Goal: Information Seeking & Learning: Find specific fact

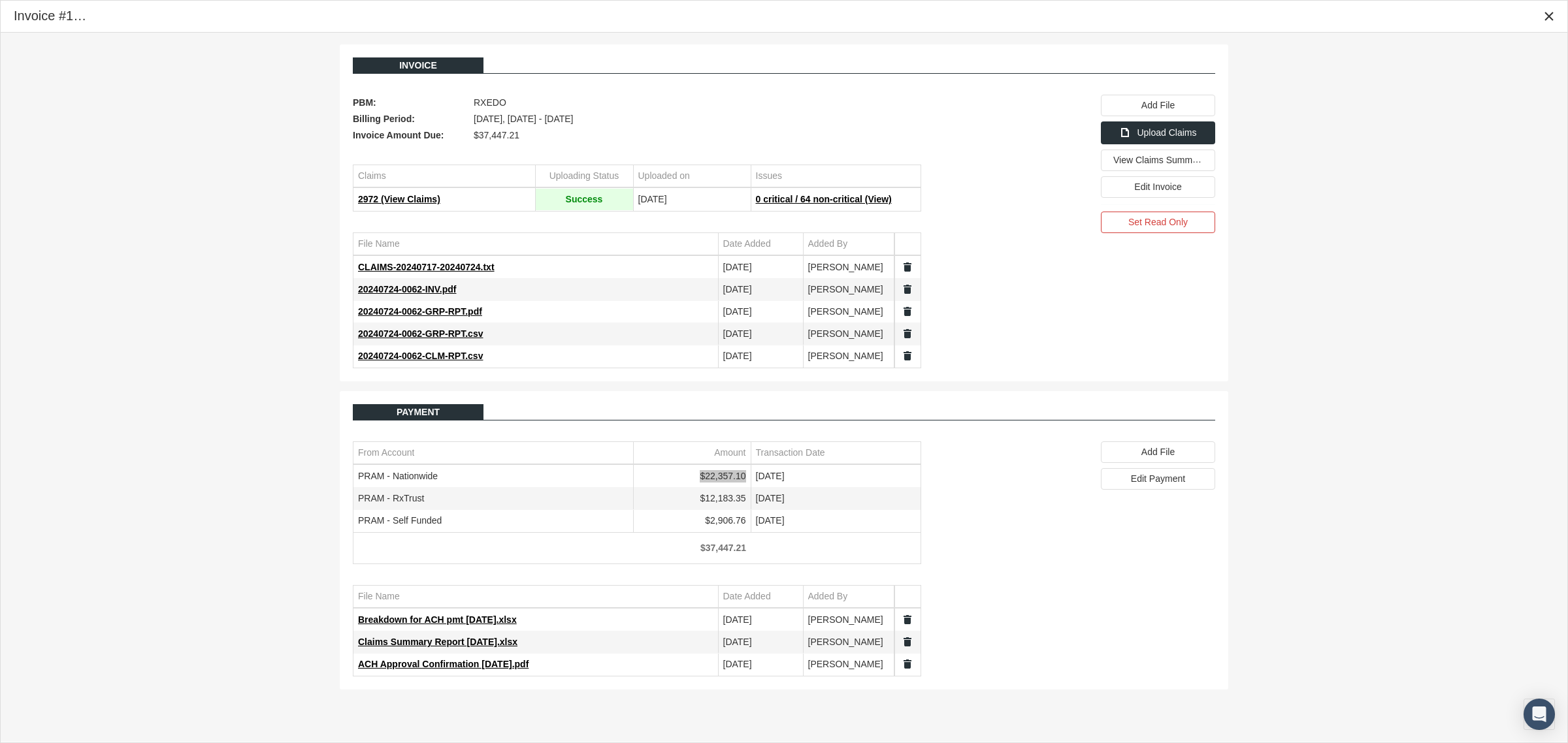
scroll to position [33, 0]
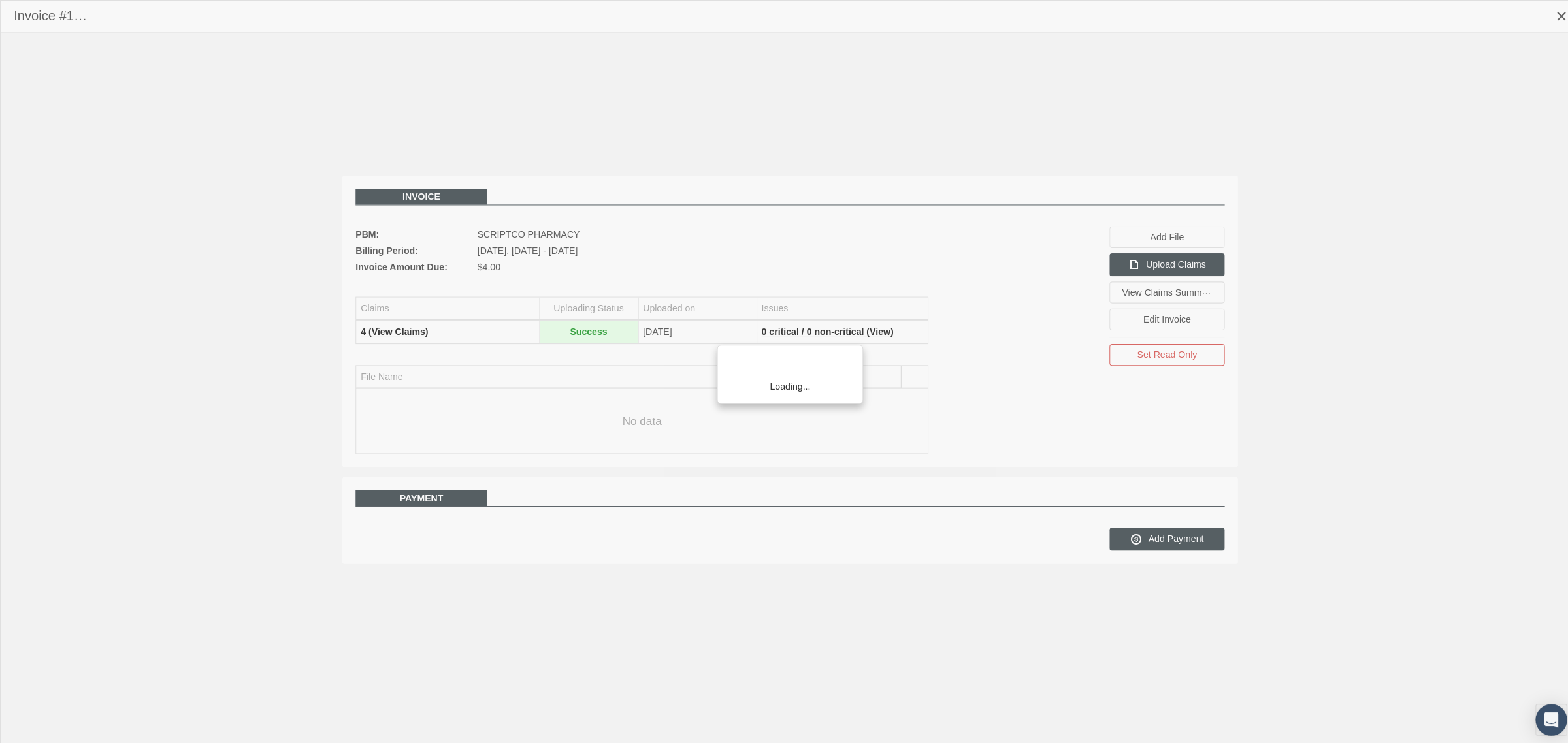
scroll to position [33, 0]
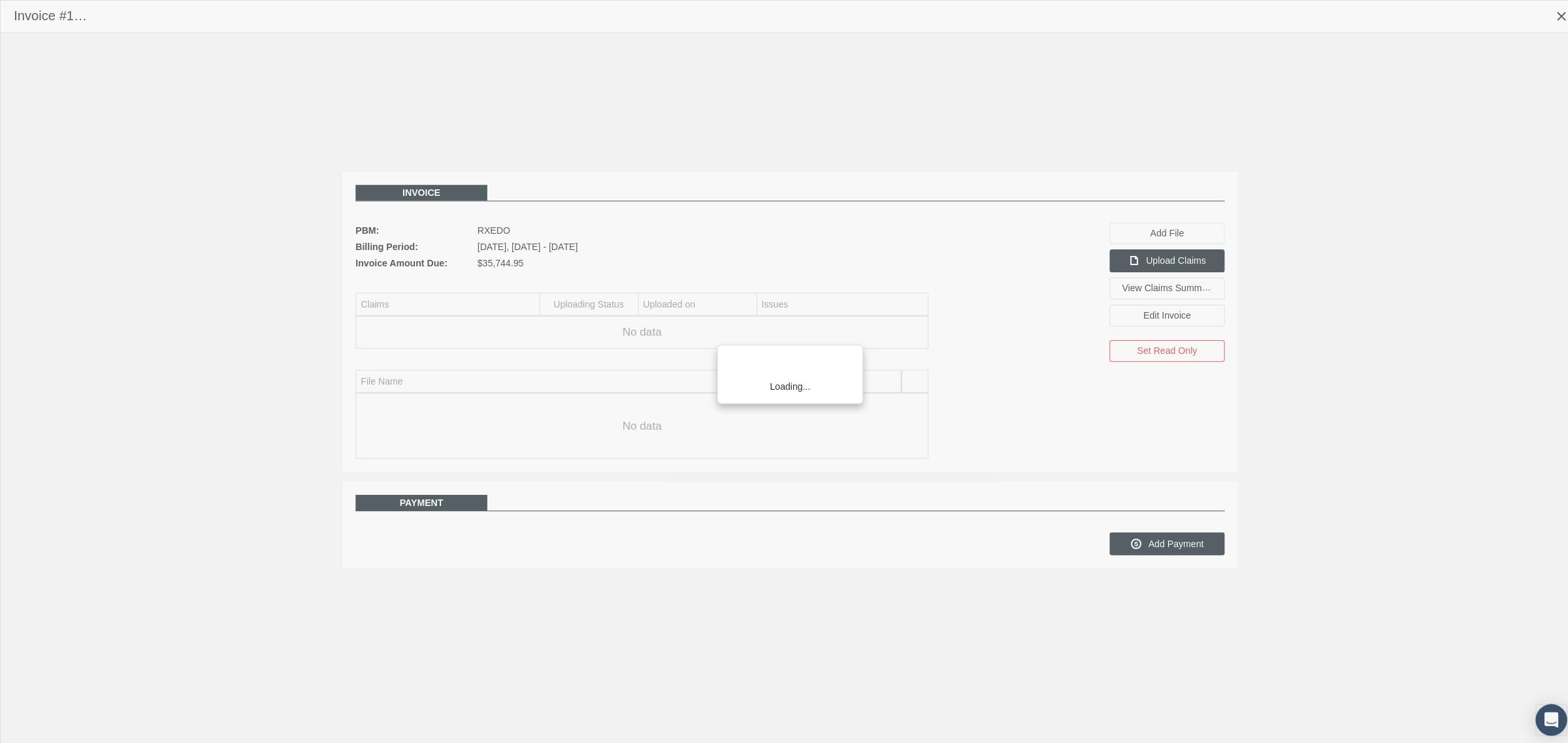
scroll to position [33, 0]
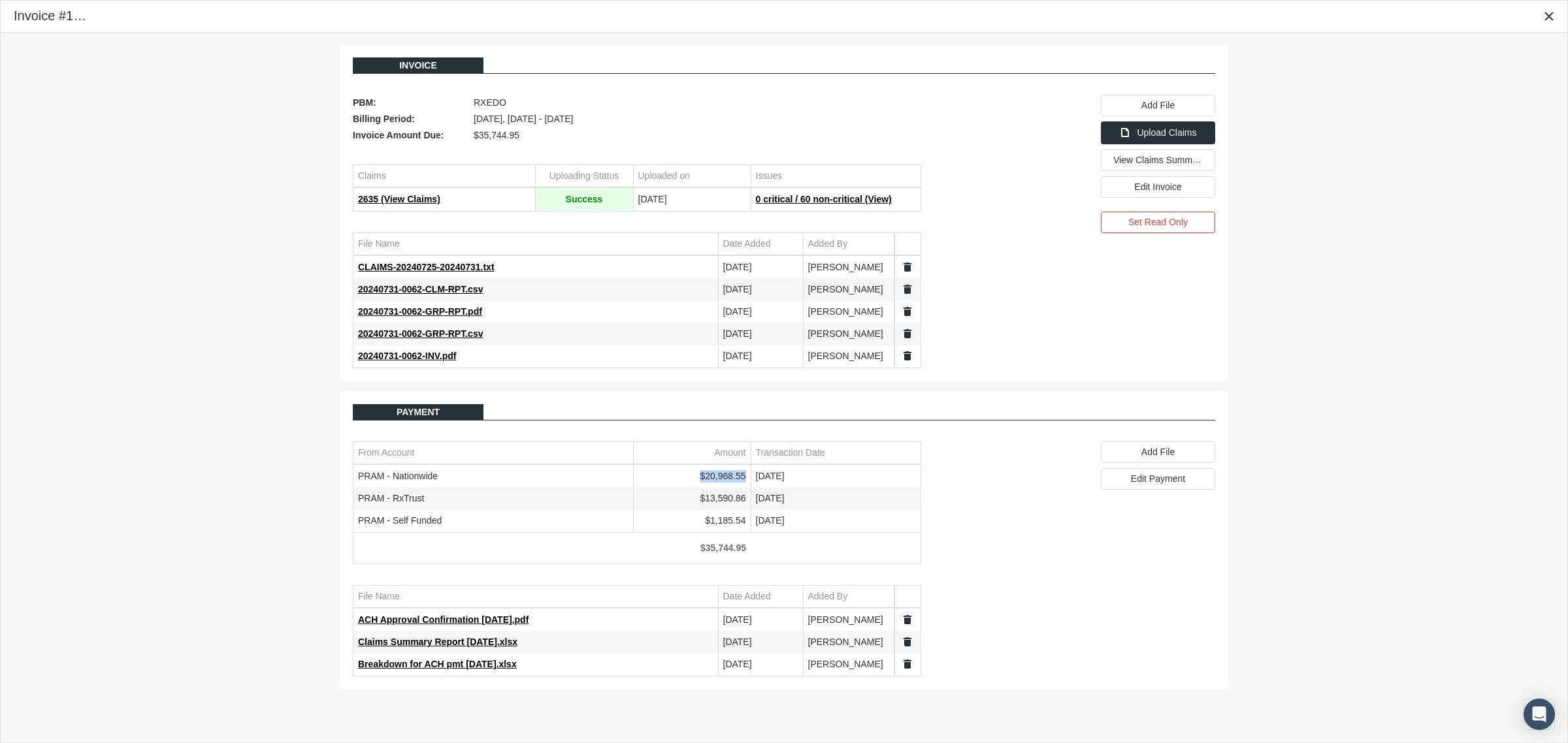
drag, startPoint x: 746, startPoint y: 478, endPoint x: 701, endPoint y: 484, distance: 45.4
click at [701, 484] on td "$20,968.55" at bounding box center [692, 477] width 118 height 22
copy td "$20,968.55"
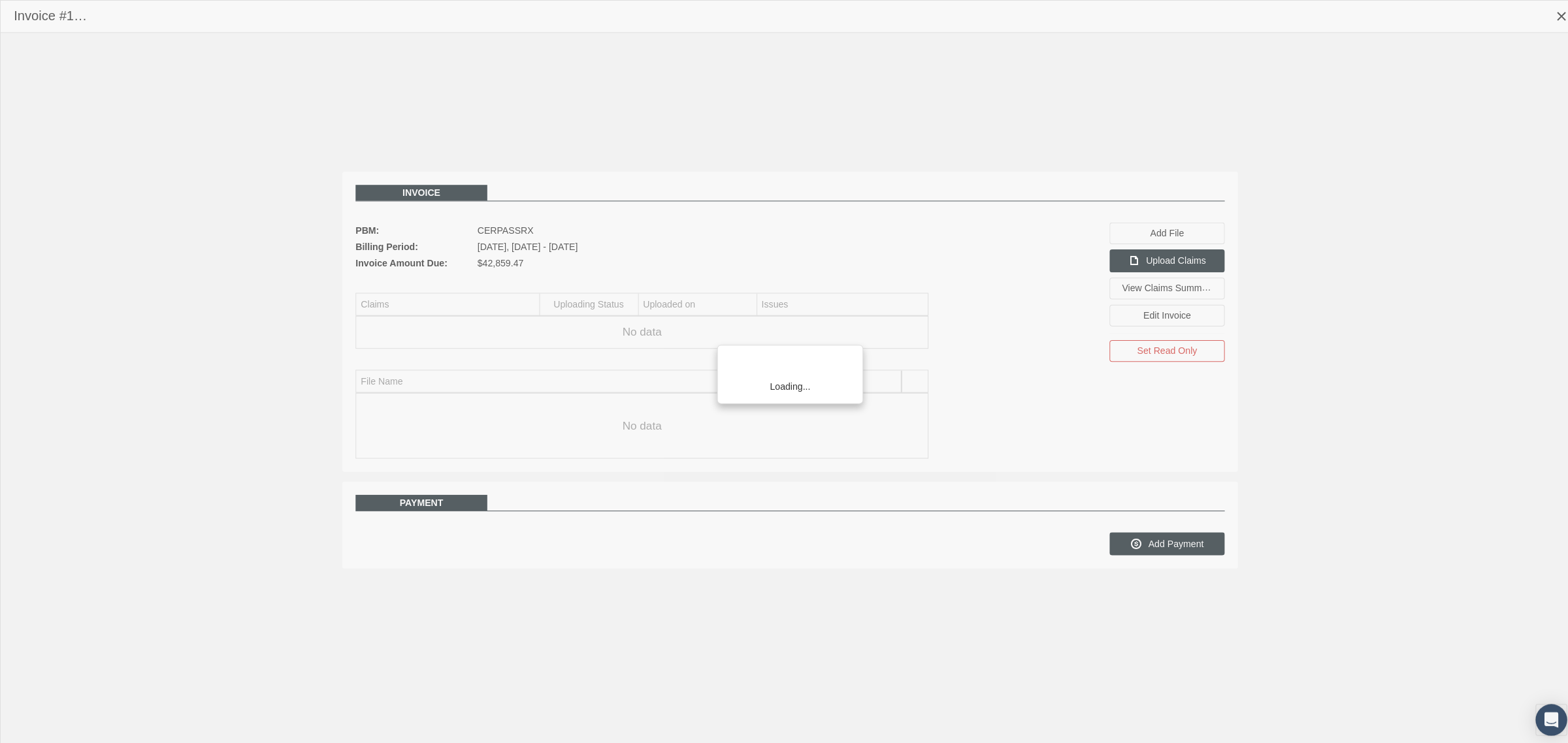
scroll to position [33, 0]
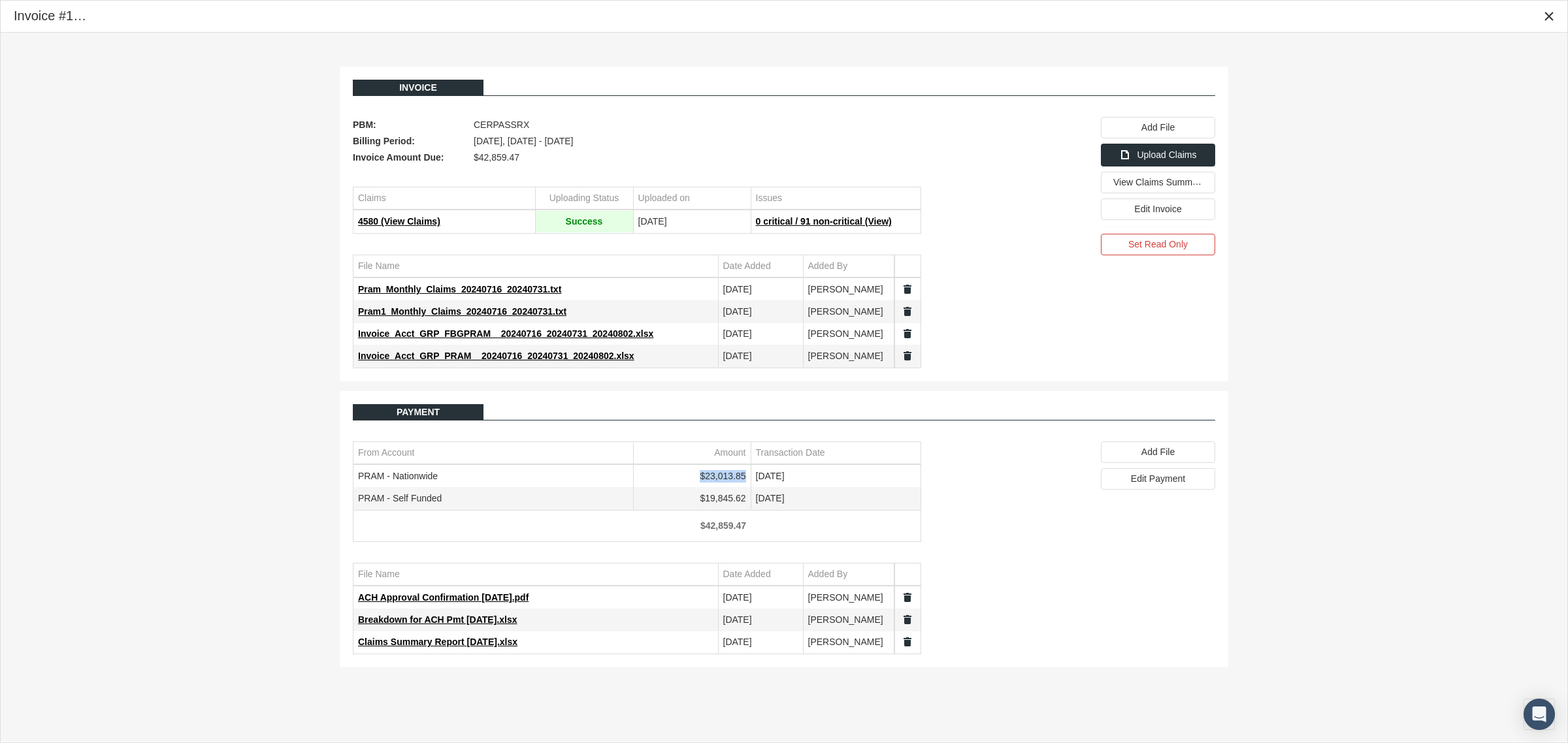
drag, startPoint x: 746, startPoint y: 477, endPoint x: 703, endPoint y: 486, distance: 43.9
click at [703, 486] on td "$23,013.85" at bounding box center [692, 477] width 118 height 22
copy td "$23,013.85"
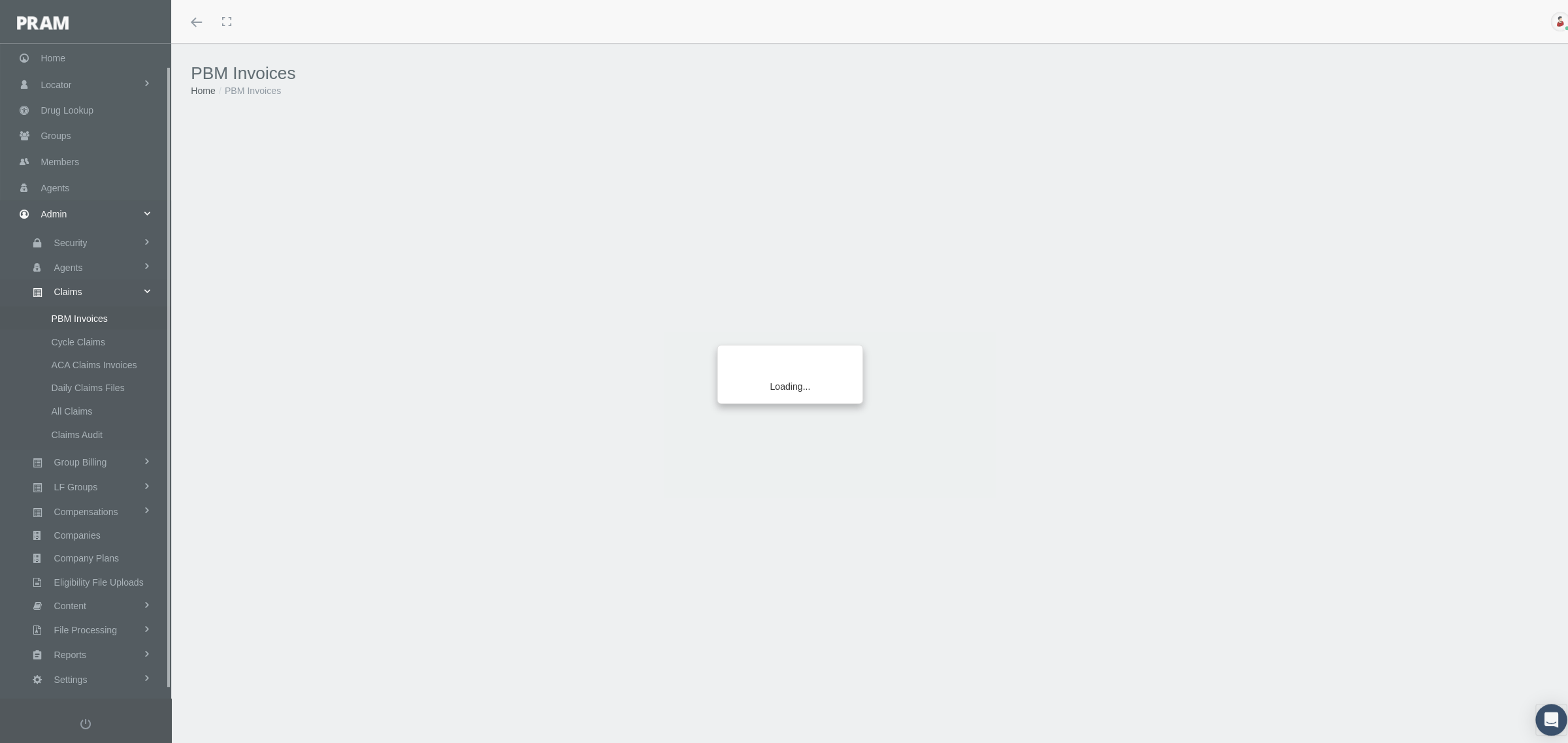
scroll to position [33, 0]
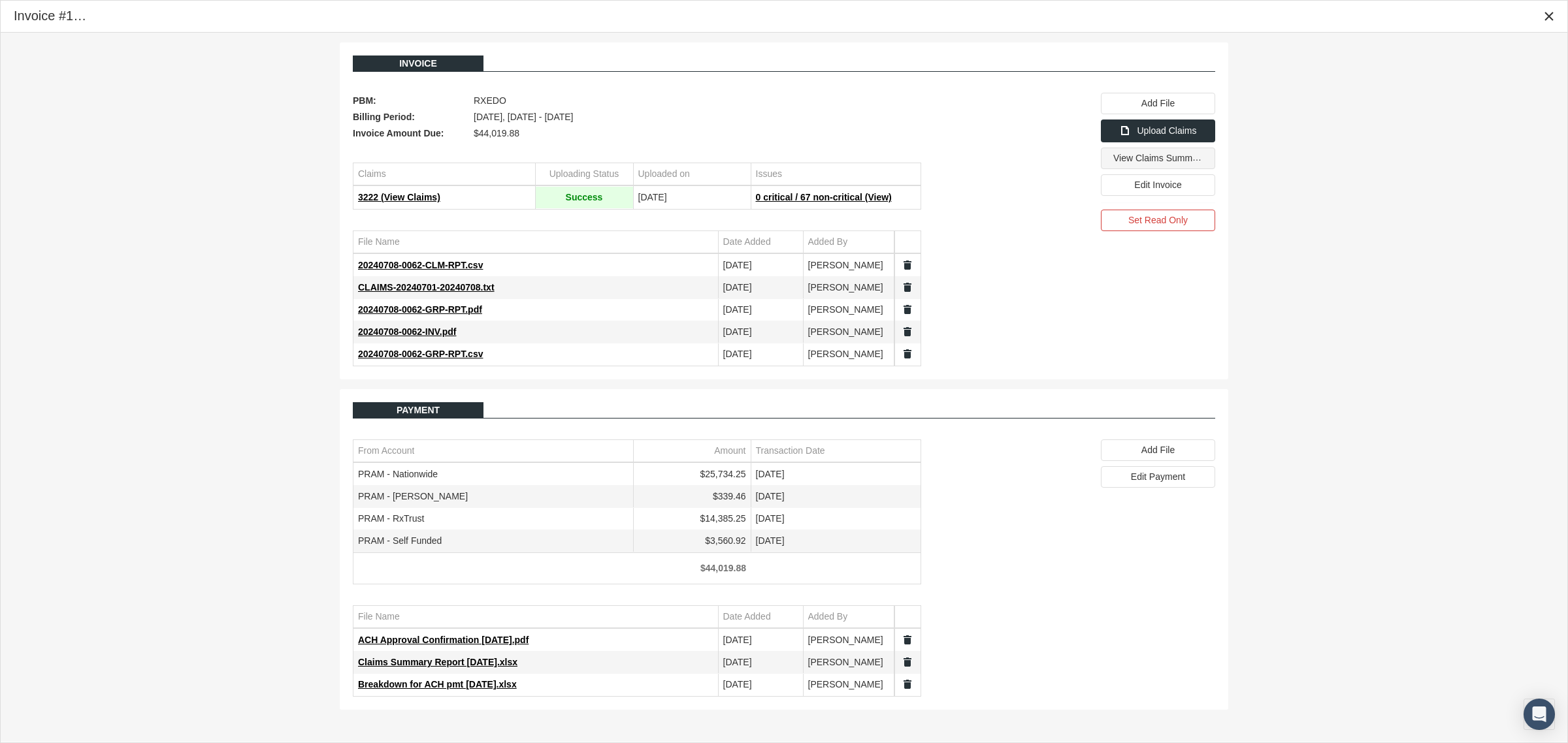
click at [1165, 163] on span "View Claims Summary" at bounding box center [1159, 157] width 92 height 11
click at [435, 666] on span "Claims Summary Report 7.8.24.xlsx" at bounding box center [437, 662] width 159 height 10
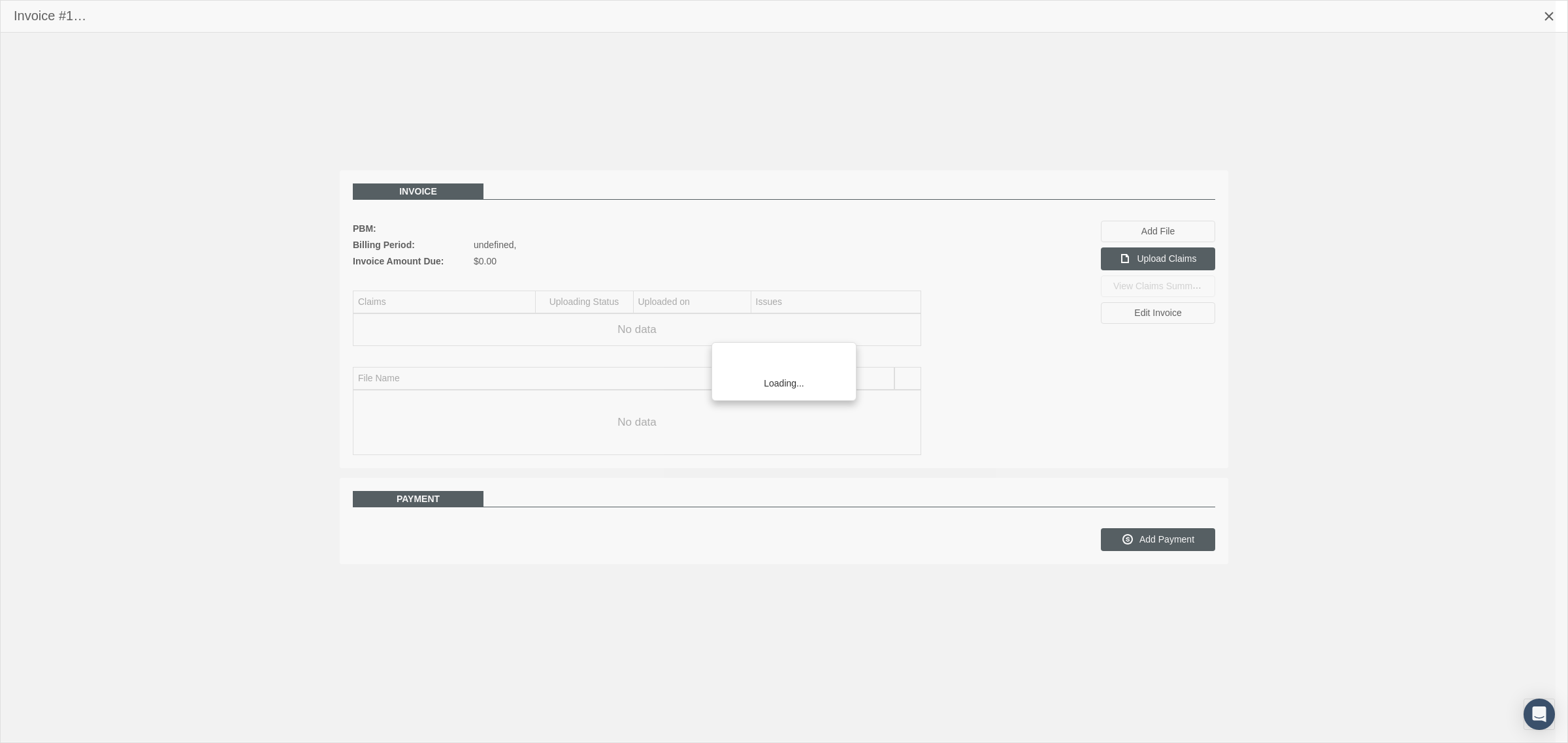
scroll to position [33, 0]
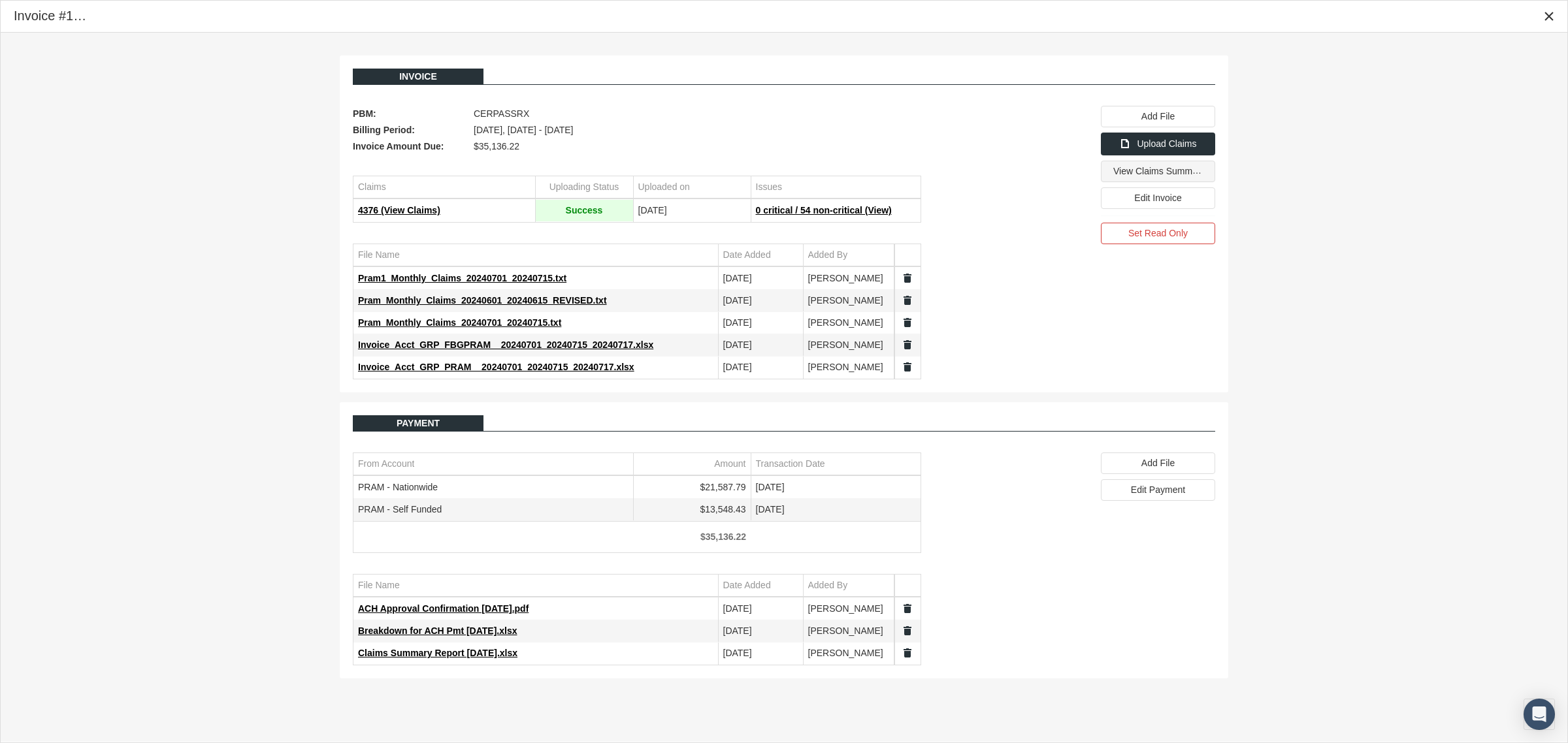
click at [1178, 174] on span "View Claims Summary" at bounding box center [1159, 171] width 92 height 10
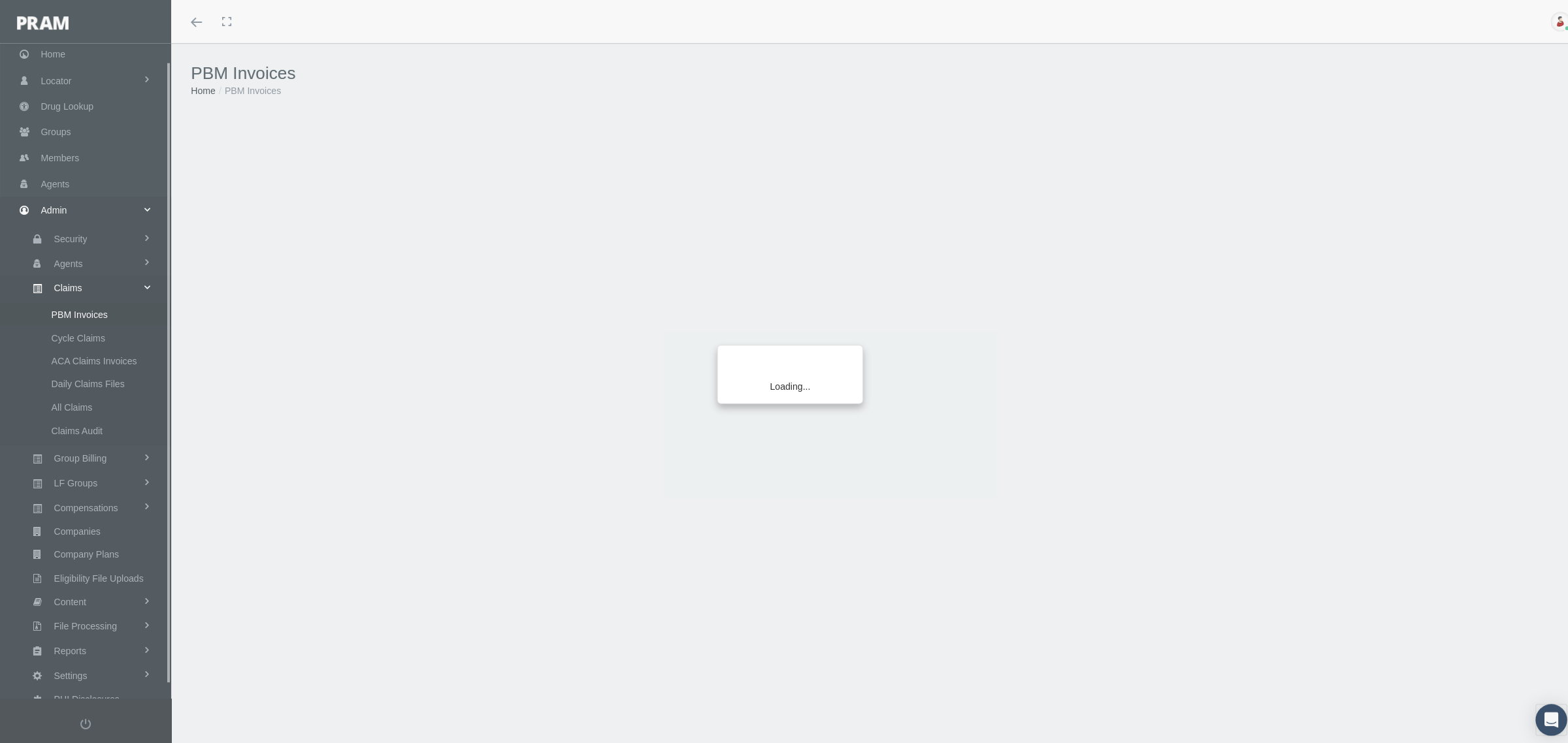
scroll to position [33, 0]
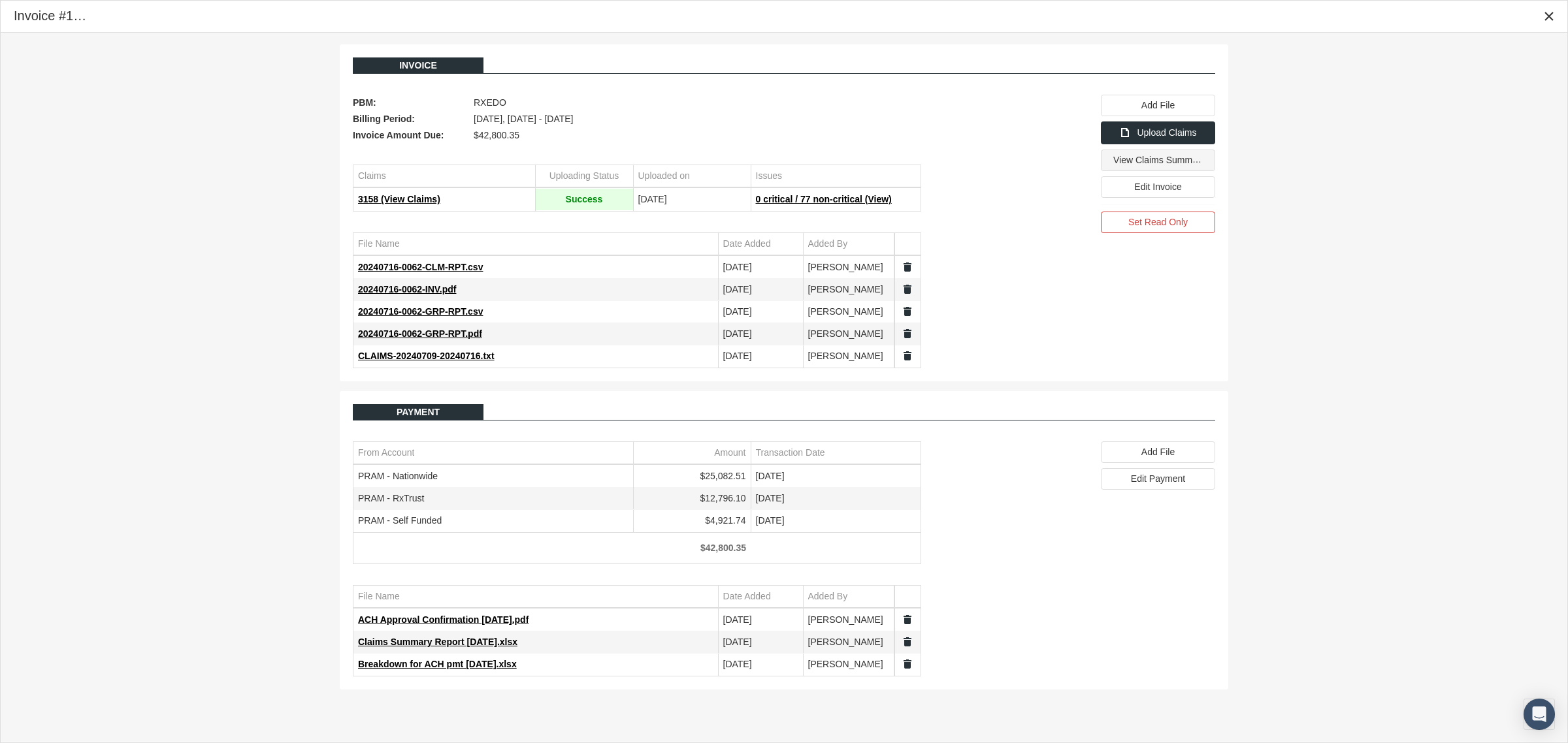
click at [1145, 164] on span "View Claims Summary" at bounding box center [1159, 159] width 92 height 11
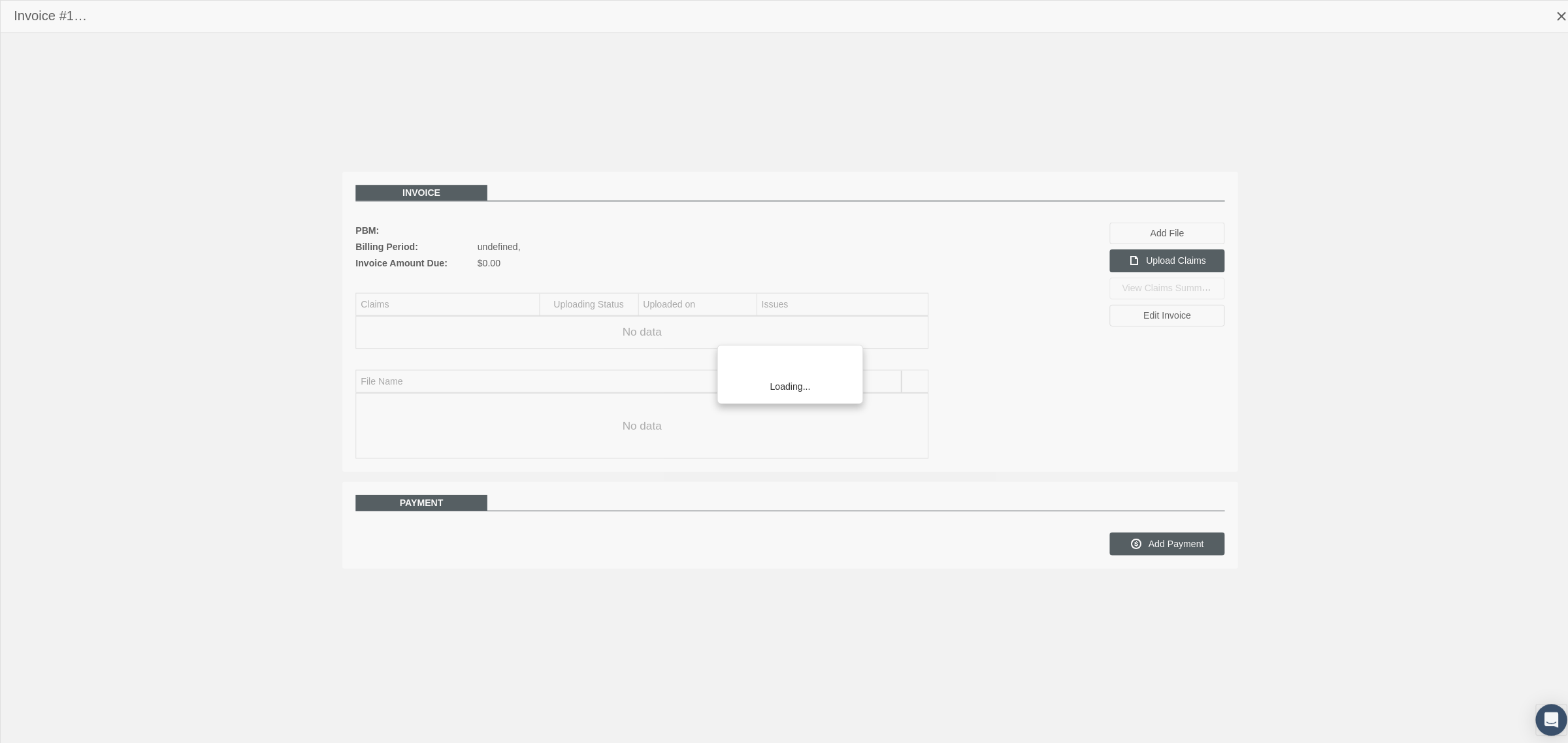
scroll to position [33, 0]
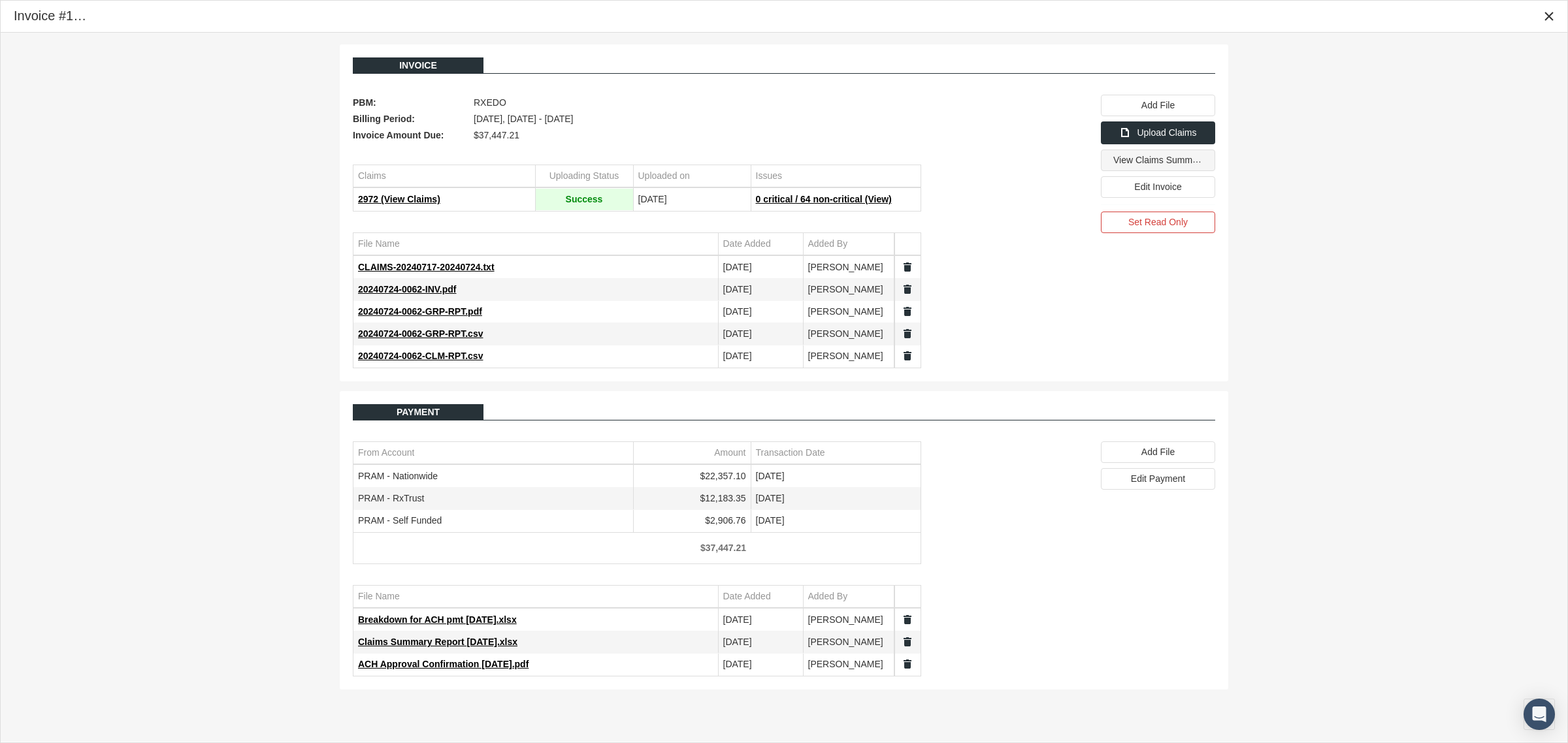
click at [1136, 158] on span "View Claims Summary" at bounding box center [1159, 160] width 92 height 10
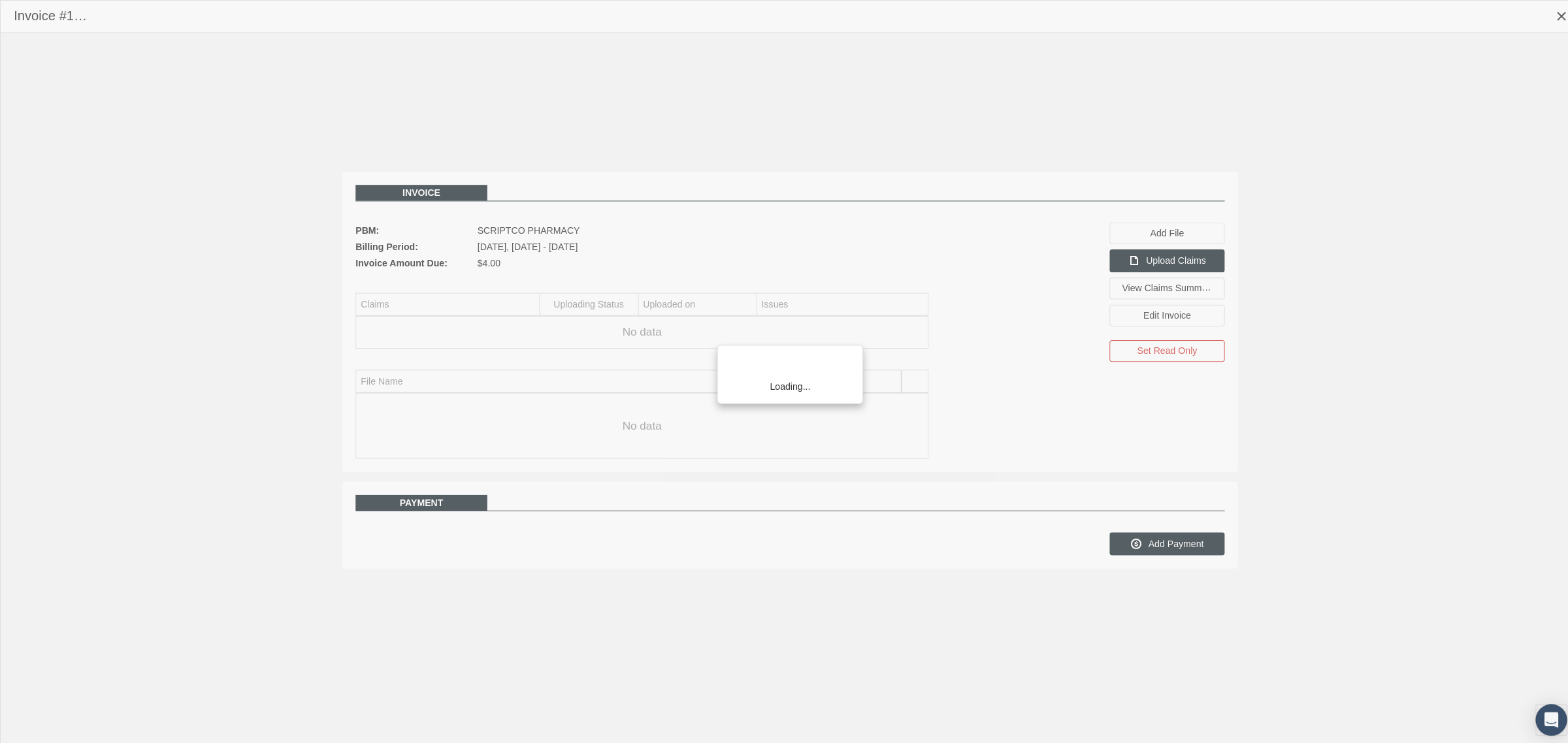
scroll to position [33, 0]
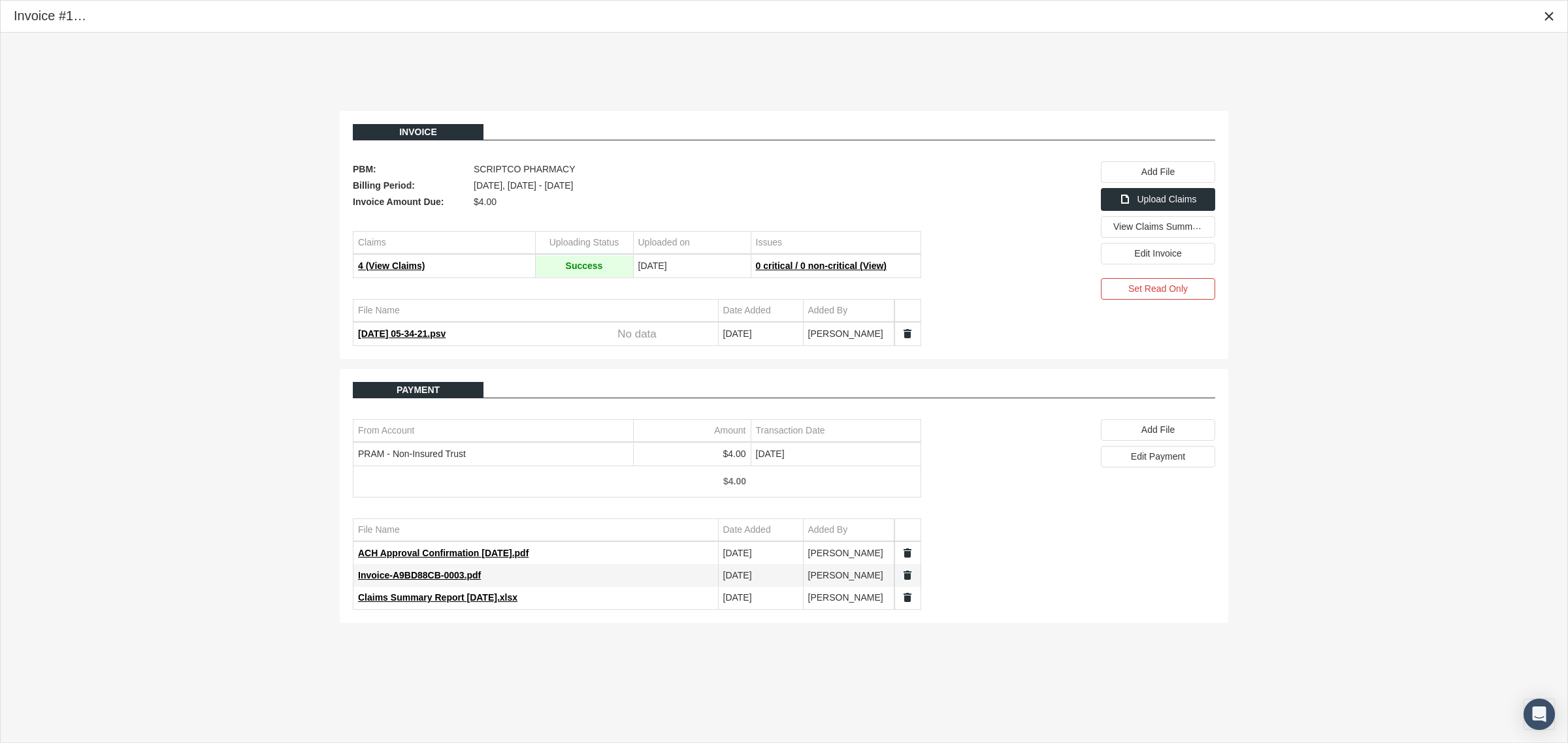
scroll to position [33, 0]
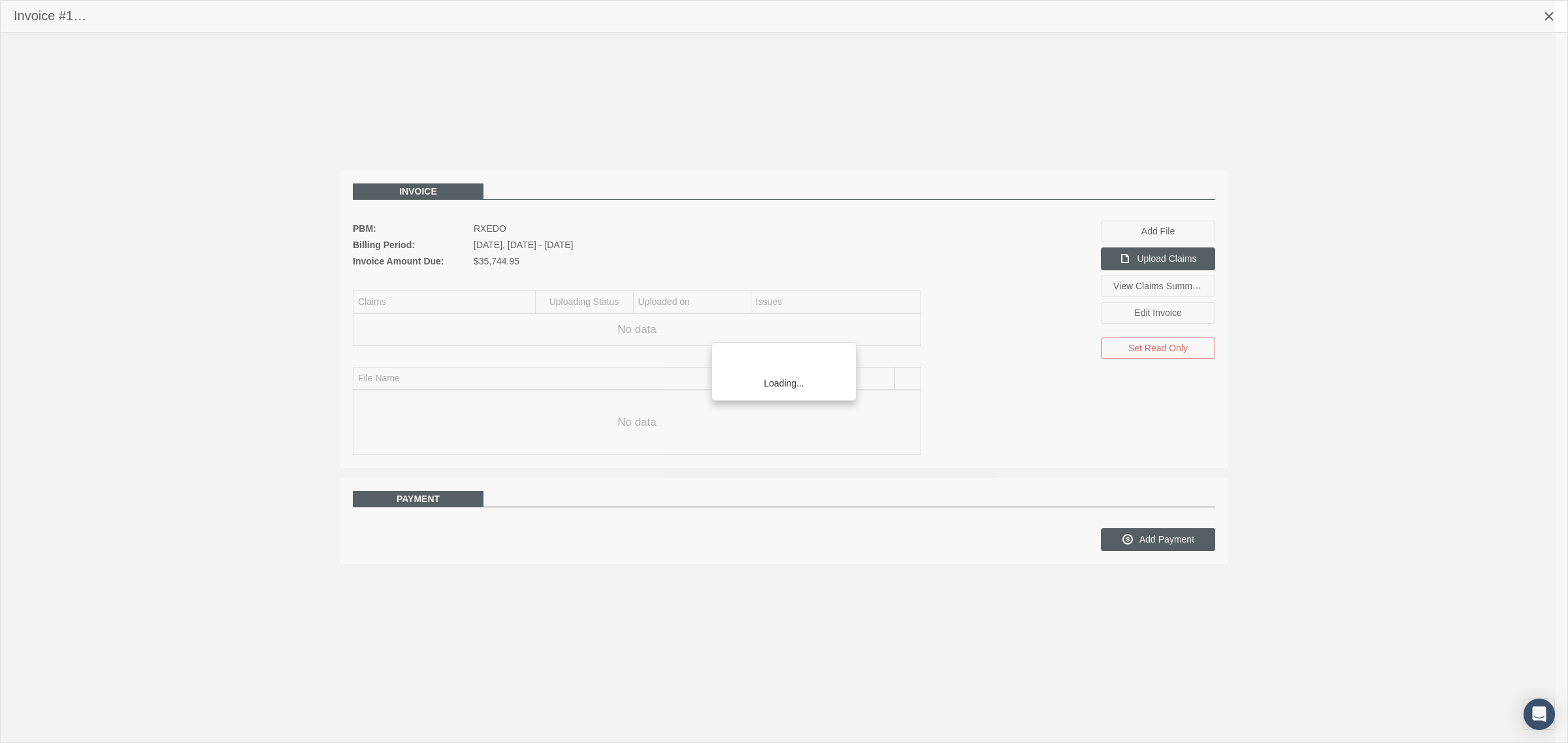
scroll to position [33, 0]
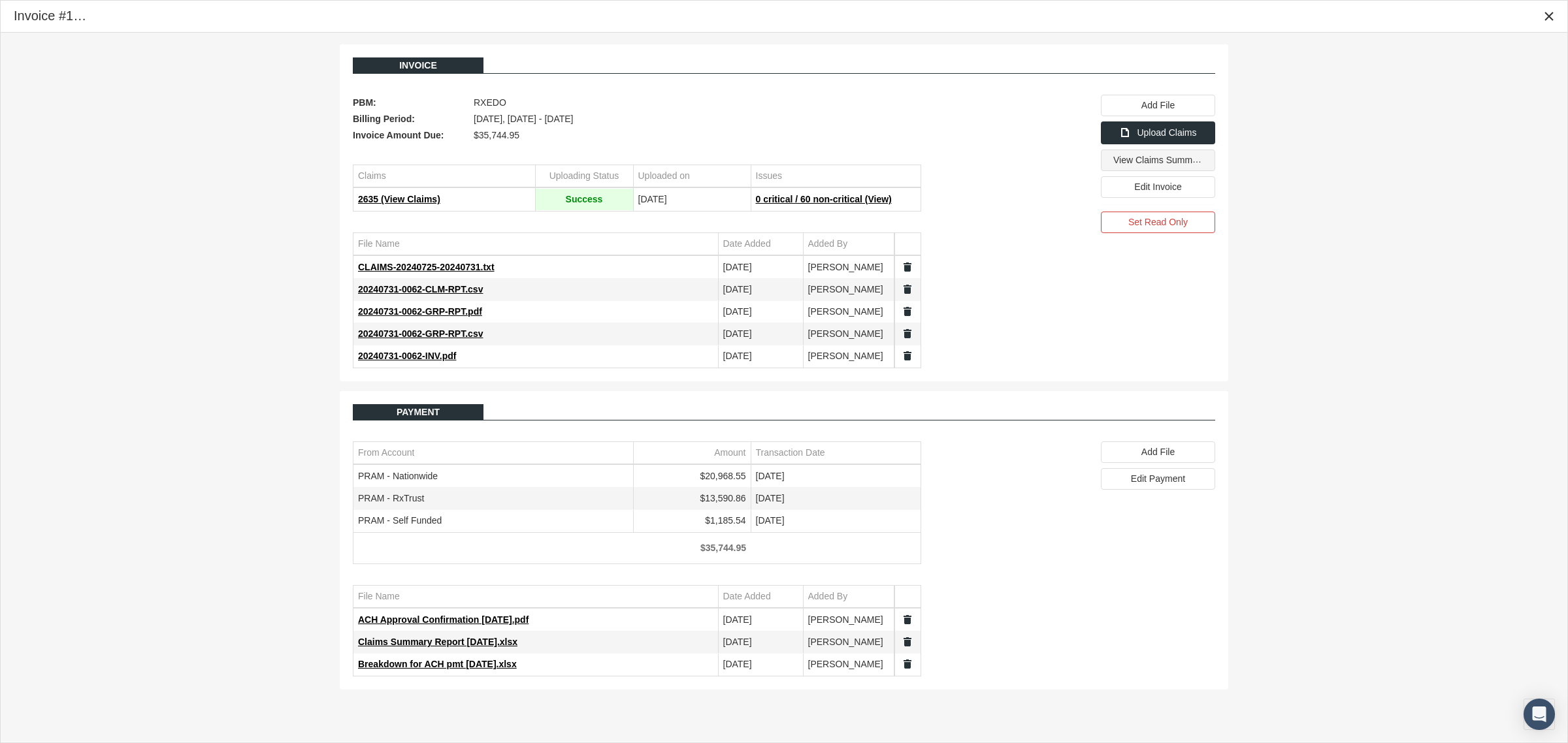
click at [1122, 164] on span "View Claims Summary" at bounding box center [1159, 159] width 92 height 11
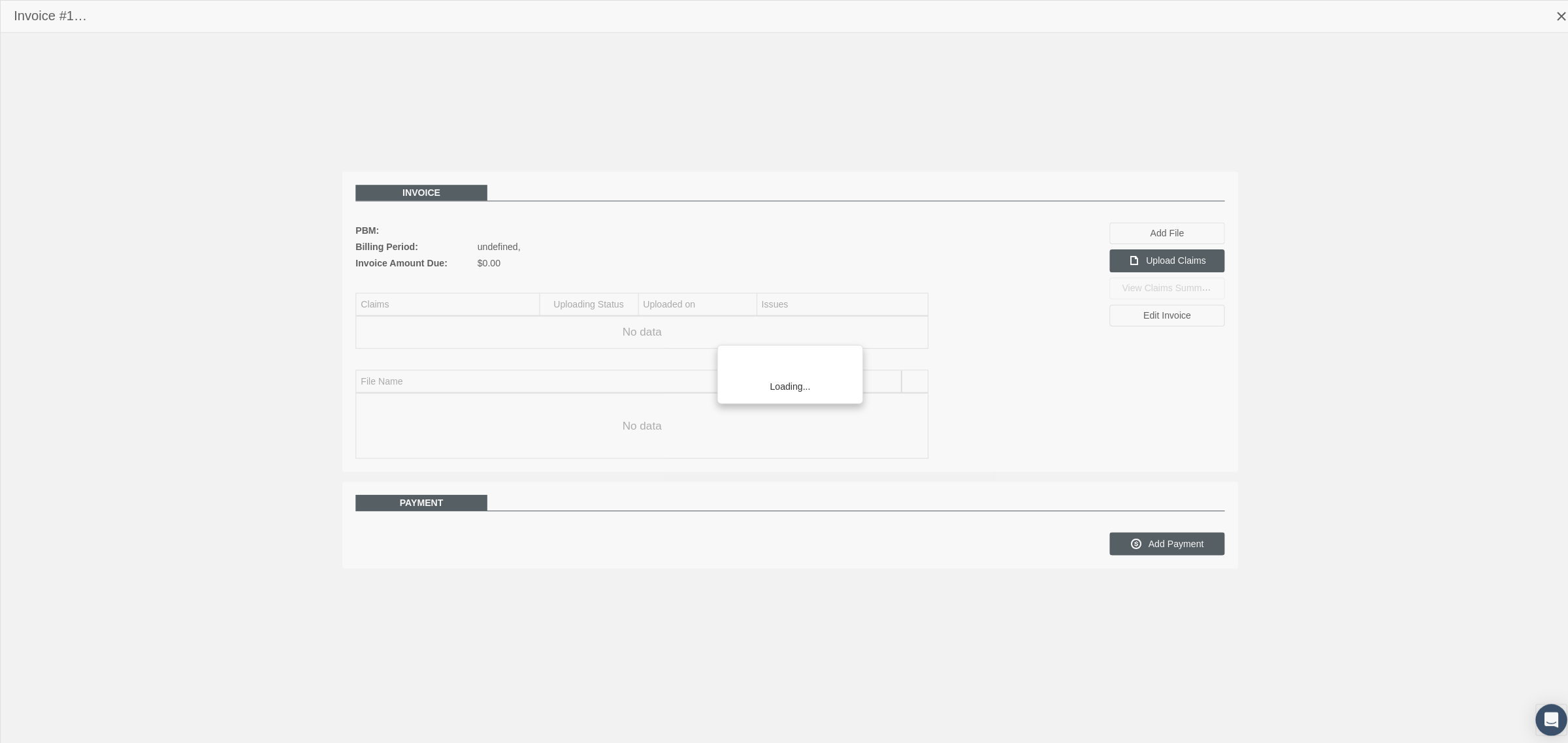
scroll to position [33, 0]
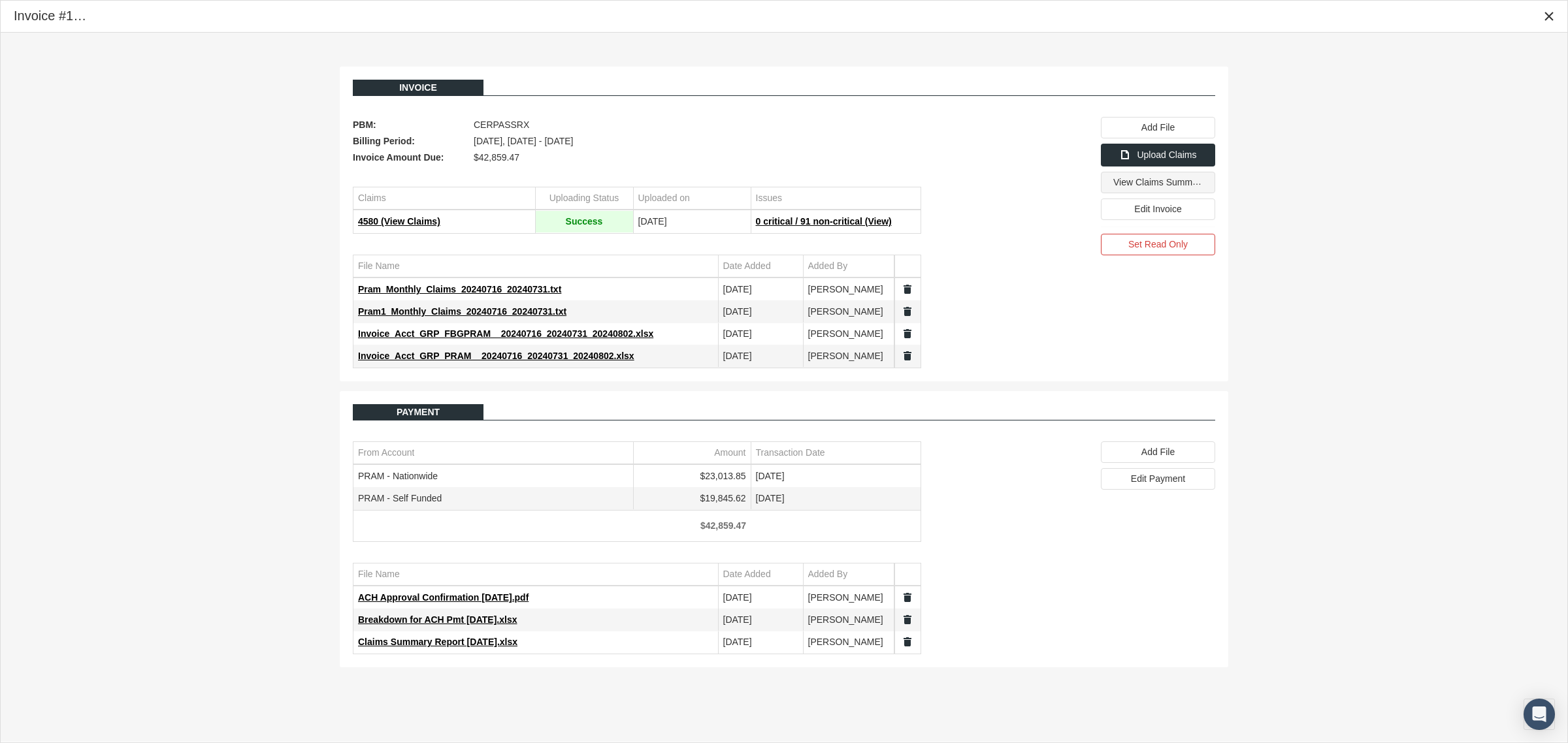
click at [1161, 182] on span "View Claims Summary" at bounding box center [1159, 182] width 92 height 10
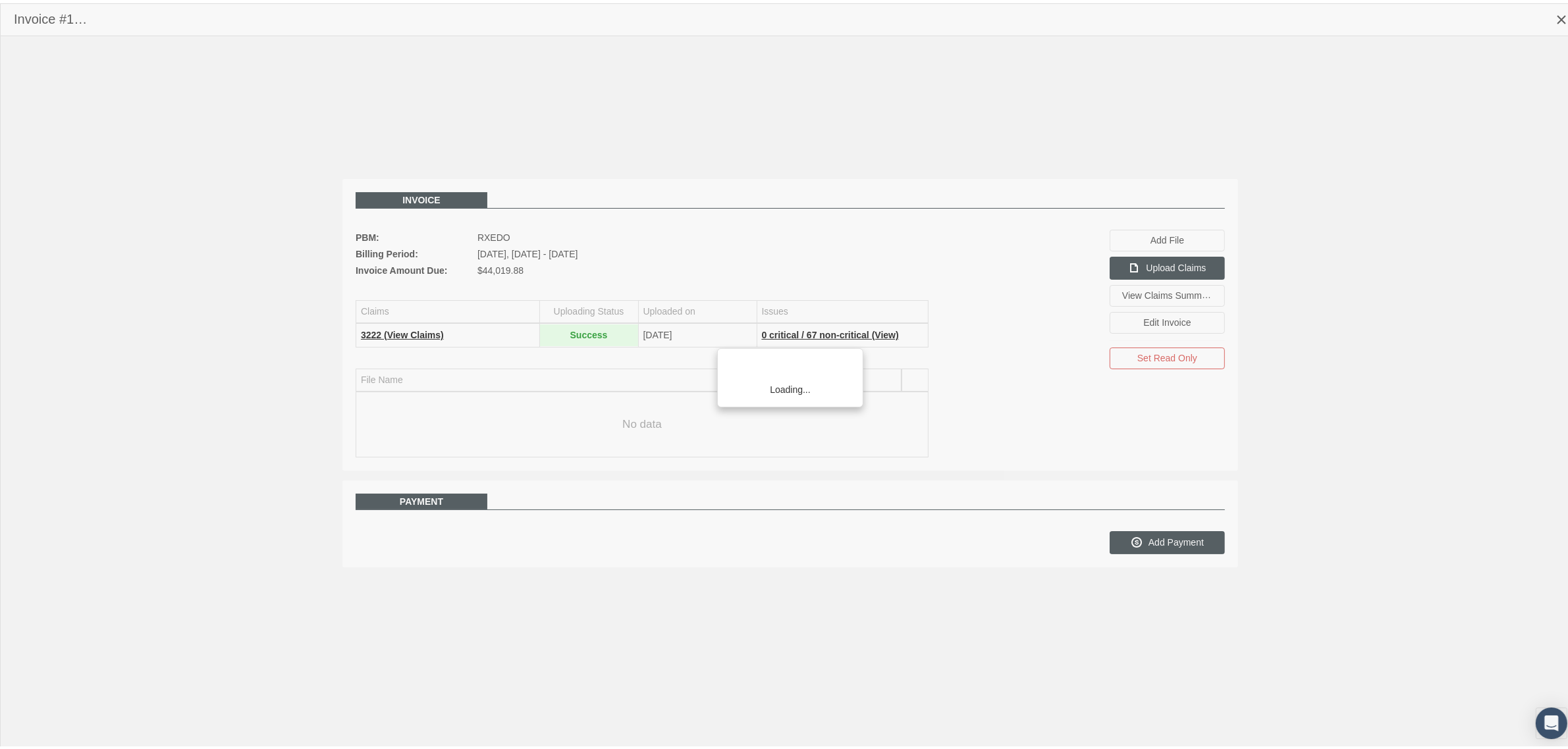
scroll to position [33, 0]
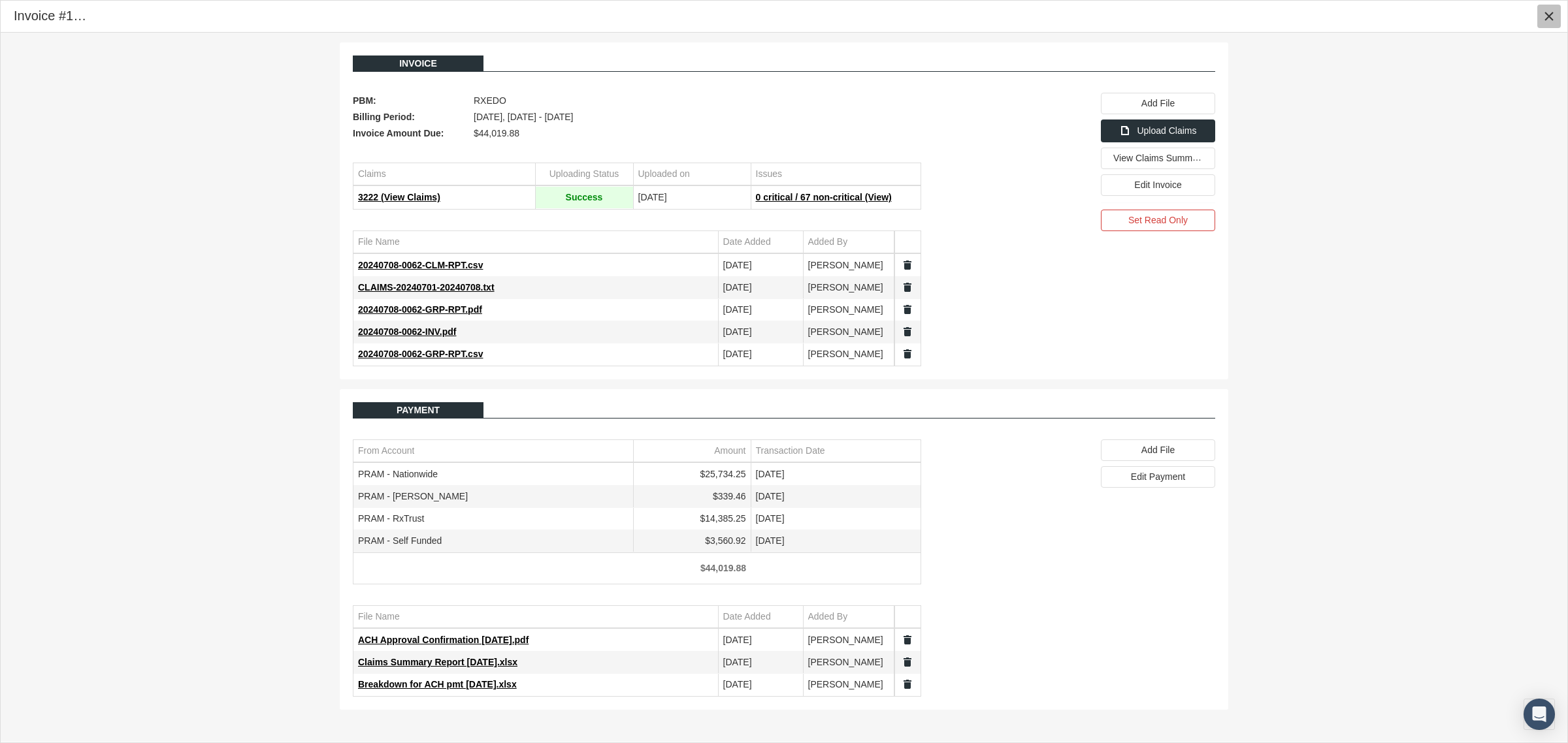
click at [1545, 15] on icon "Close" at bounding box center [1549, 16] width 12 height 12
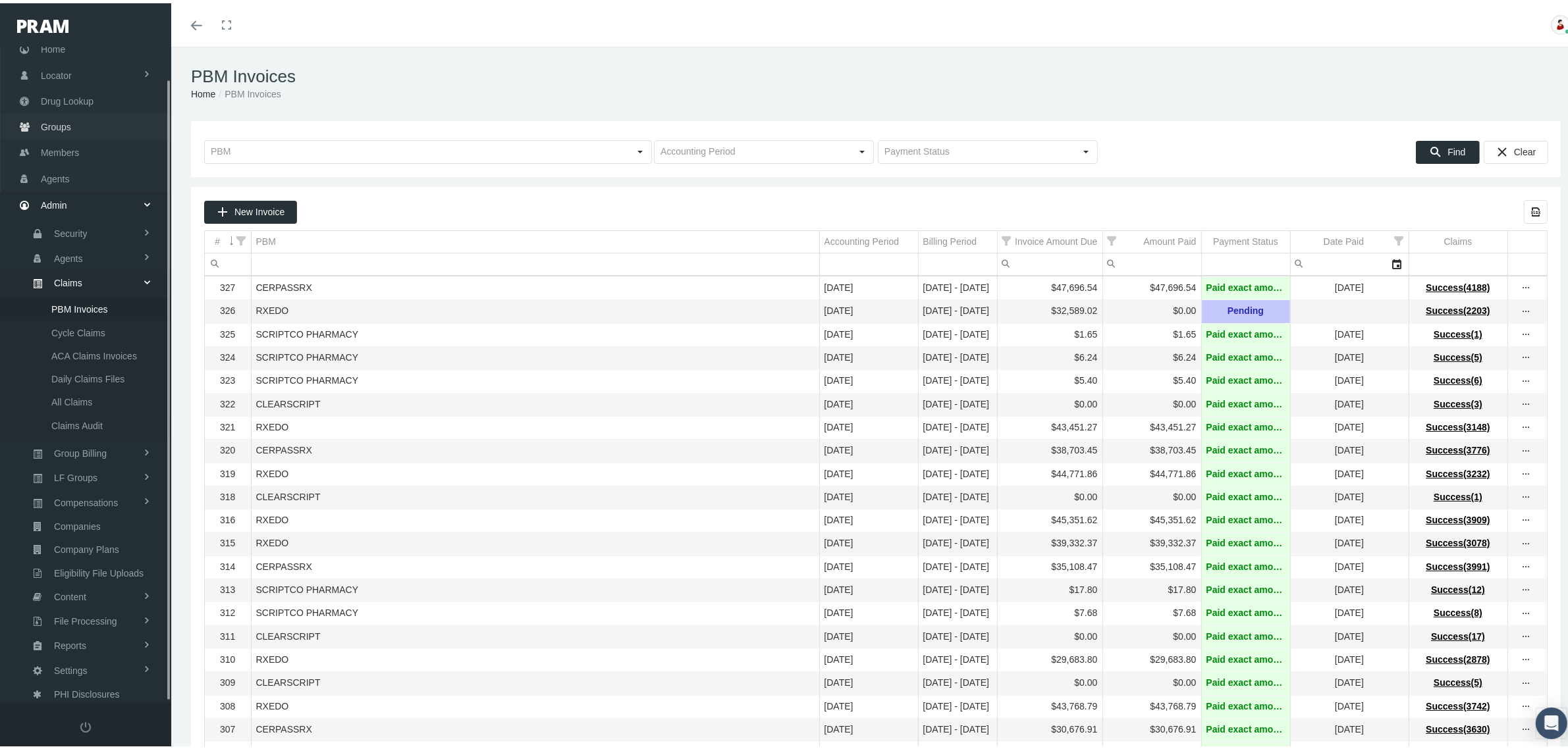
click at [47, 120] on span "Groups" at bounding box center [55, 124] width 30 height 25
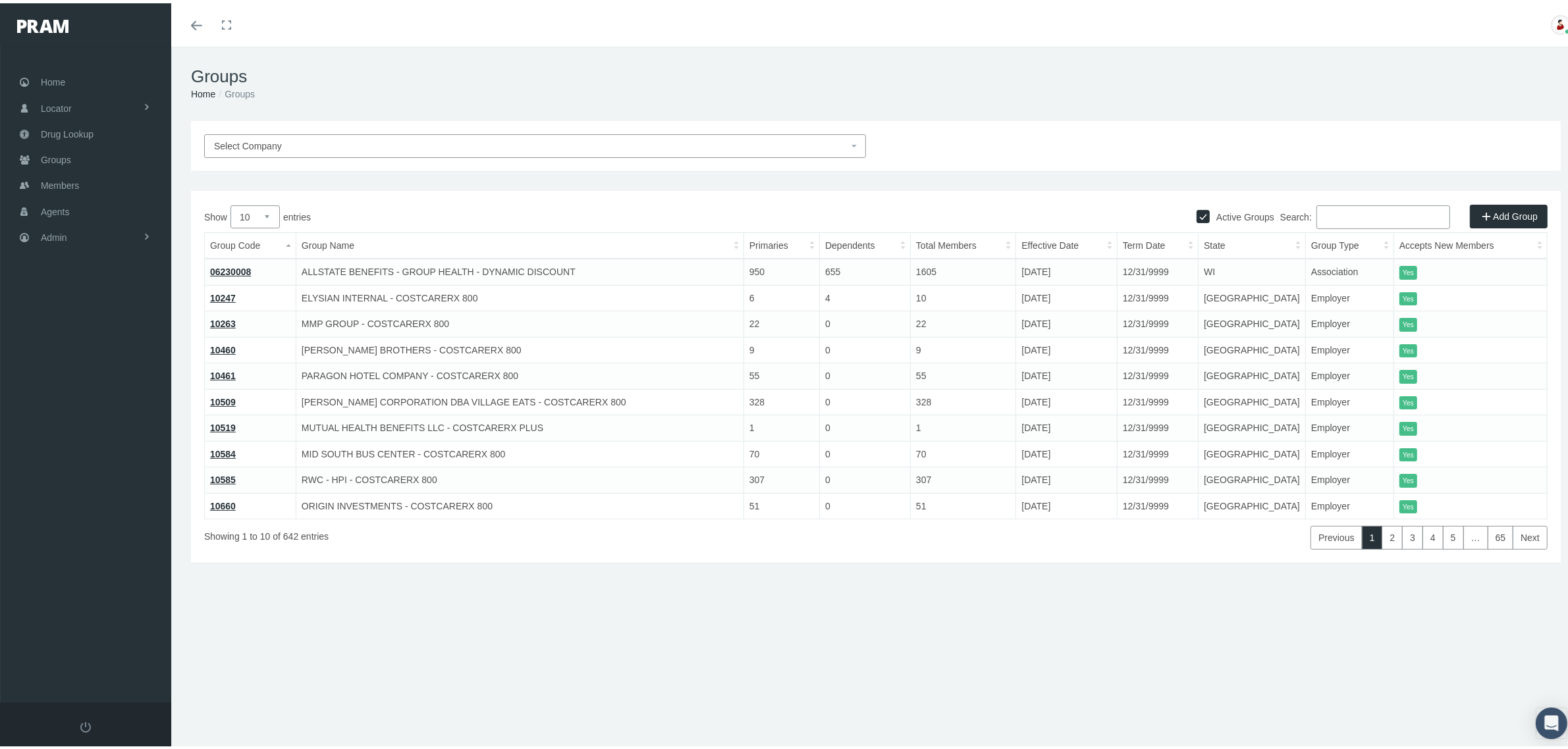
click at [1331, 211] on input "Search:" at bounding box center [1383, 214] width 134 height 24
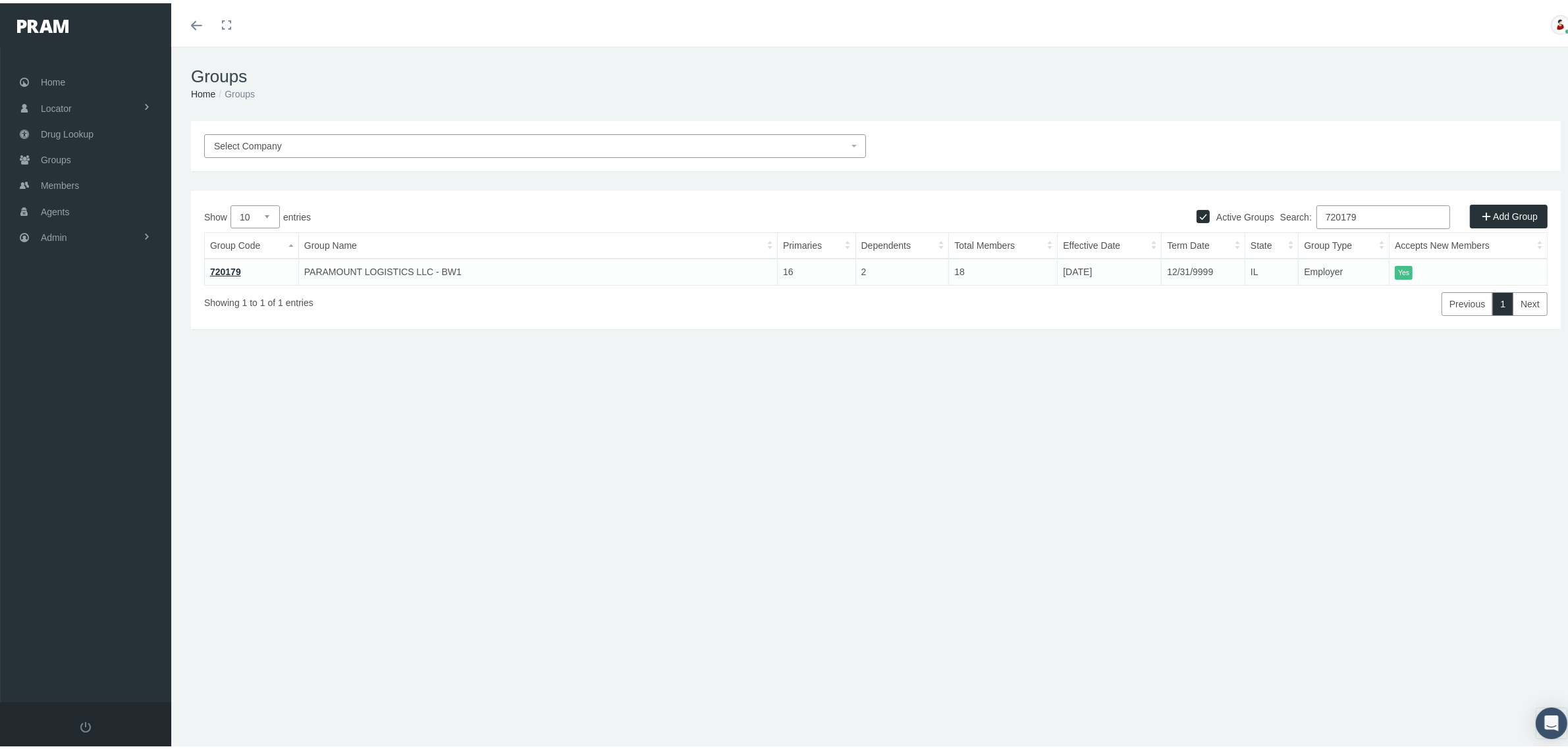
type input "720179"
click at [238, 267] on link "720179" at bounding box center [225, 269] width 31 height 10
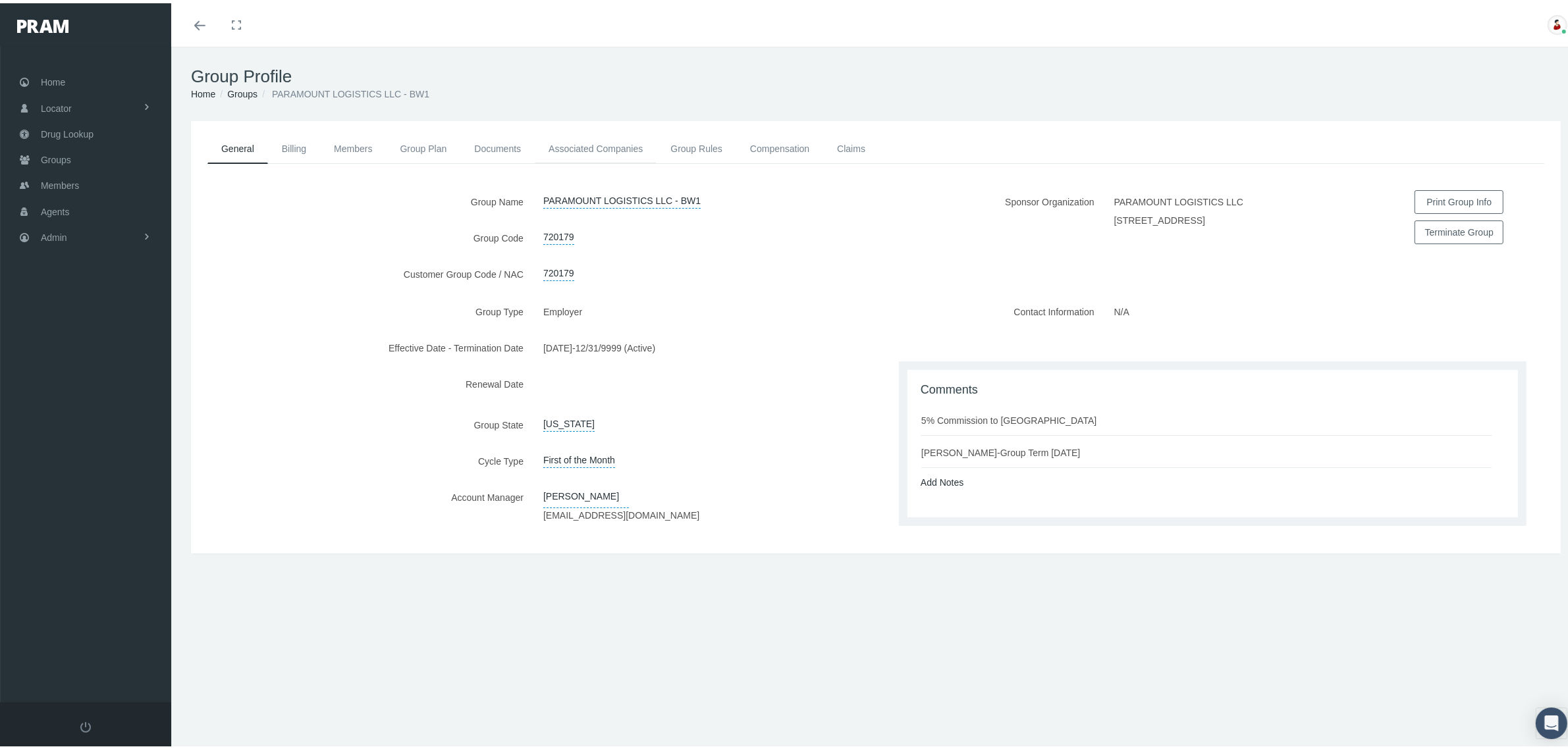
click at [627, 141] on link "Associated Companies" at bounding box center [595, 145] width 121 height 29
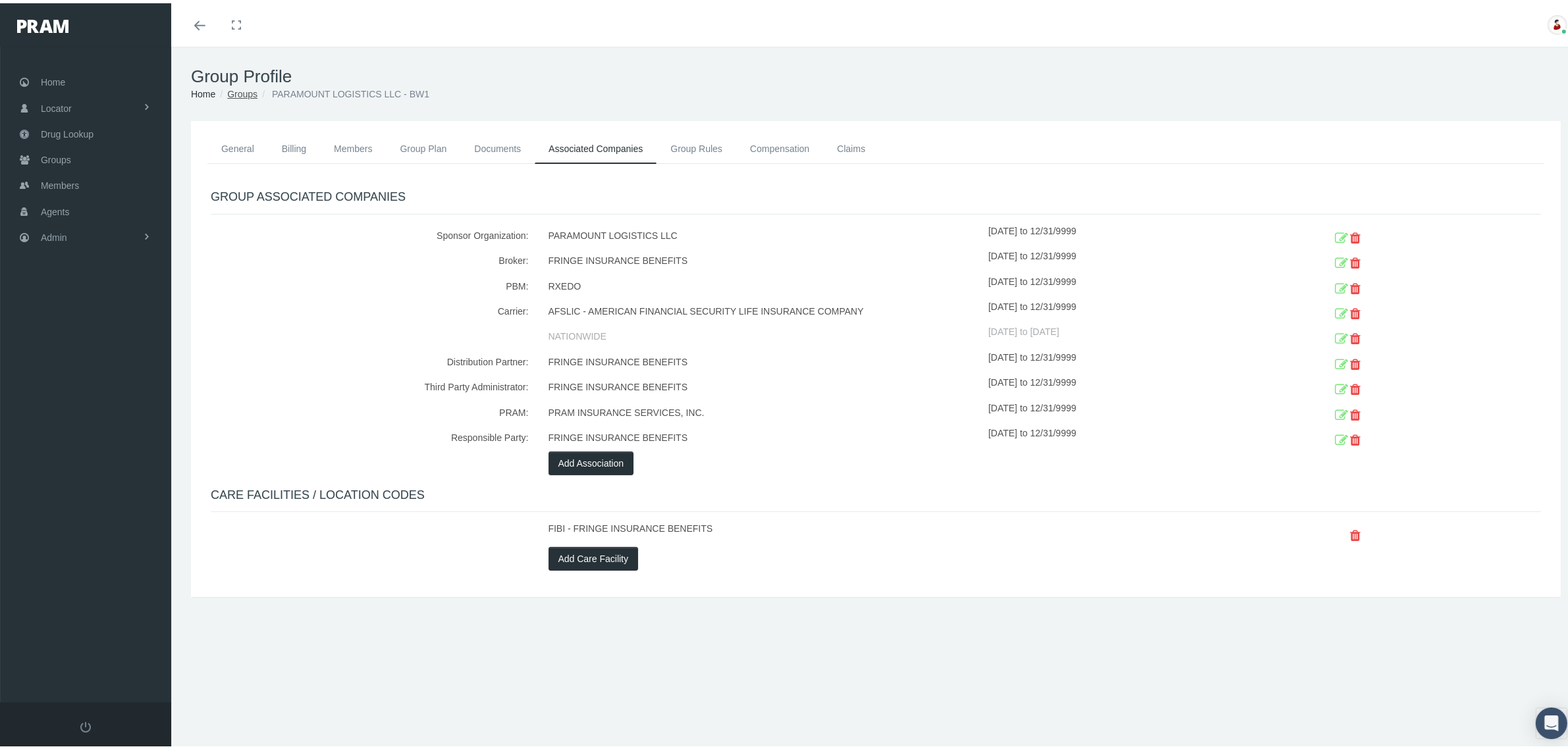
click at [233, 90] on link "Groups" at bounding box center [242, 90] width 30 height 10
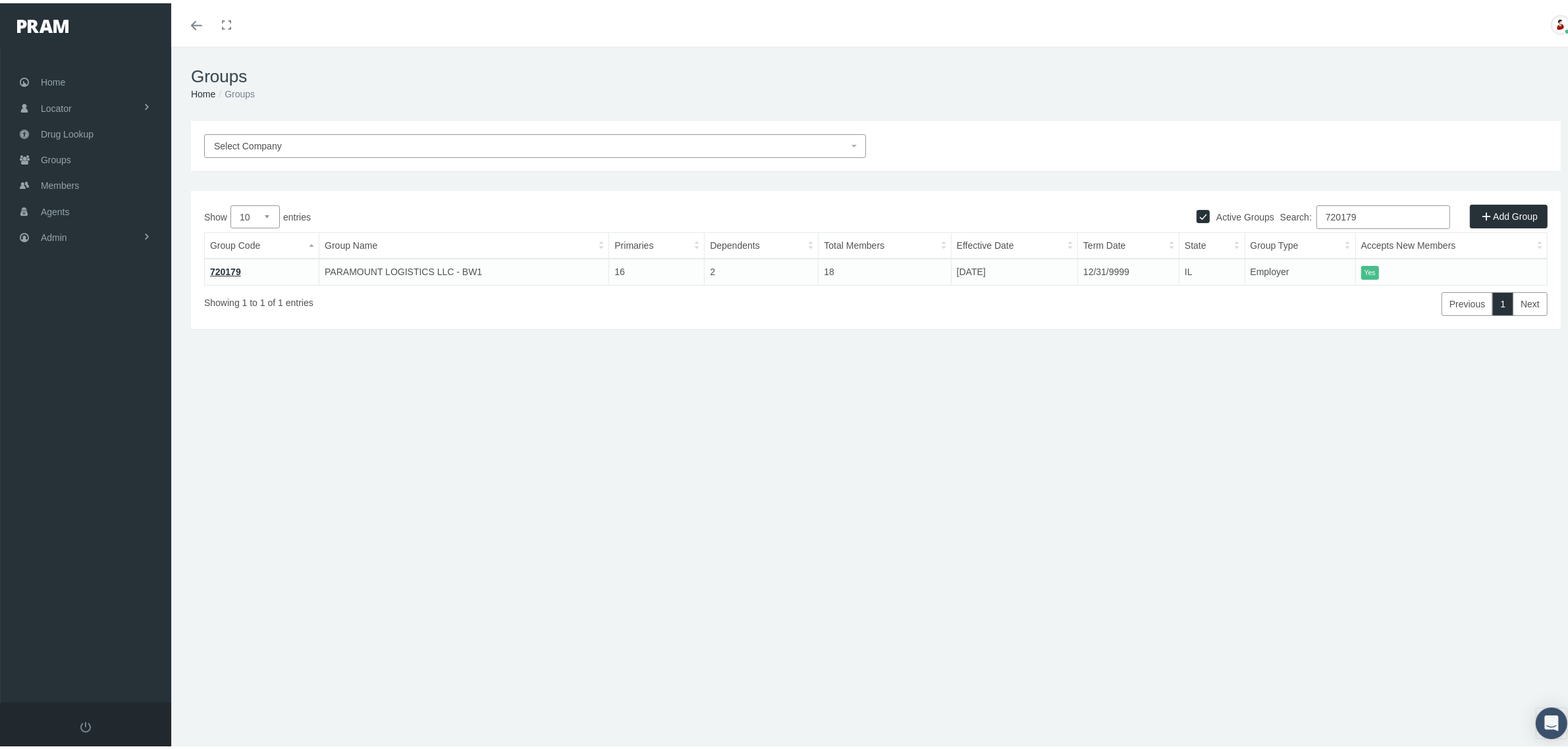
click at [1371, 211] on input "720179" at bounding box center [1383, 214] width 134 height 24
type input "720196"
click at [226, 269] on link "720196" at bounding box center [225, 269] width 31 height 10
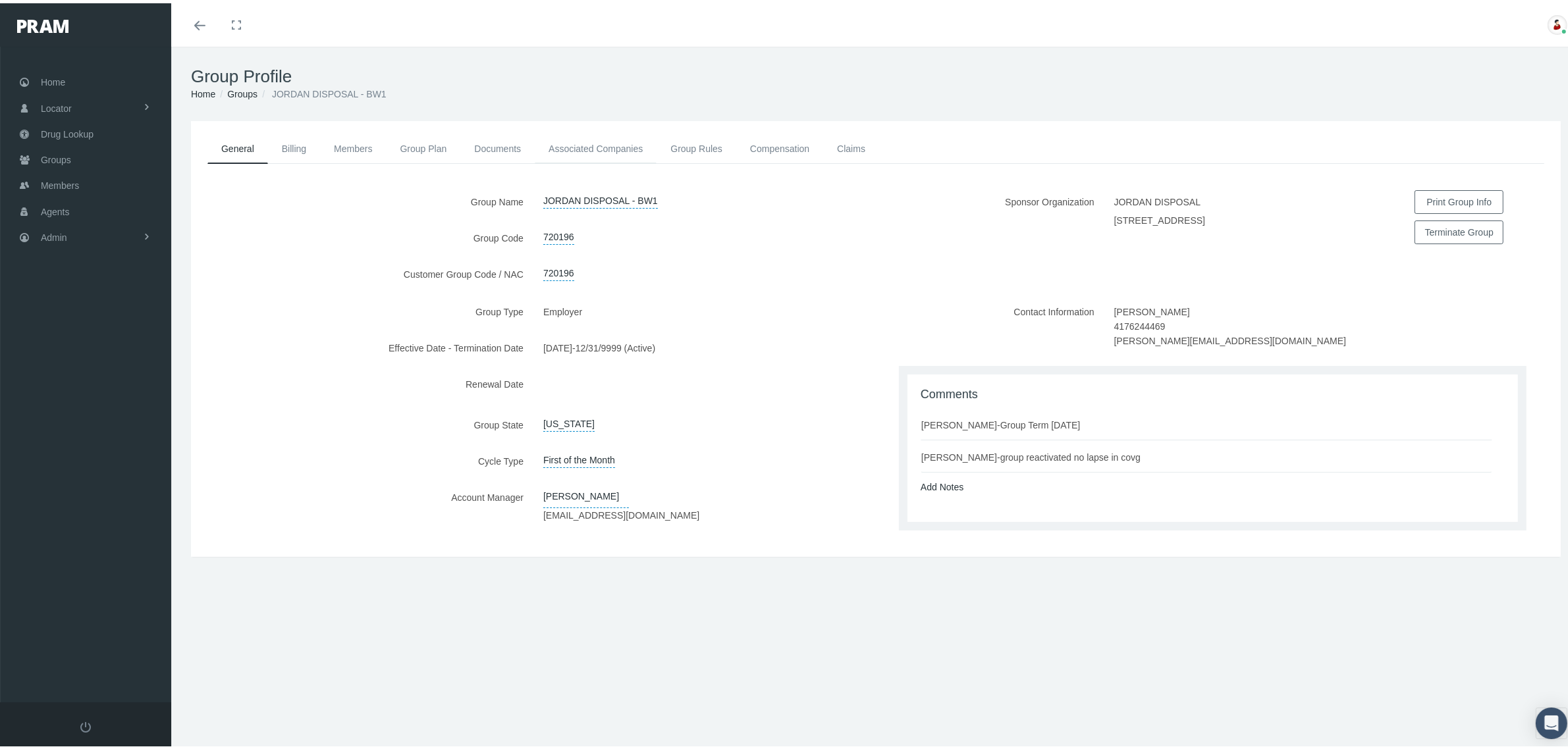
click at [621, 149] on link "Associated Companies" at bounding box center [595, 145] width 121 height 29
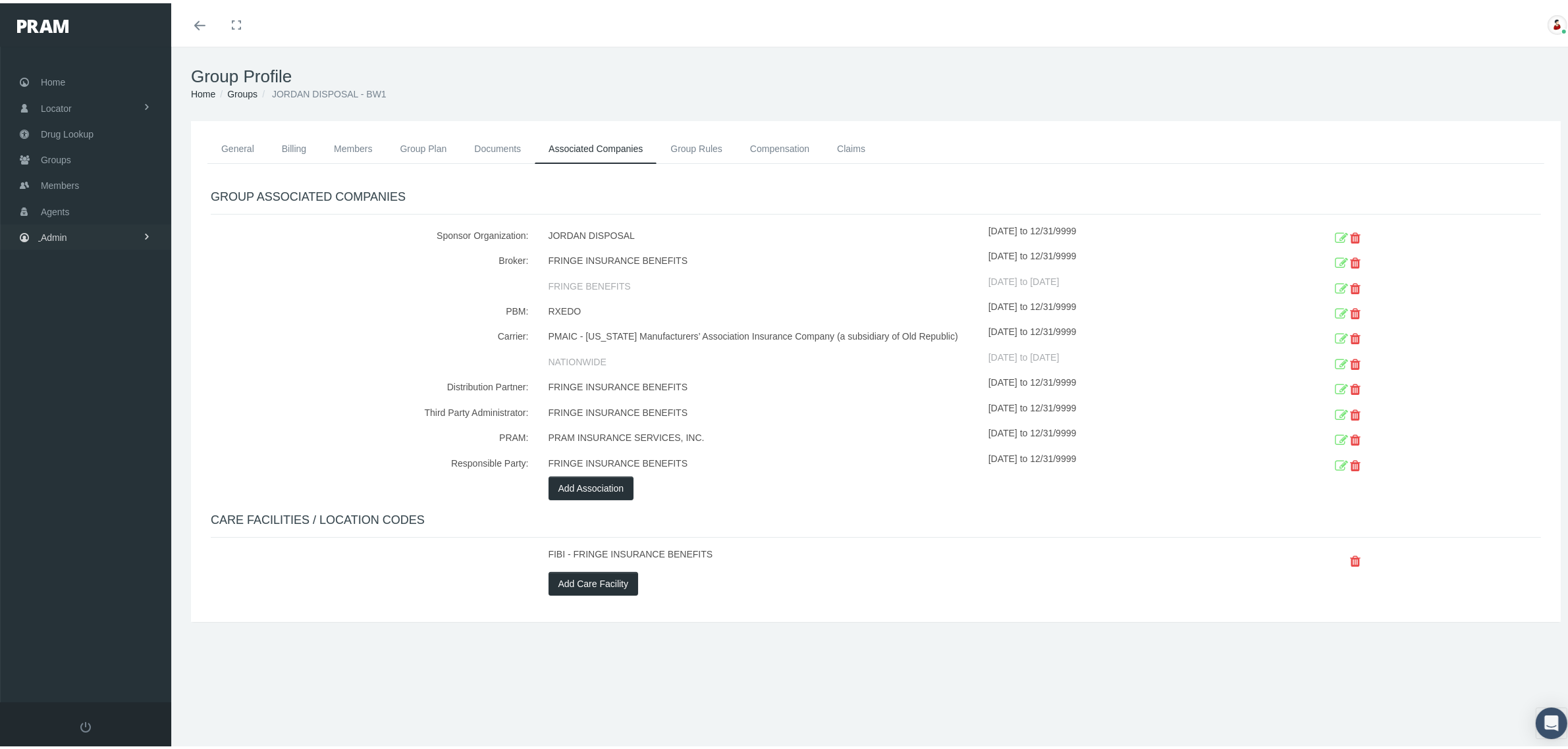
click at [85, 239] on link "Admin" at bounding box center [85, 234] width 172 height 26
click at [85, 310] on link "Claims" at bounding box center [85, 311] width 172 height 23
click at [86, 334] on span "PBM Invoices" at bounding box center [80, 338] width 57 height 22
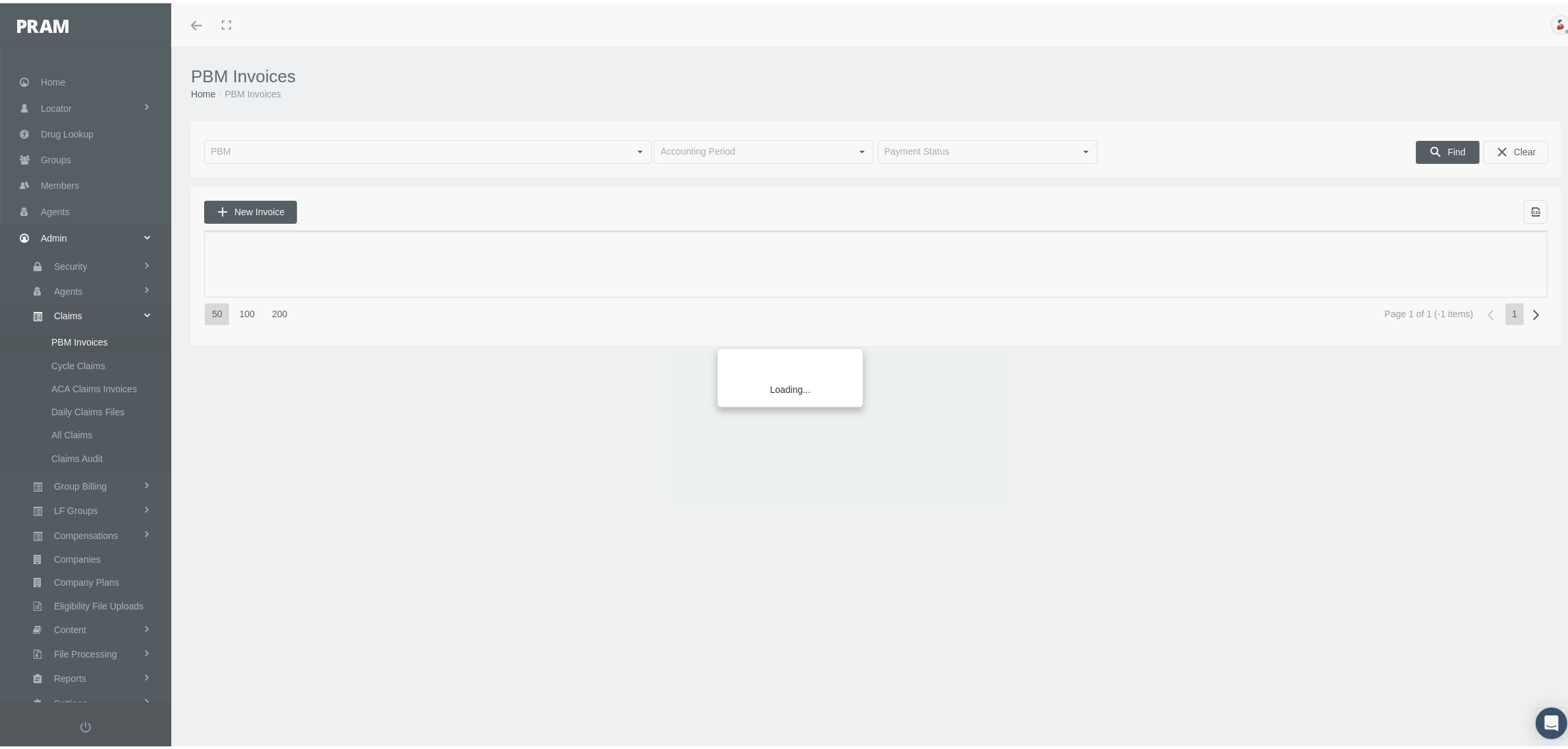
scroll to position [33, 0]
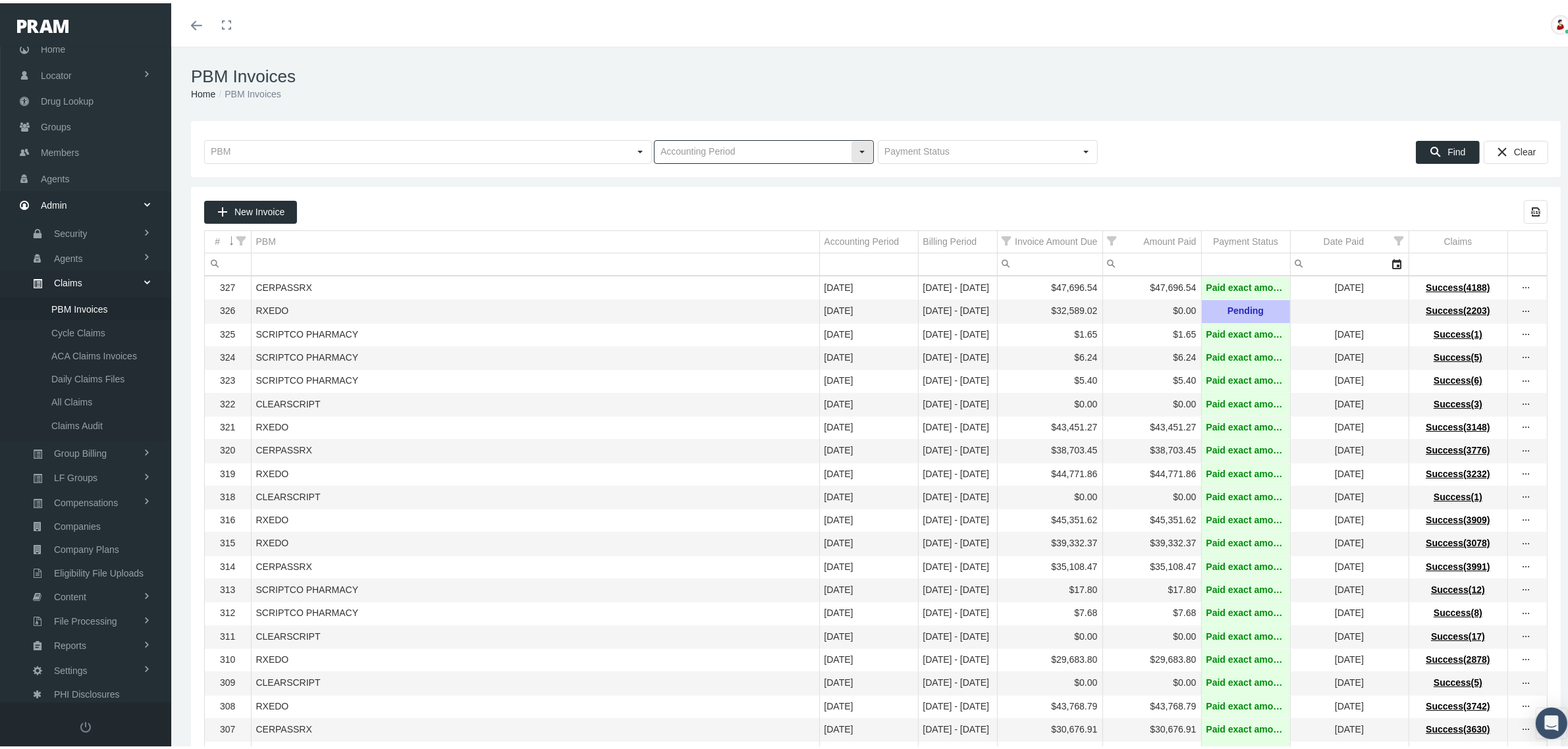
click at [852, 146] on div "Select" at bounding box center [862, 149] width 21 height 21
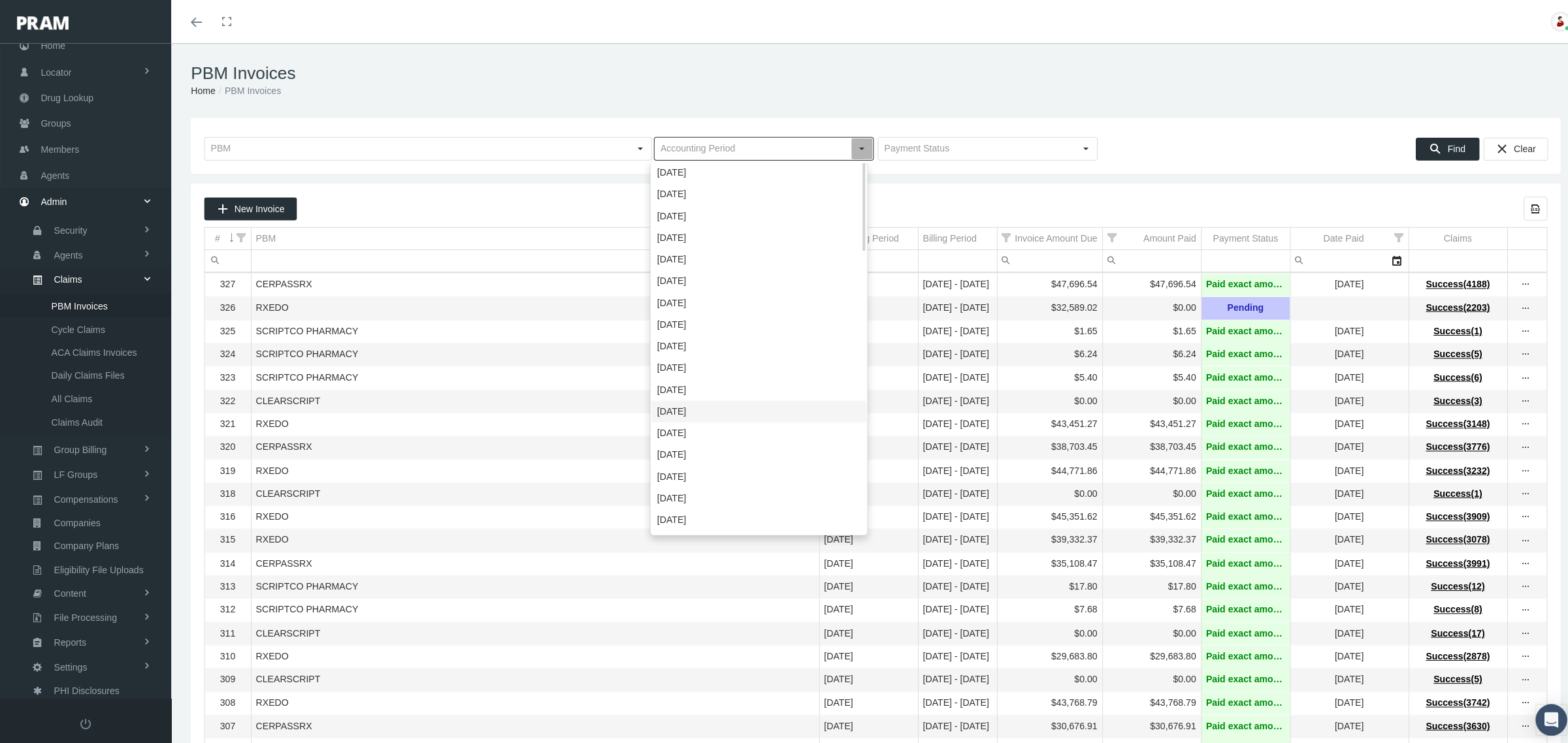
scroll to position [102, 0]
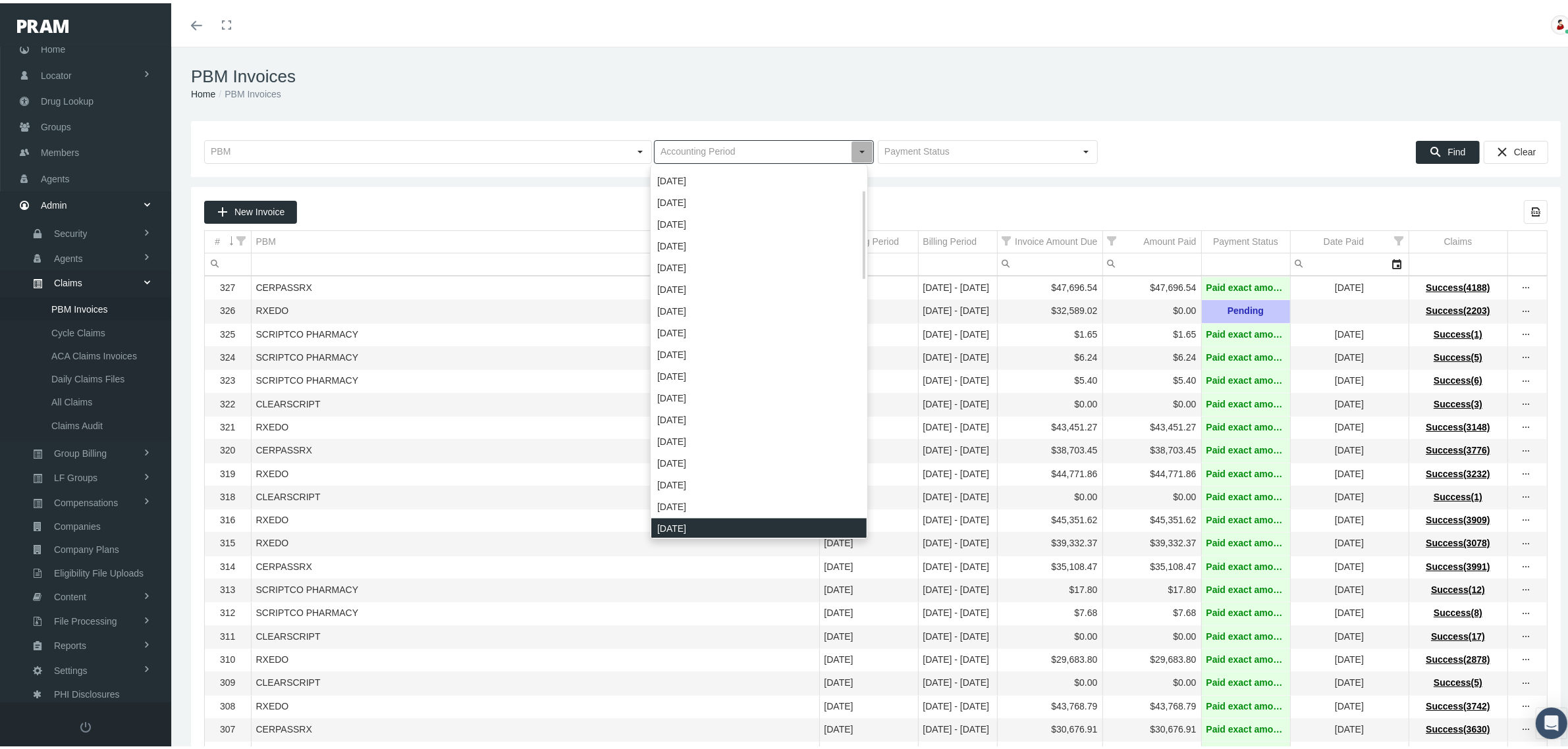
click at [707, 527] on div "February 2024" at bounding box center [759, 526] width 216 height 22
type input "[DATE]"
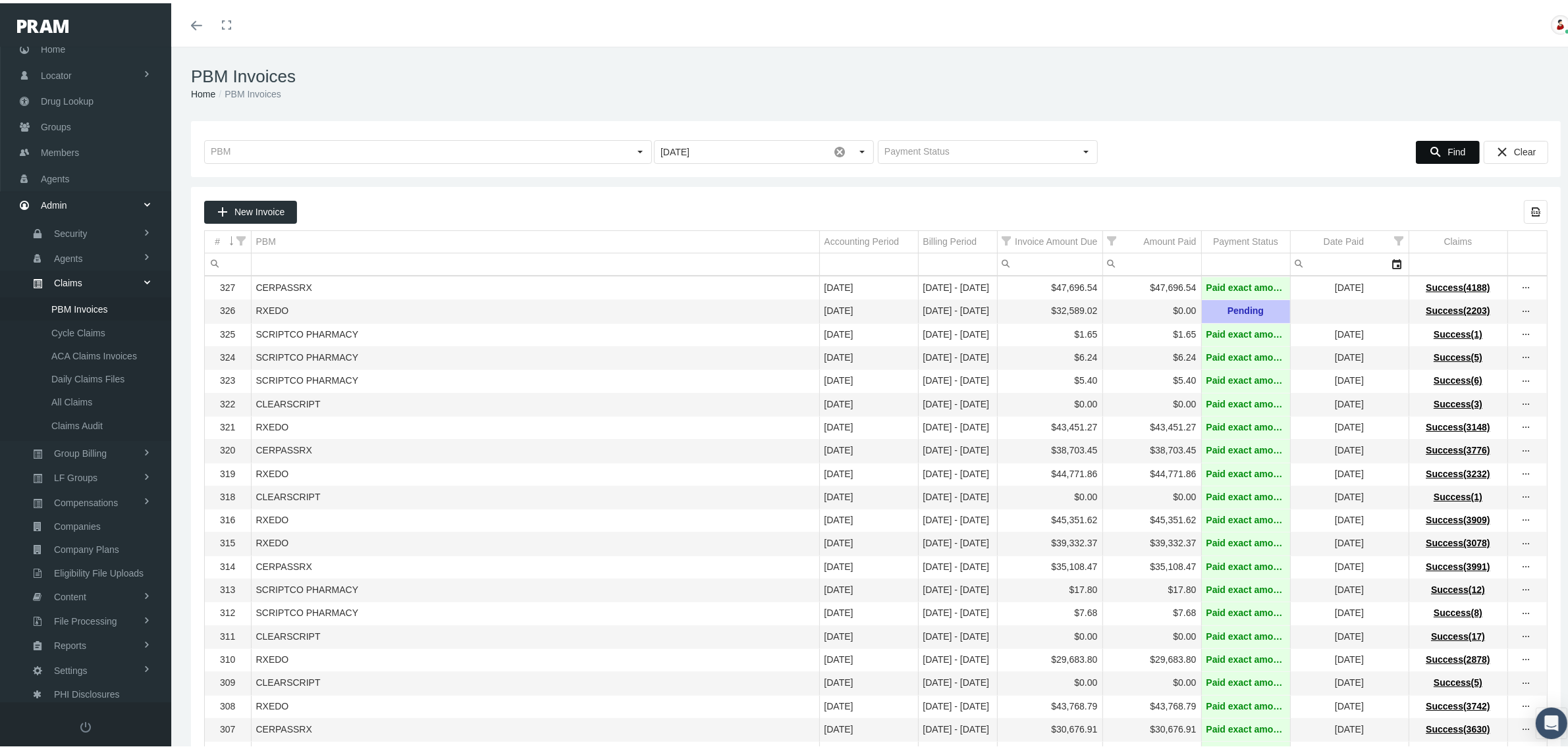
click at [1447, 146] on span "Find" at bounding box center [1456, 149] width 18 height 10
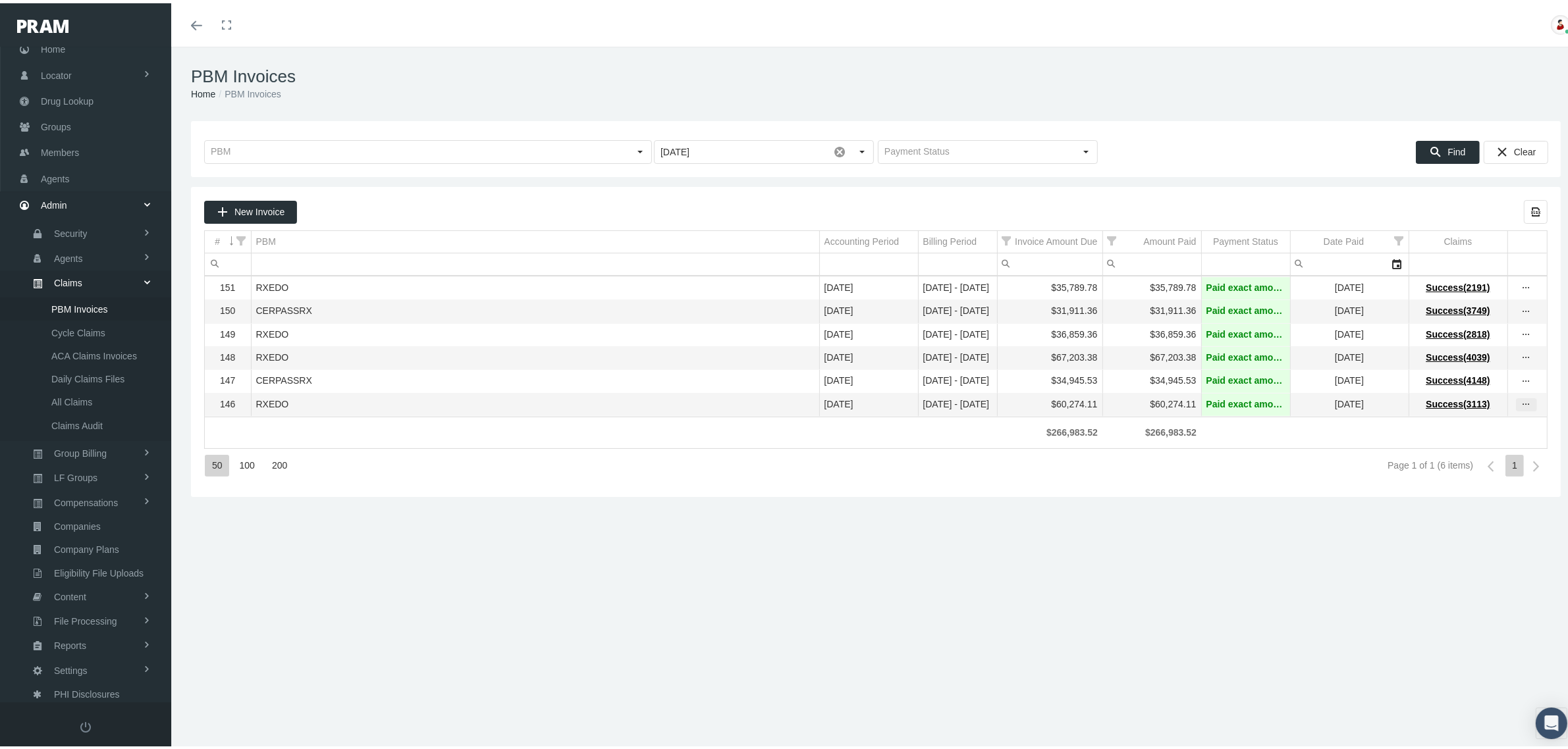
click at [1520, 408] on icon "more" at bounding box center [1526, 402] width 12 height 12
click at [1495, 425] on div "View Invoice" at bounding box center [1458, 430] width 129 height 28
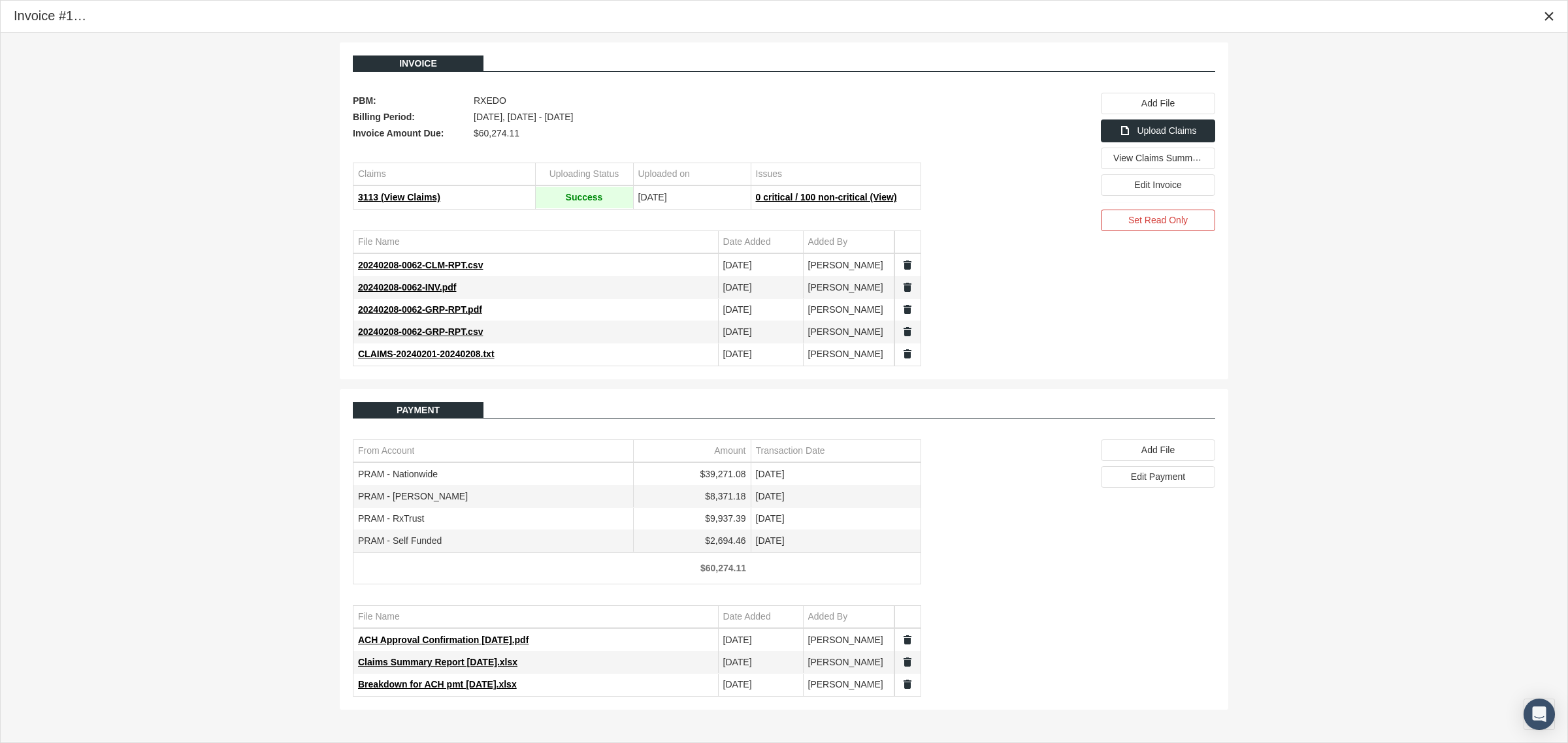
click at [745, 478] on td "$39,271.08" at bounding box center [692, 474] width 118 height 22
drag, startPoint x: 746, startPoint y: 478, endPoint x: 703, endPoint y: 483, distance: 43.3
click at [703, 483] on td "$39,271.08" at bounding box center [692, 474] width 118 height 22
copy td "$39,271.08"
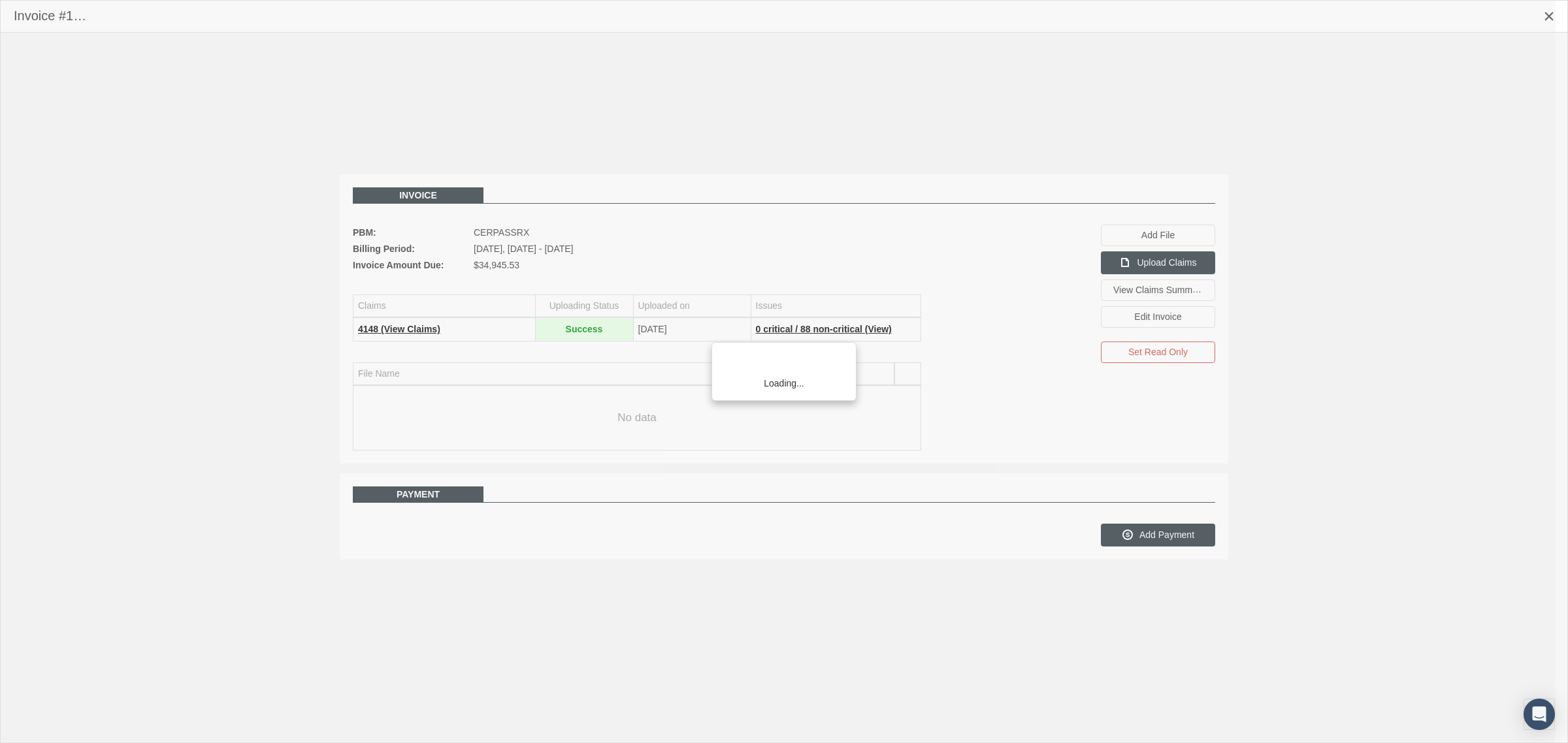
scroll to position [33, 0]
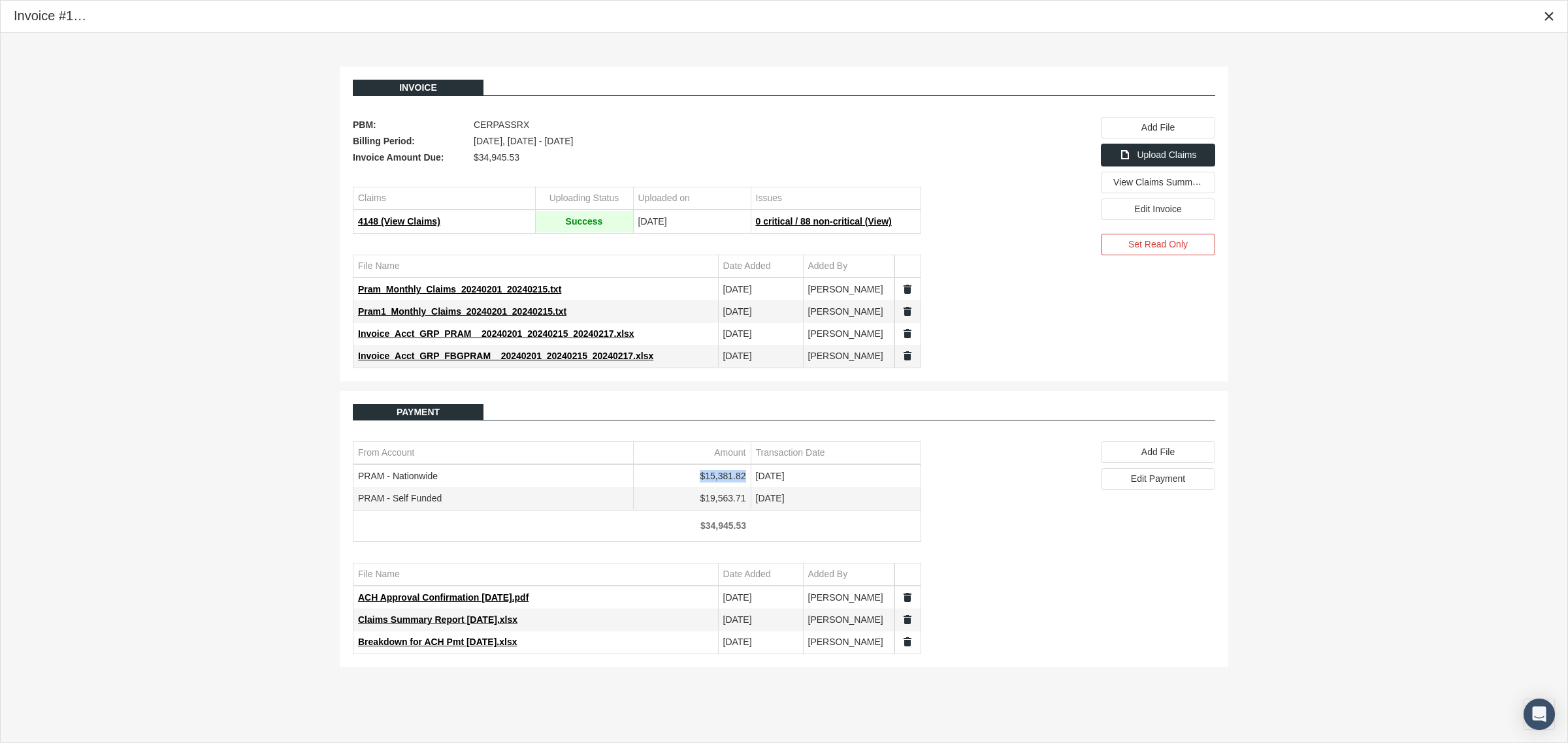
drag, startPoint x: 746, startPoint y: 477, endPoint x: 703, endPoint y: 483, distance: 43.4
click at [703, 483] on td "$15,381.82" at bounding box center [692, 477] width 118 height 22
copy td "$15,381.82"
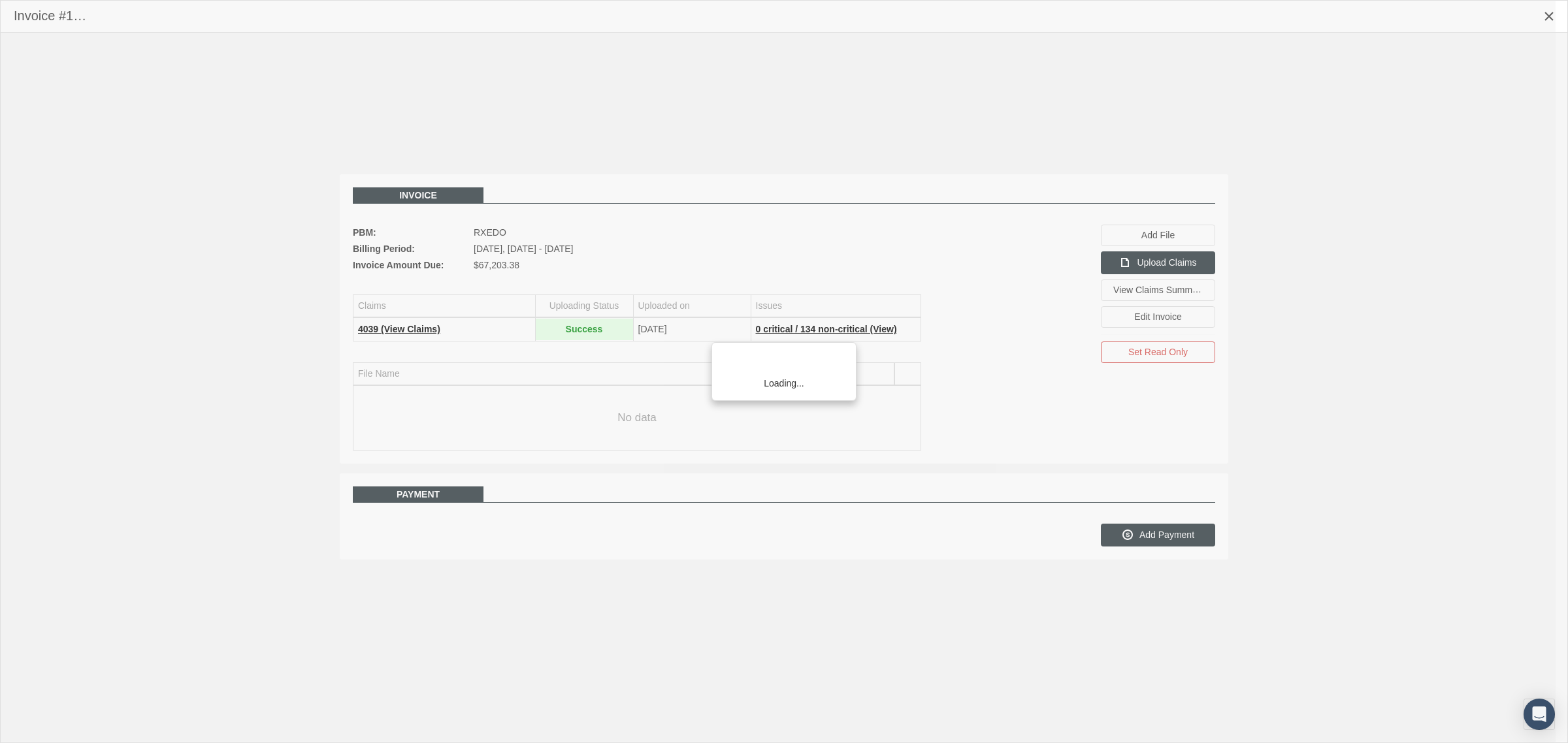
scroll to position [33, 0]
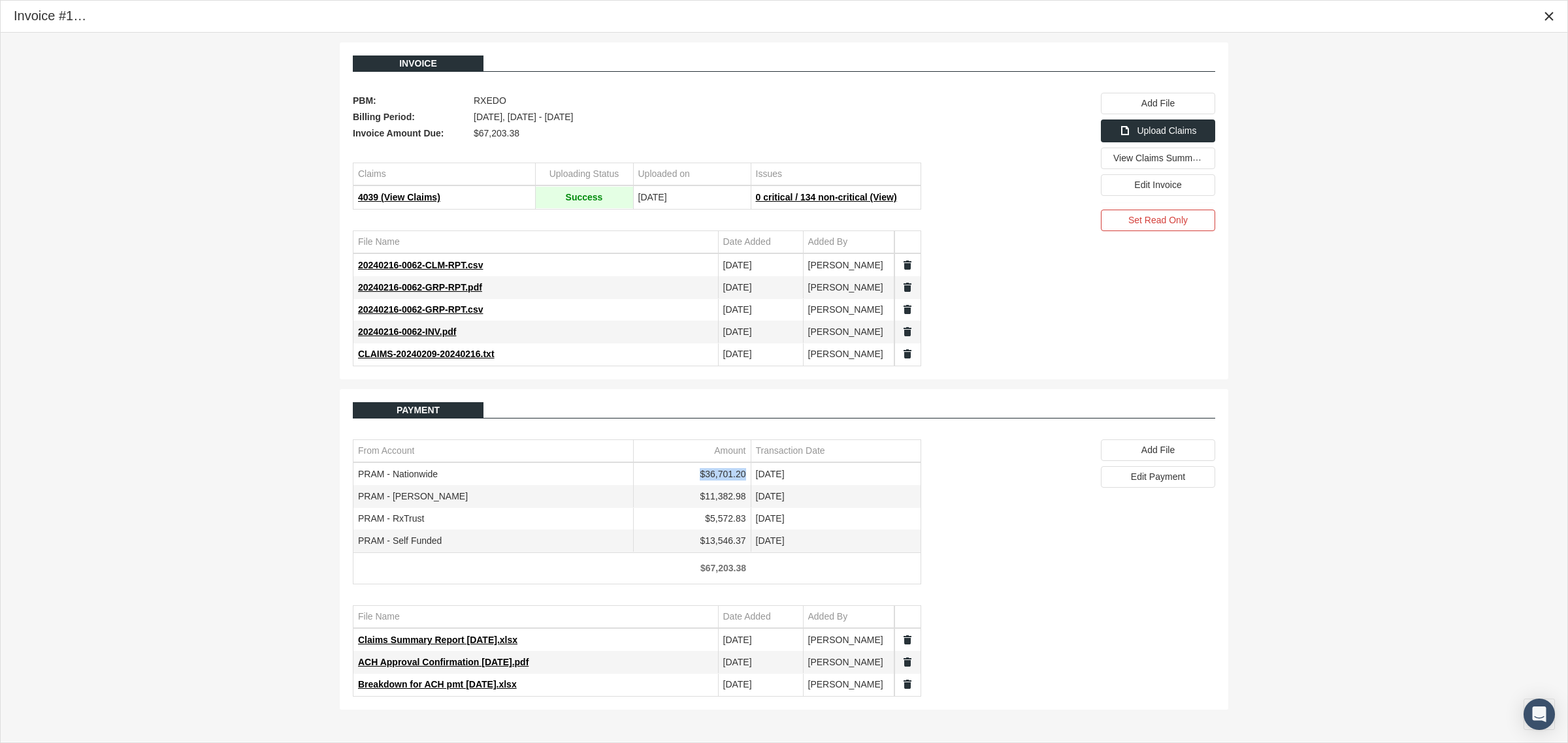
drag, startPoint x: 748, startPoint y: 477, endPoint x: 703, endPoint y: 483, distance: 45.4
click at [703, 483] on td "$36,701.20" at bounding box center [692, 474] width 118 height 22
copy td "$36,701.20"
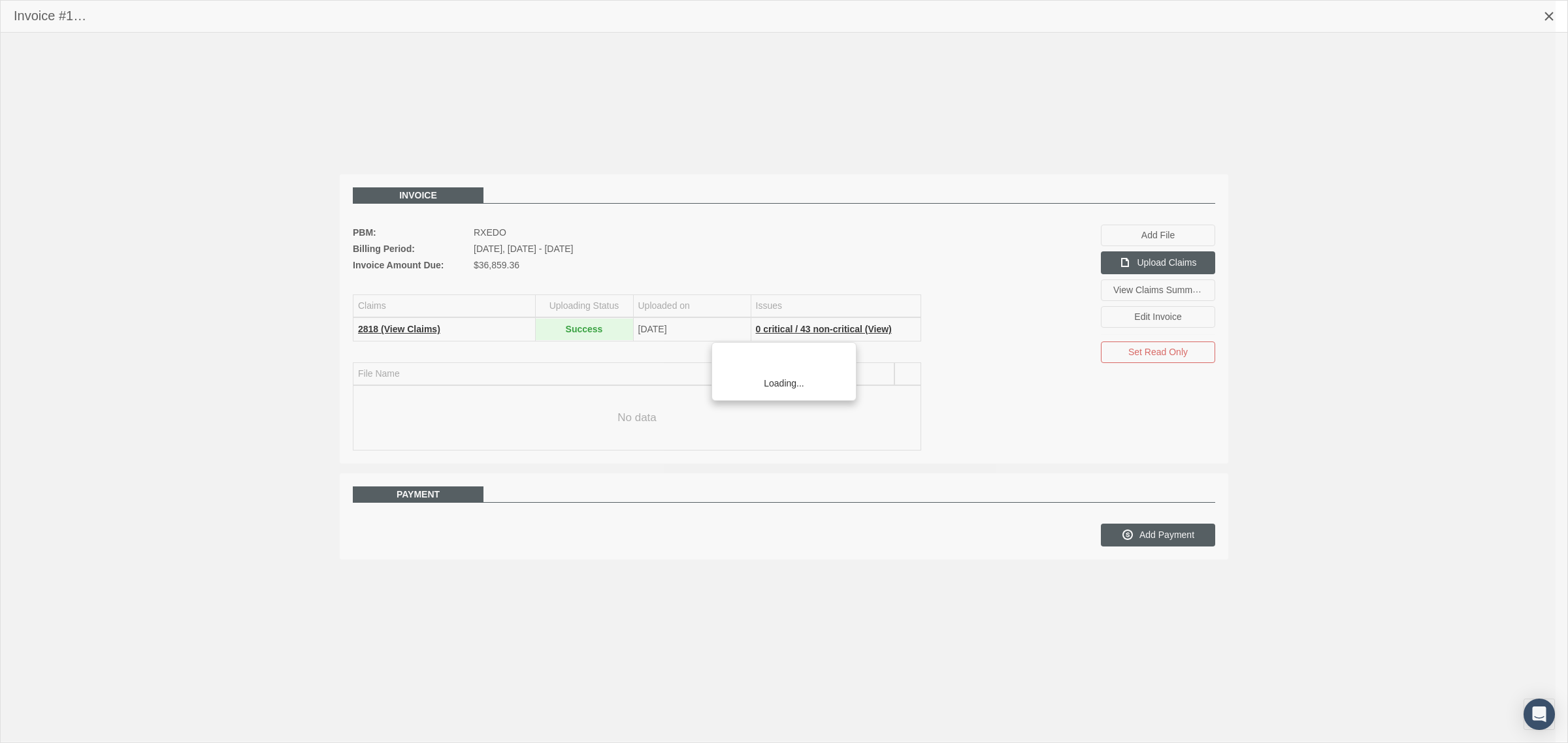
scroll to position [33, 0]
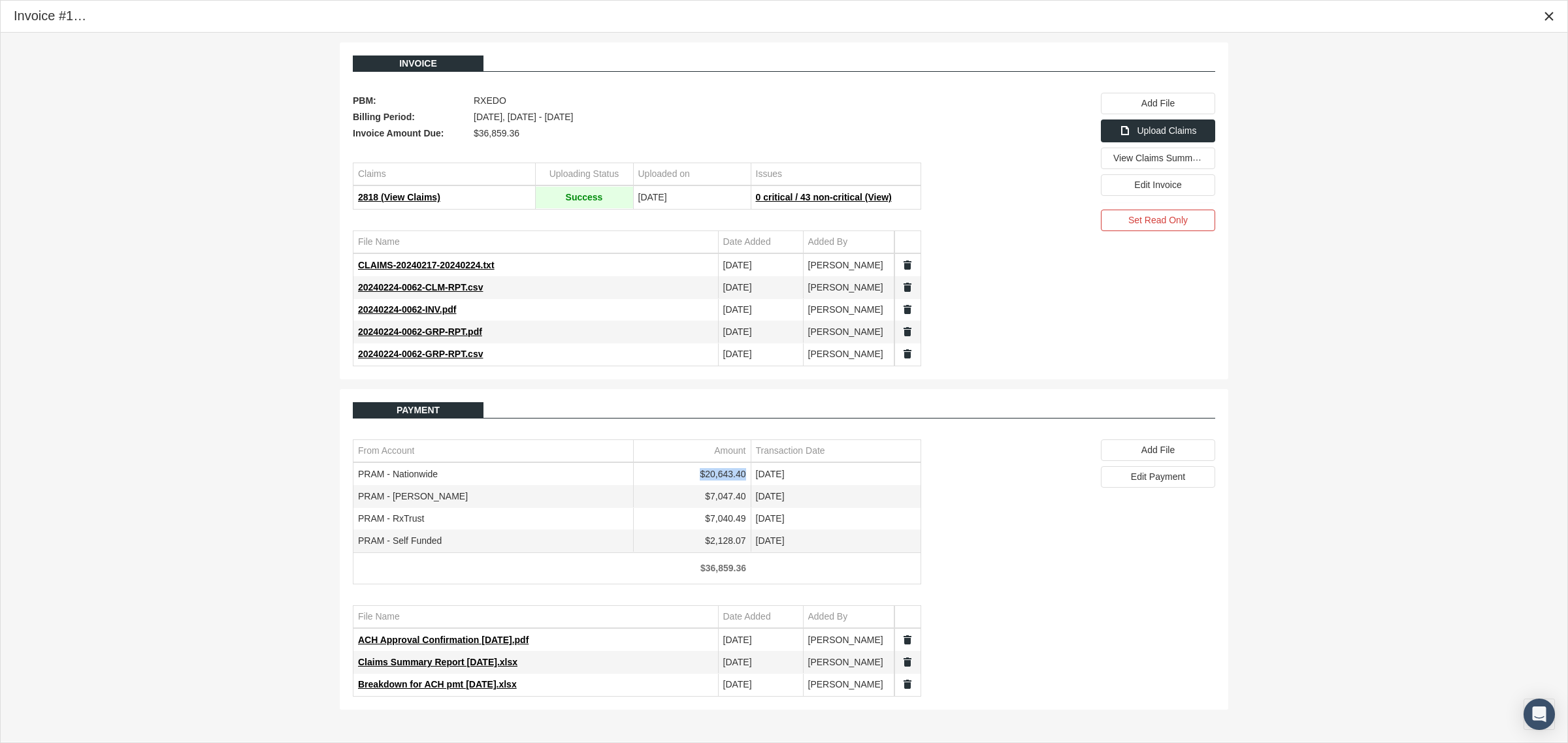
drag, startPoint x: 746, startPoint y: 477, endPoint x: 703, endPoint y: 483, distance: 43.4
click at [703, 483] on td "$20,643.40" at bounding box center [692, 474] width 118 height 22
copy td "$20,643.40"
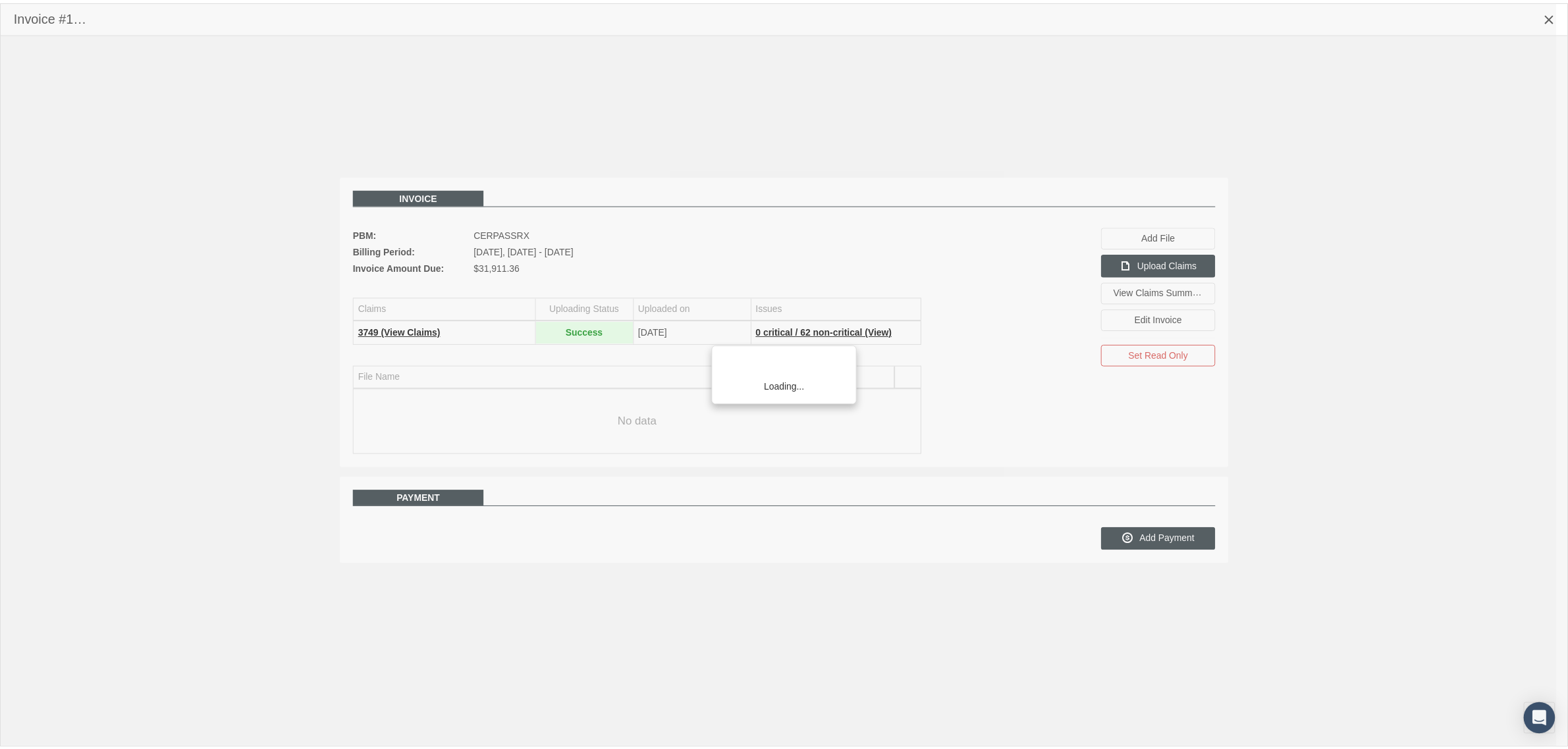
scroll to position [33, 0]
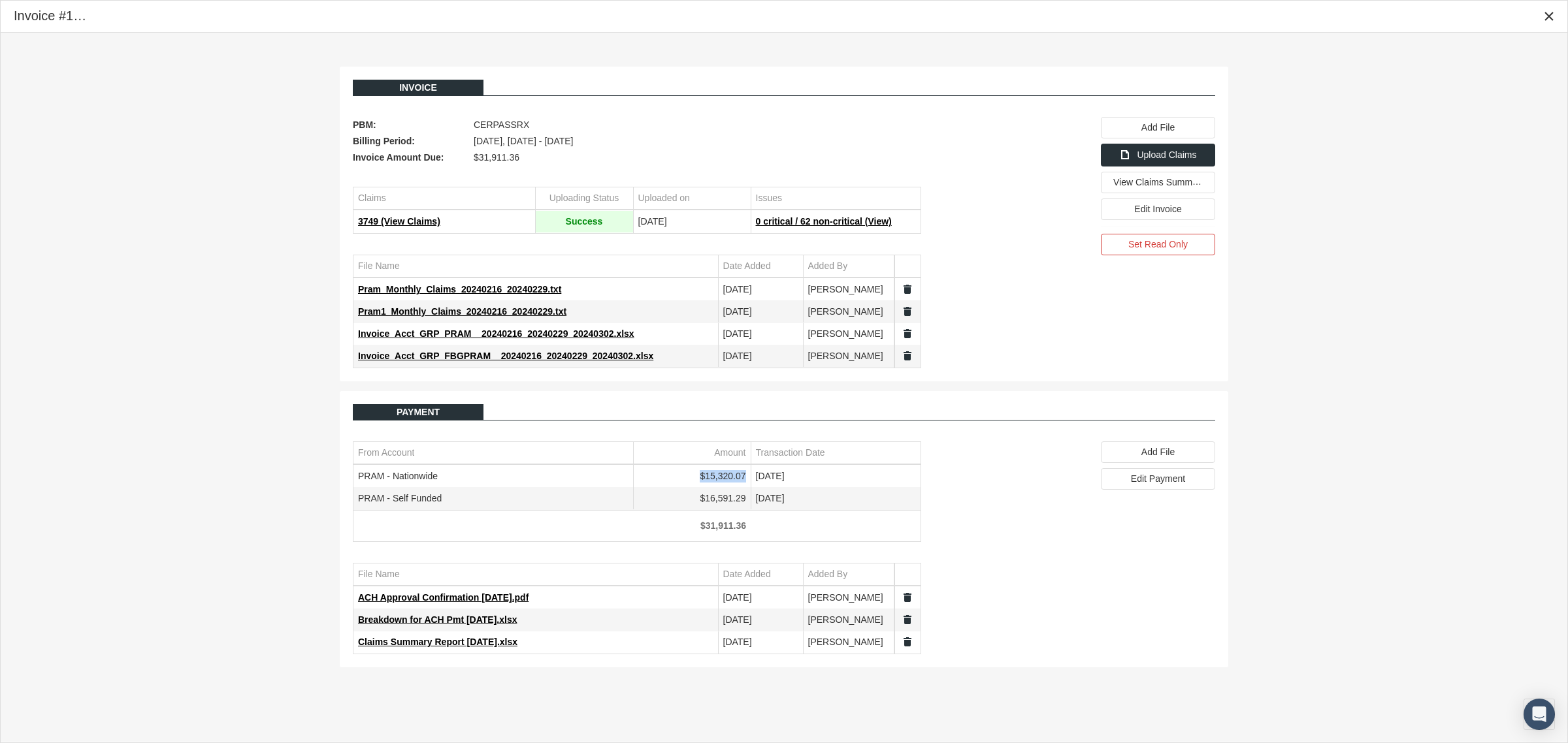
drag, startPoint x: 746, startPoint y: 480, endPoint x: 701, endPoint y: 480, distance: 45.0
click at [701, 480] on td "$15,320.07" at bounding box center [692, 477] width 118 height 22
copy td "$15,320.07"
click at [1545, 20] on icon "Close" at bounding box center [1549, 16] width 12 height 12
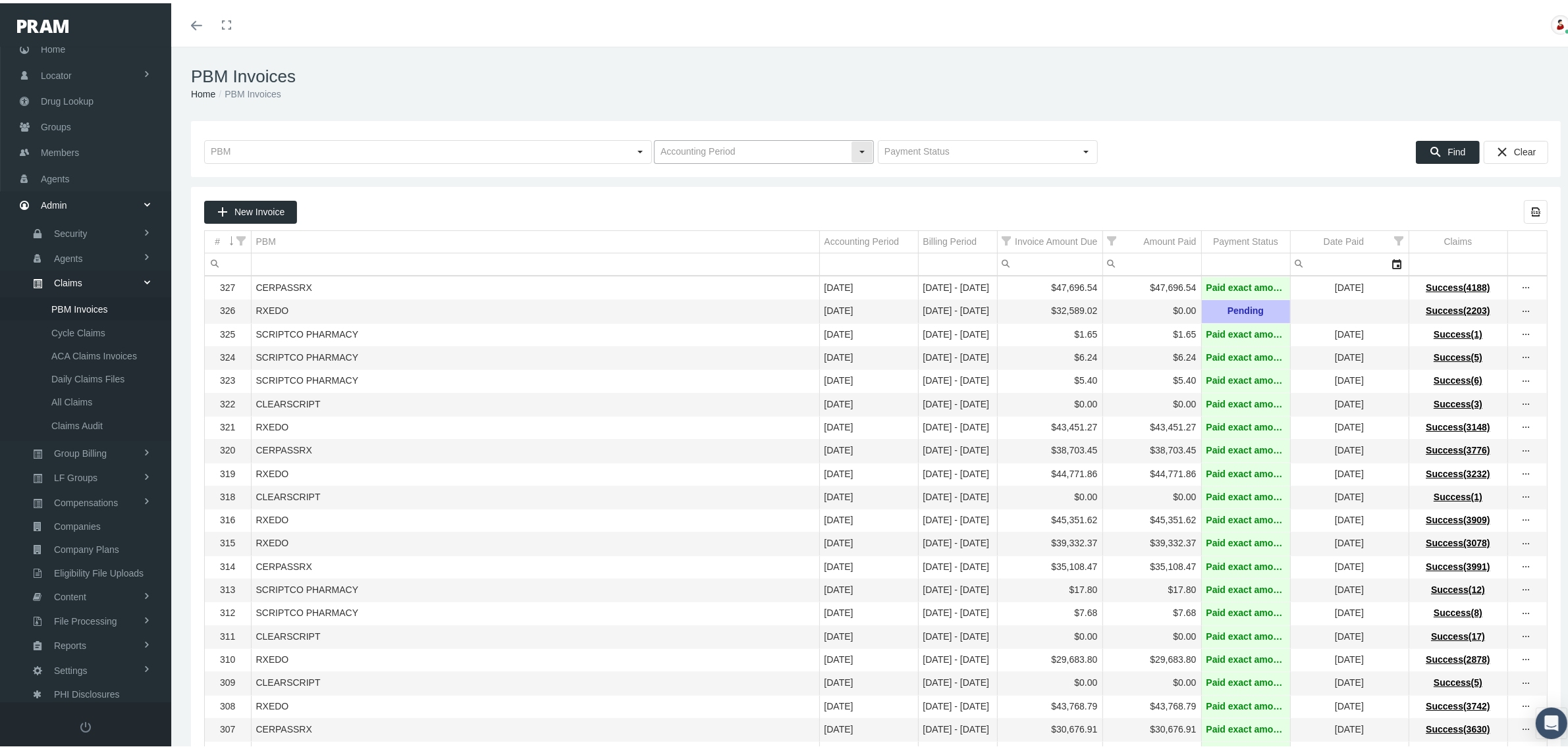
click at [858, 146] on div "Select" at bounding box center [862, 149] width 21 height 21
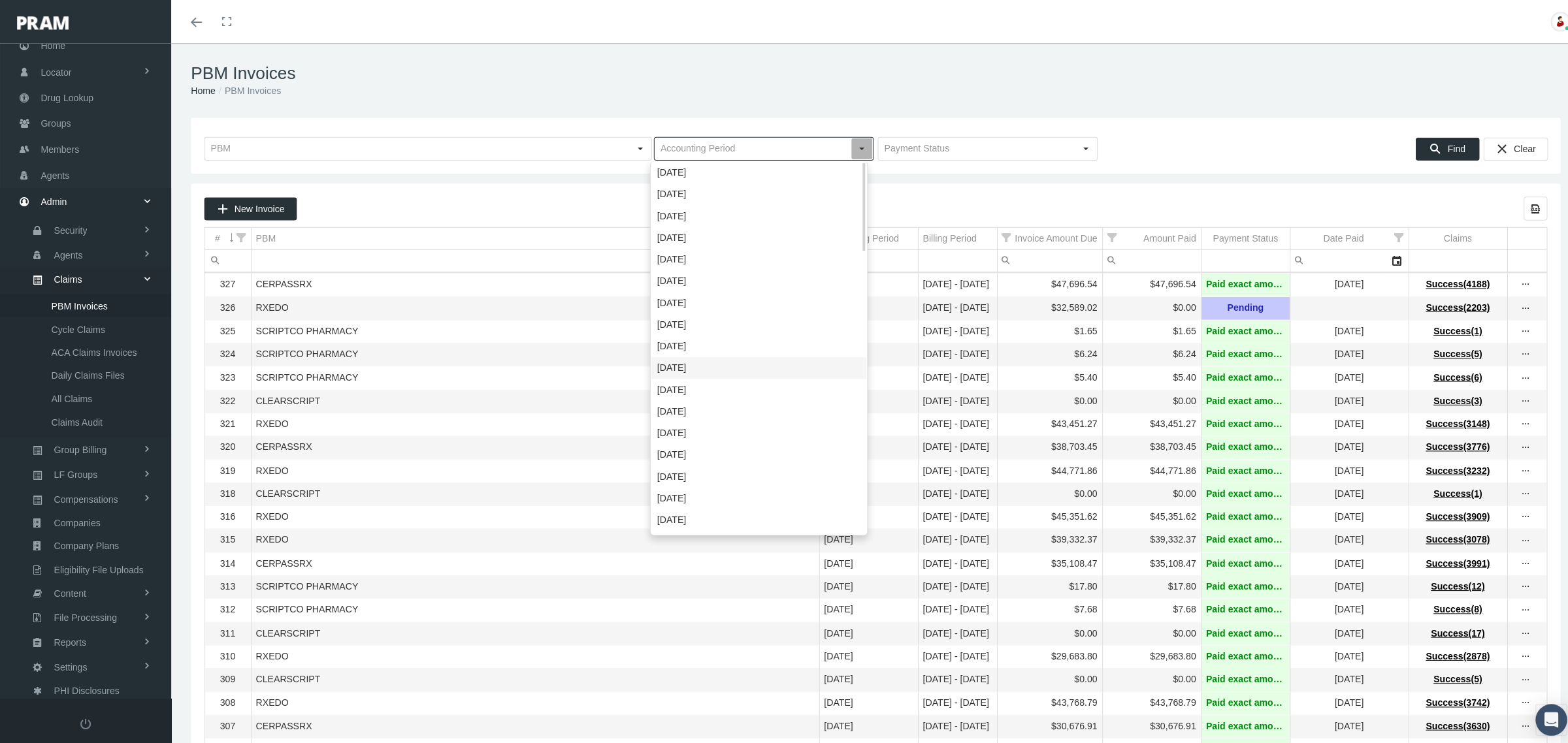
scroll to position [102, 0]
click at [703, 517] on div "February 2024" at bounding box center [753, 522] width 214 height 22
type input "February 2024"
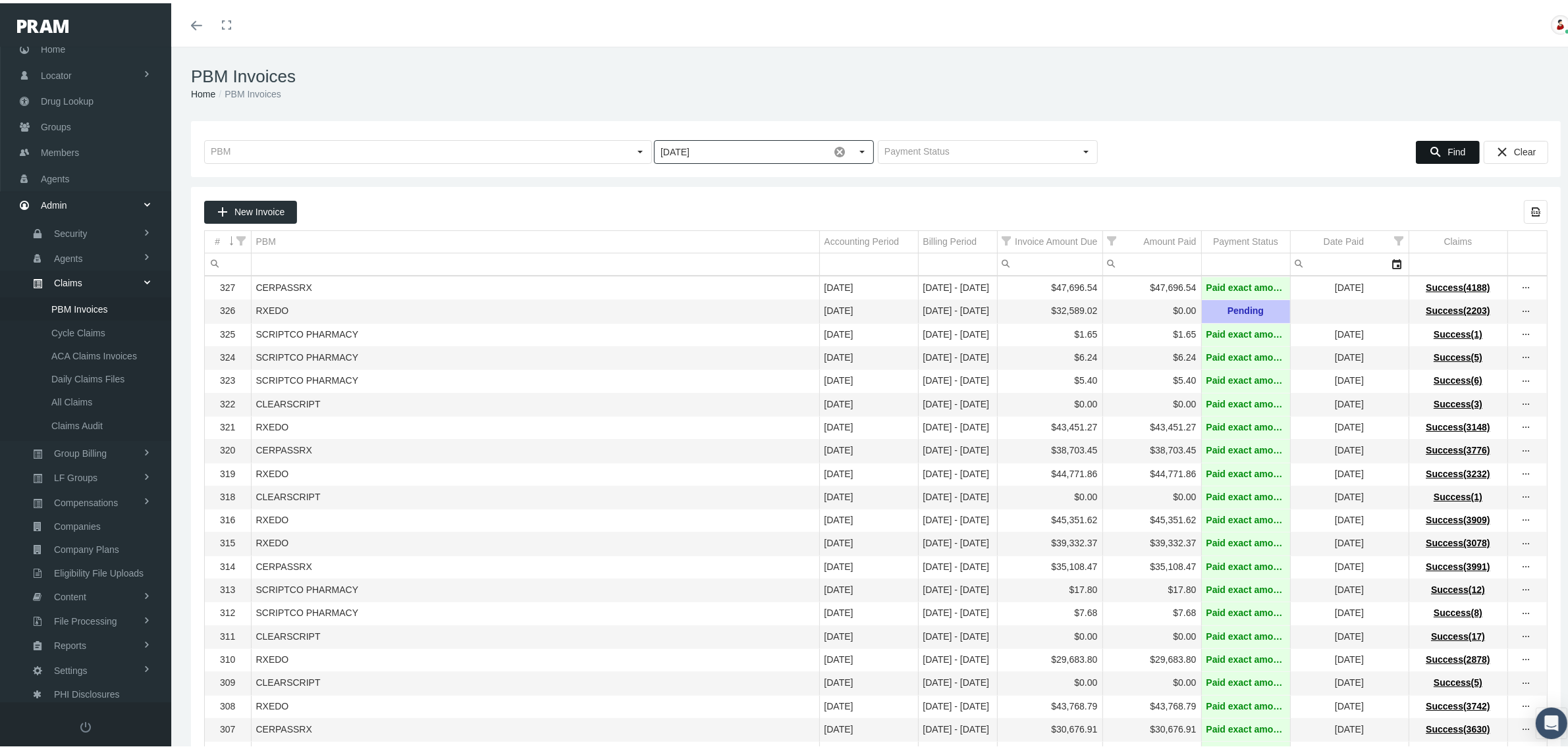
click at [1438, 140] on div "Find" at bounding box center [1447, 149] width 63 height 22
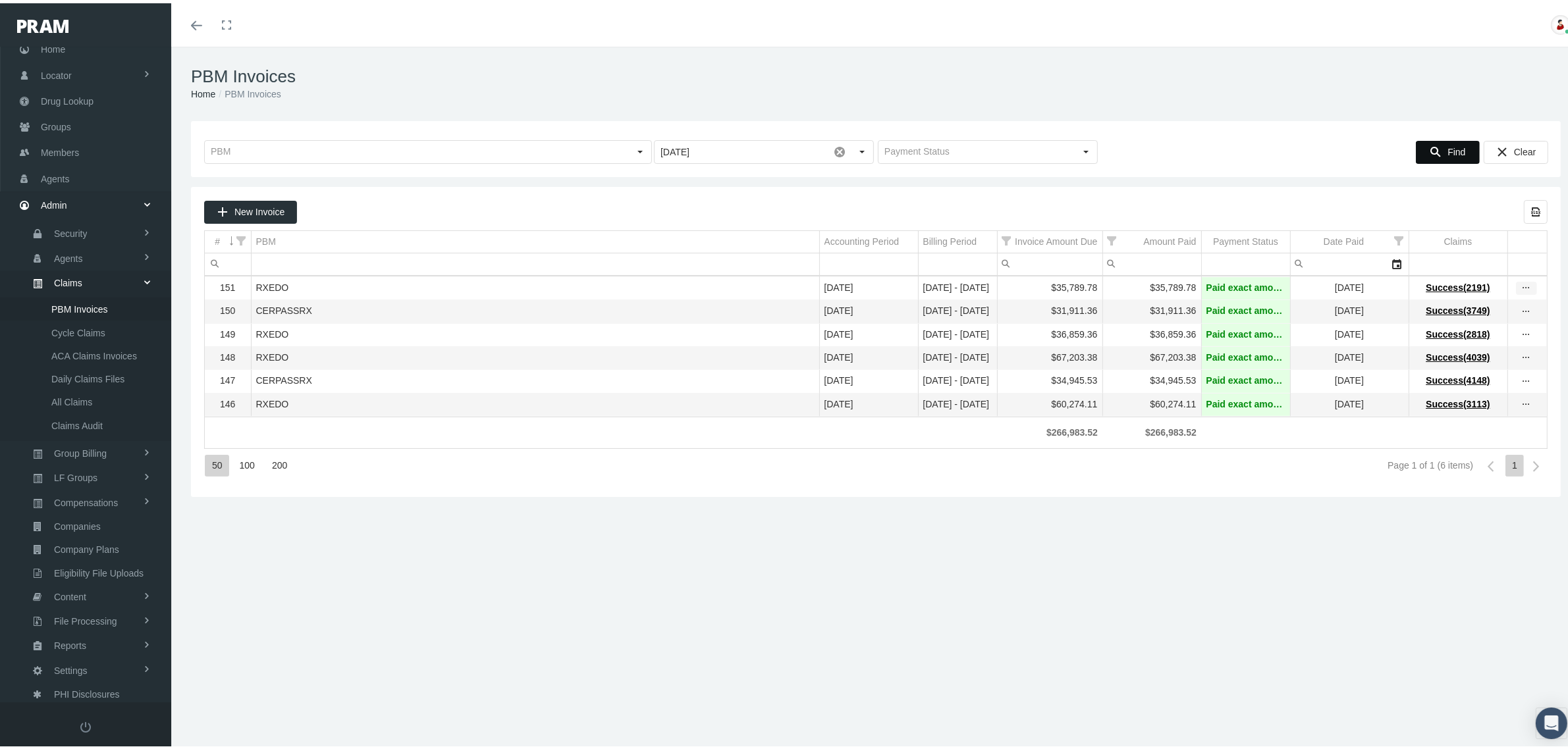
click at [1520, 288] on icon "more" at bounding box center [1526, 285] width 12 height 12
click at [1452, 311] on div "View Invoice" at bounding box center [1458, 310] width 129 height 28
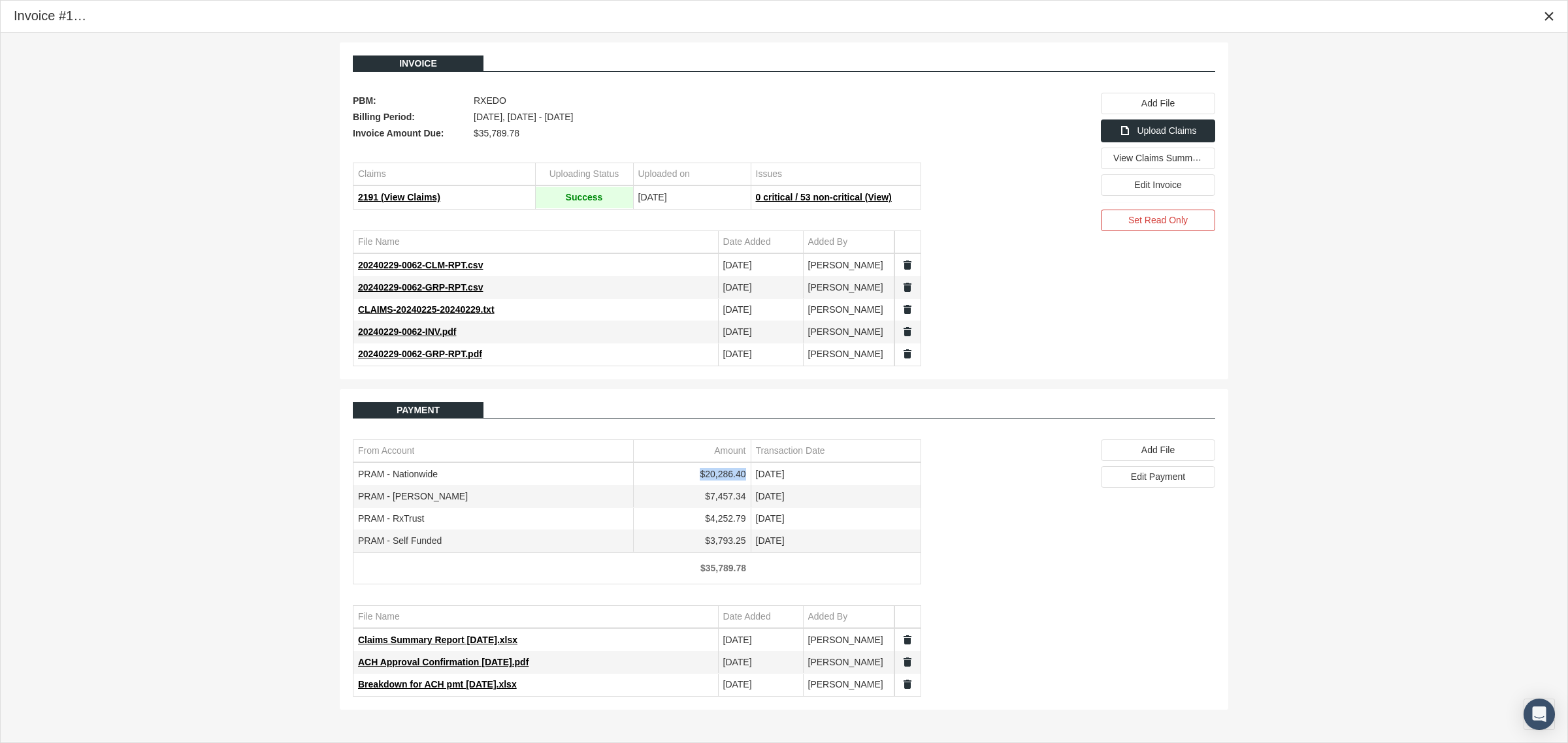
drag, startPoint x: 748, startPoint y: 479, endPoint x: 703, endPoint y: 482, distance: 45.1
click at [703, 482] on td "$20,286.40" at bounding box center [692, 474] width 118 height 22
copy td "$20,286.40"
click at [1165, 163] on span "View Claims Summary" at bounding box center [1159, 157] width 92 height 11
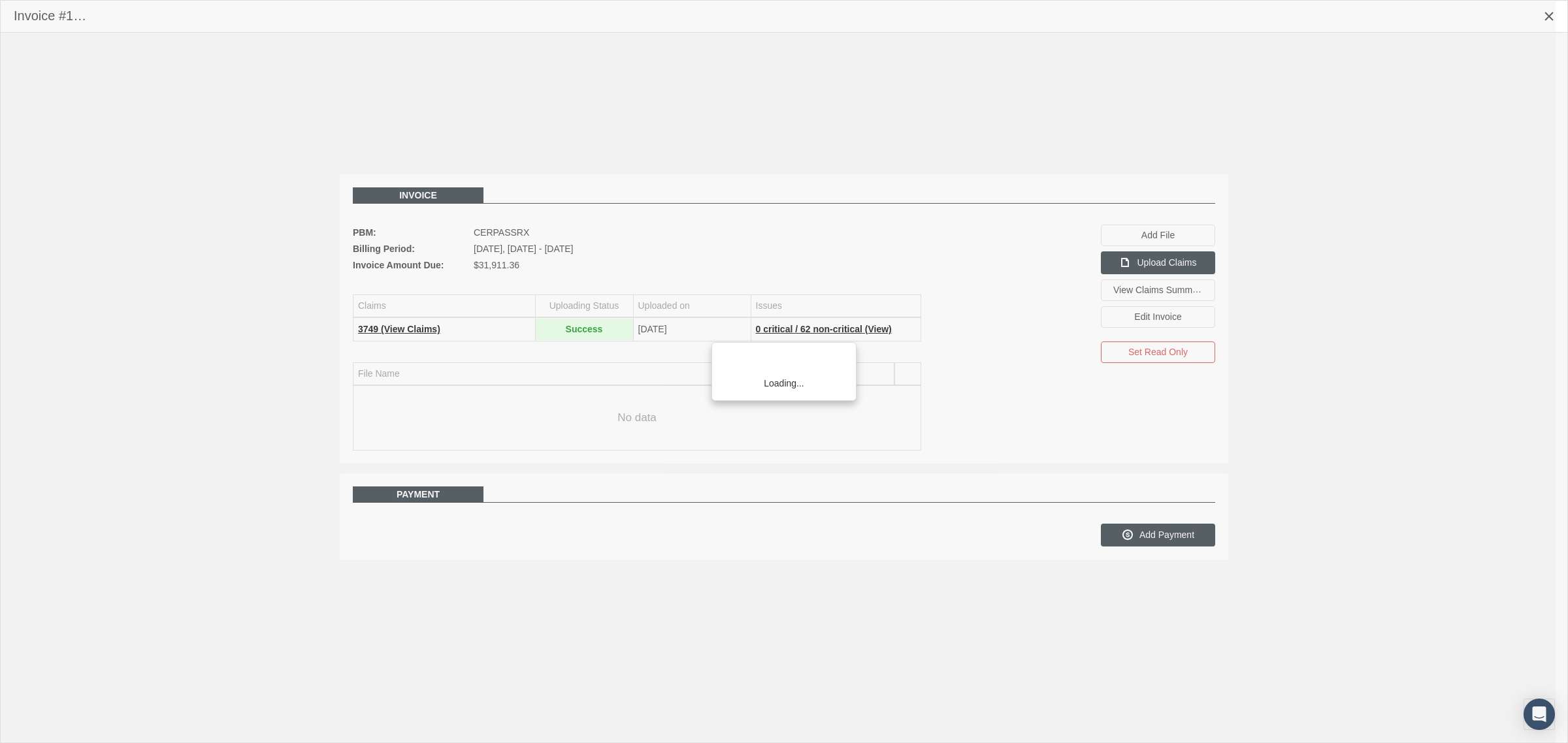
scroll to position [33, 0]
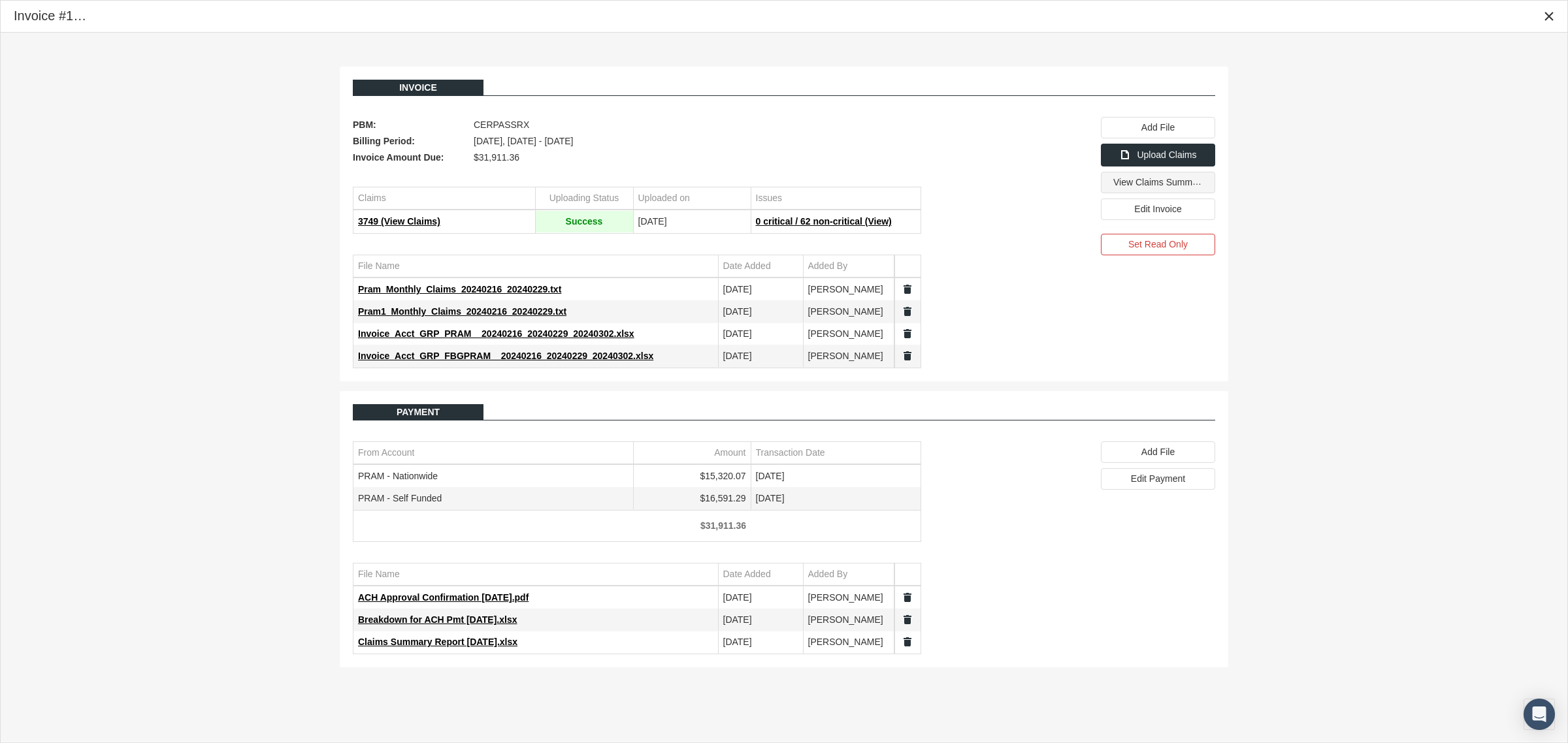
click at [1173, 181] on span "View Claims Summary" at bounding box center [1159, 182] width 92 height 11
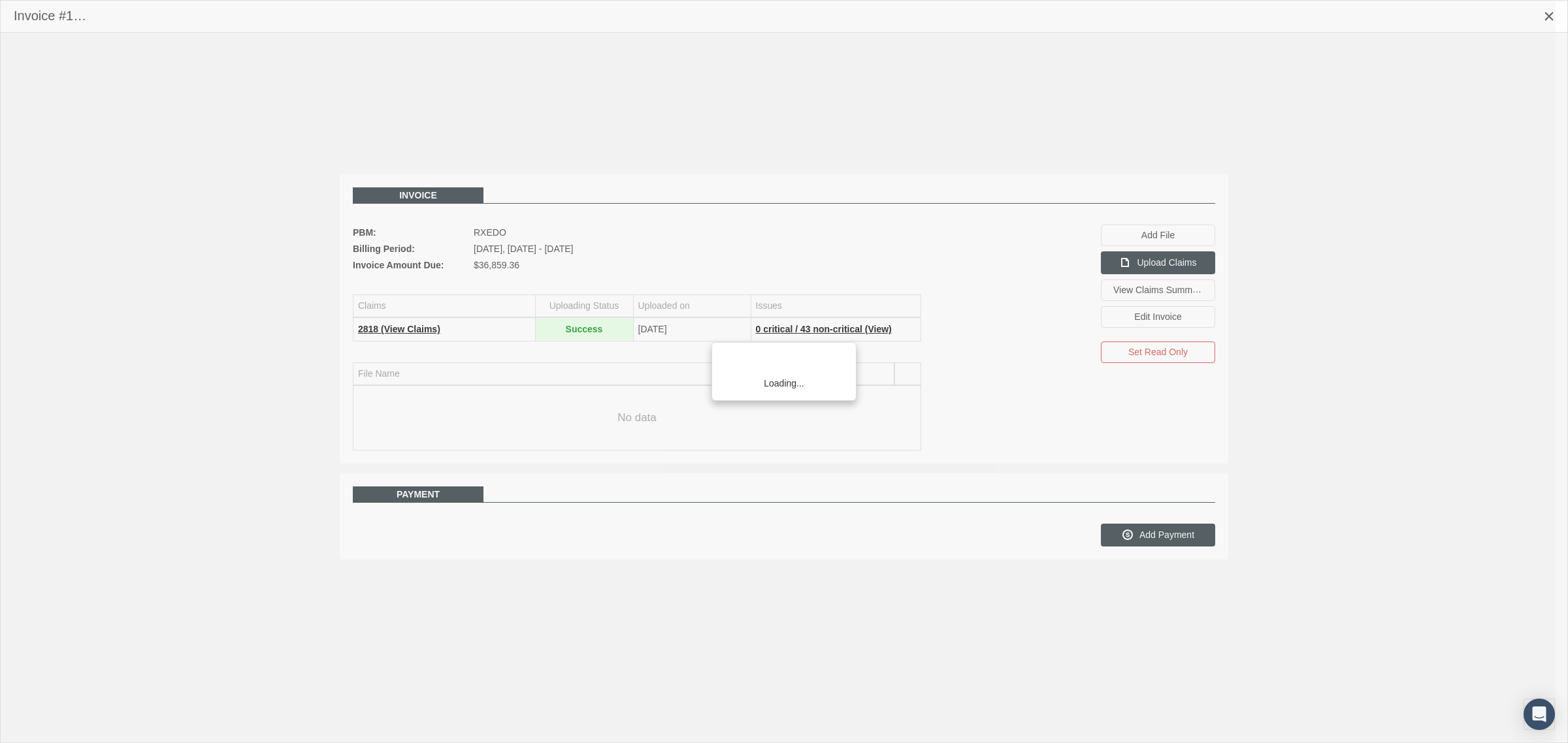
scroll to position [33, 0]
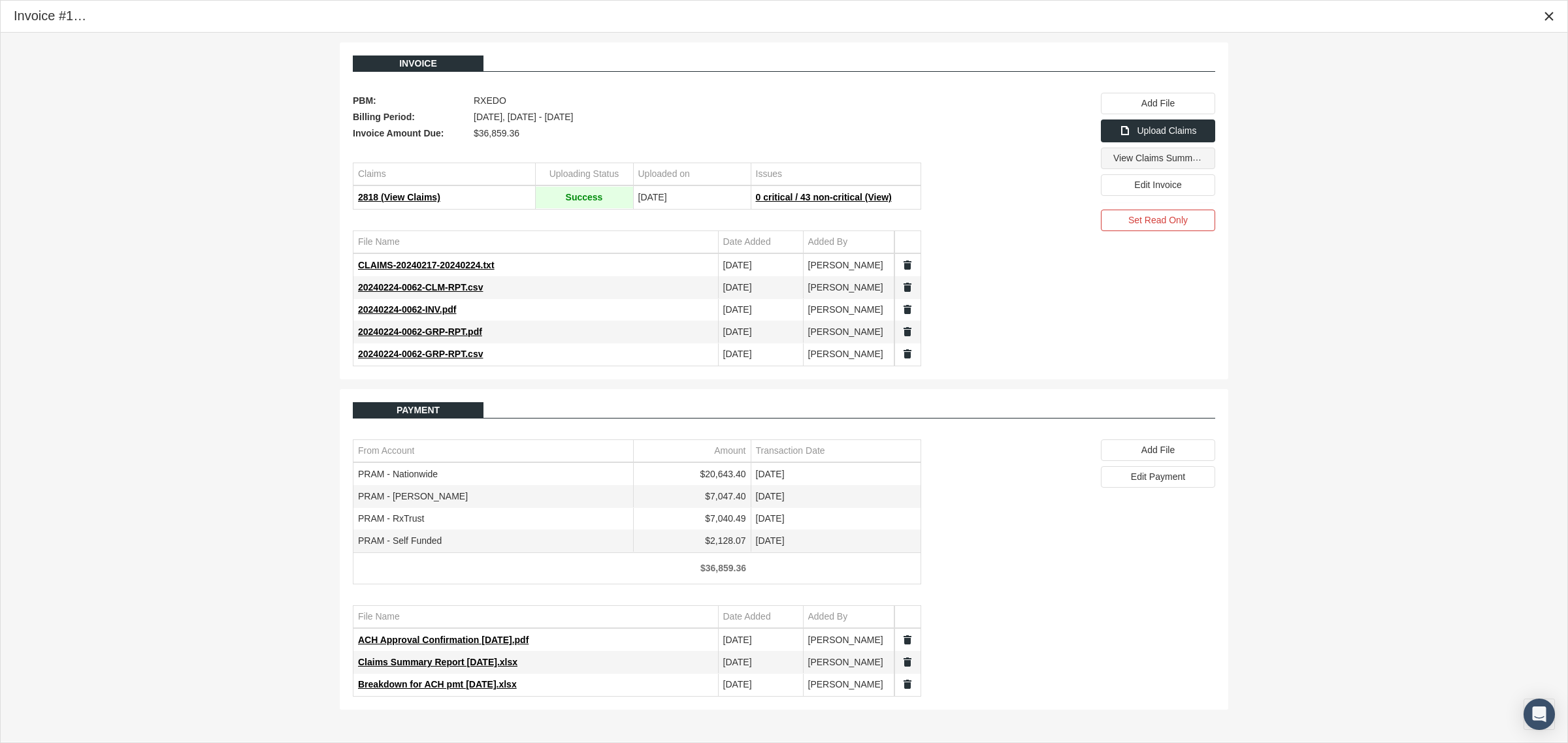
click at [1127, 161] on span "View Claims Summary" at bounding box center [1159, 157] width 92 height 11
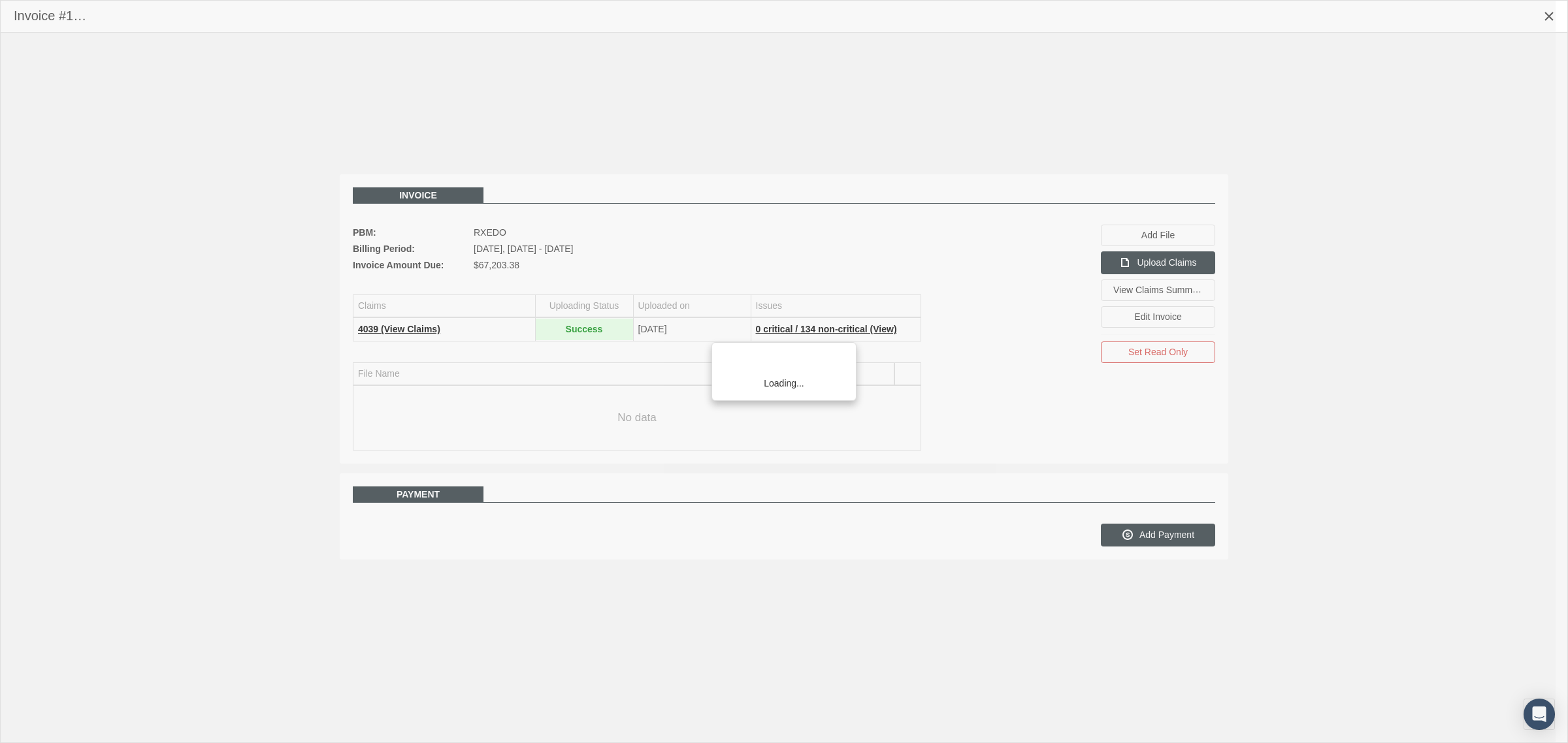
scroll to position [33, 0]
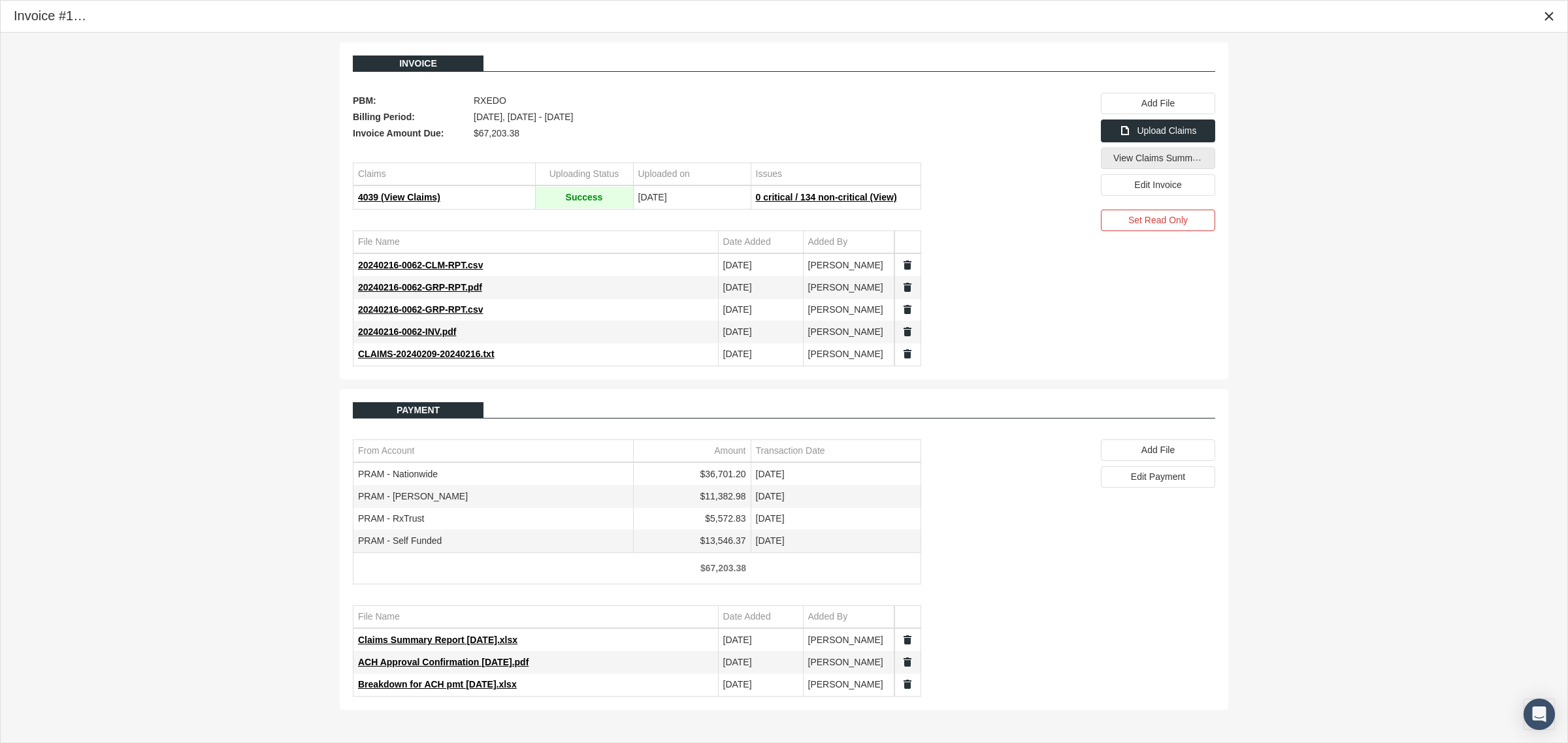
click at [1173, 163] on span "View Claims Summary" at bounding box center [1159, 157] width 92 height 11
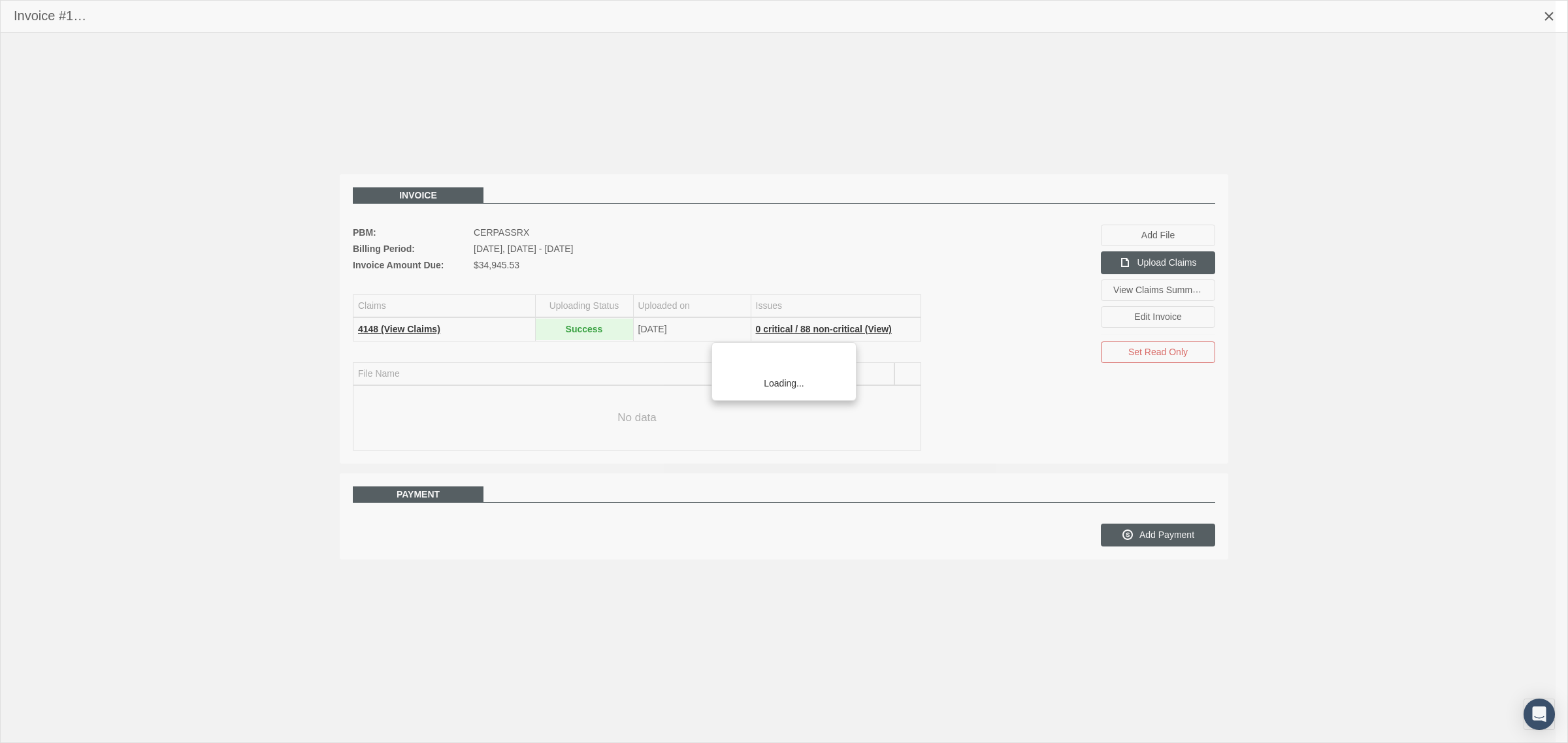
scroll to position [33, 0]
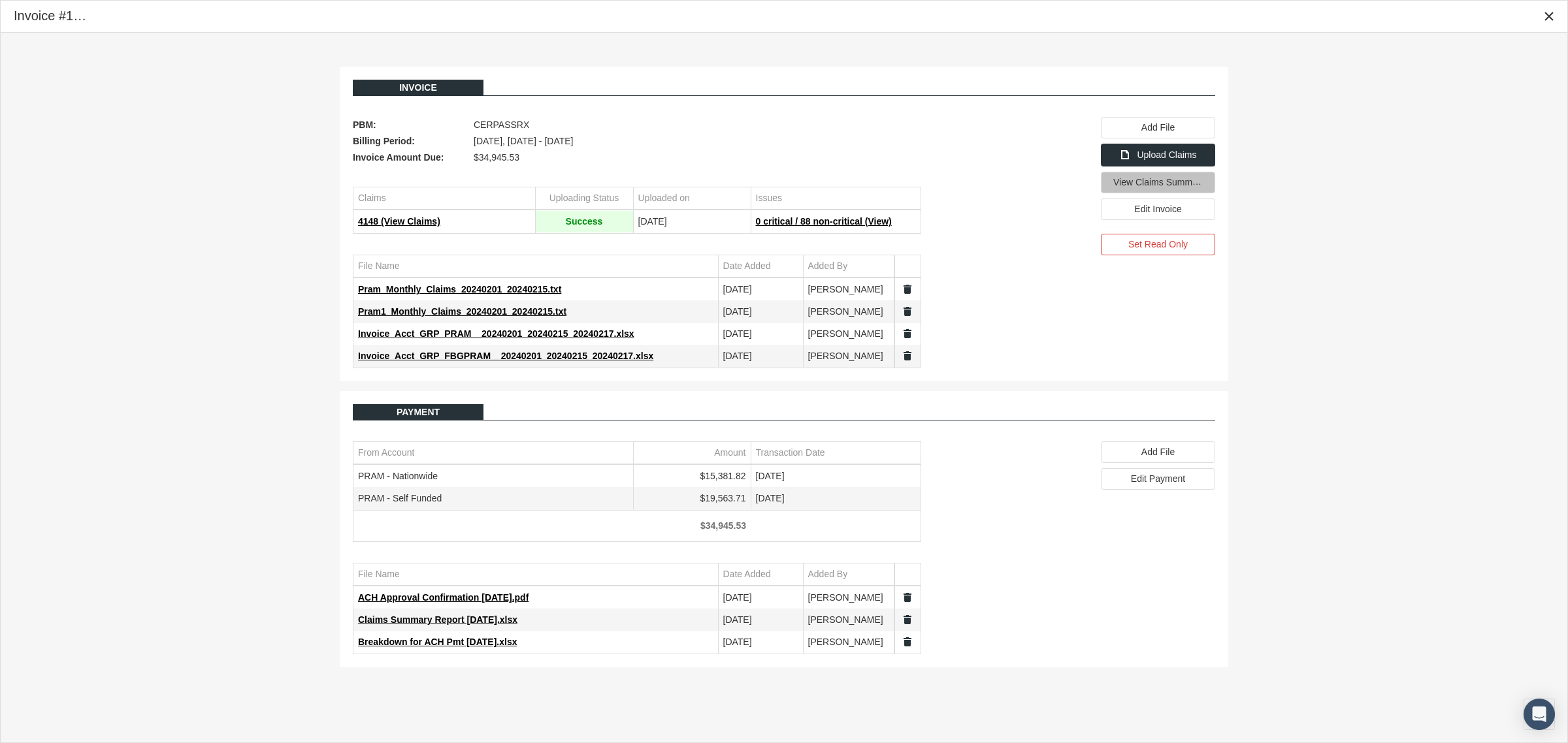
click at [1155, 183] on span "View Claims Summary" at bounding box center [1159, 182] width 92 height 11
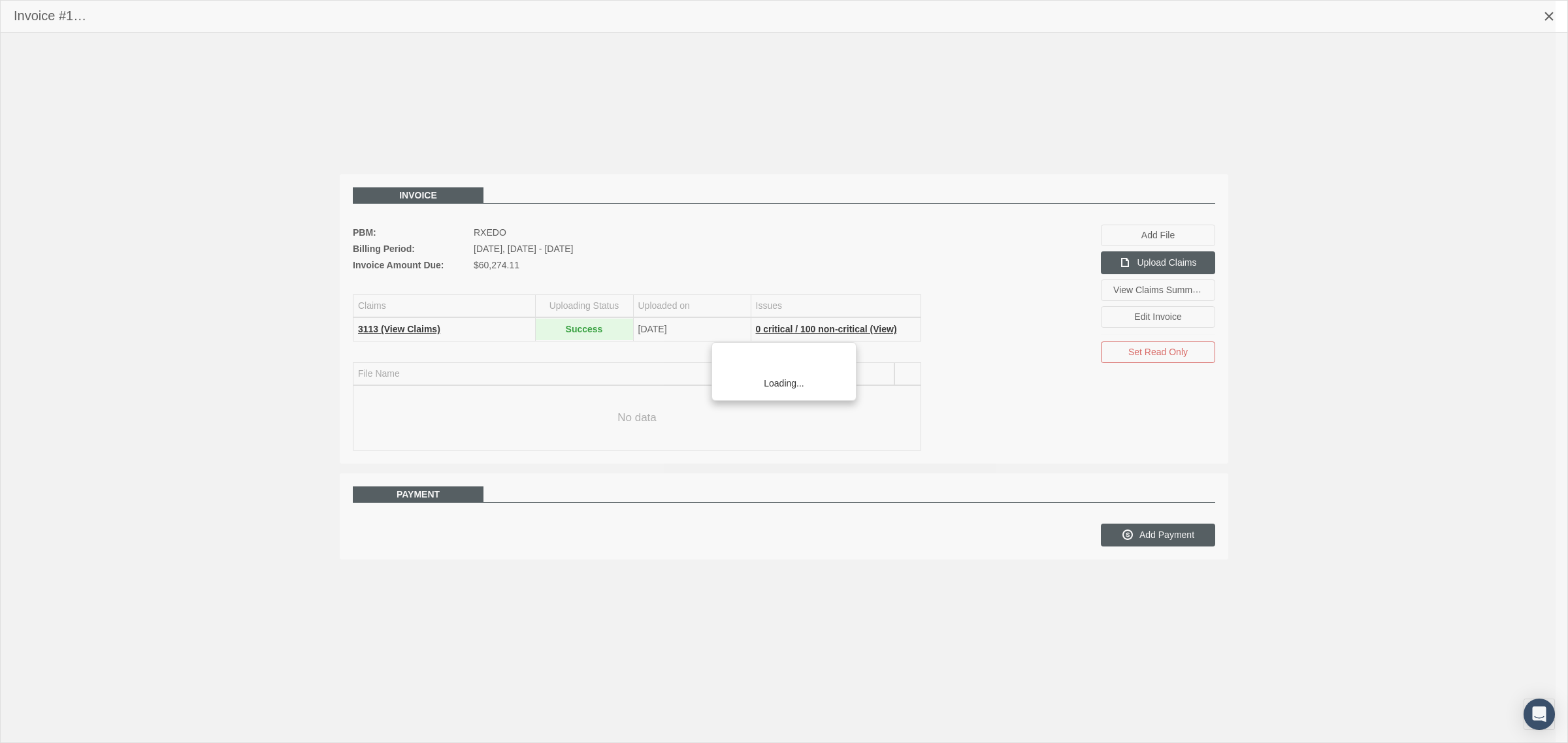
scroll to position [33, 0]
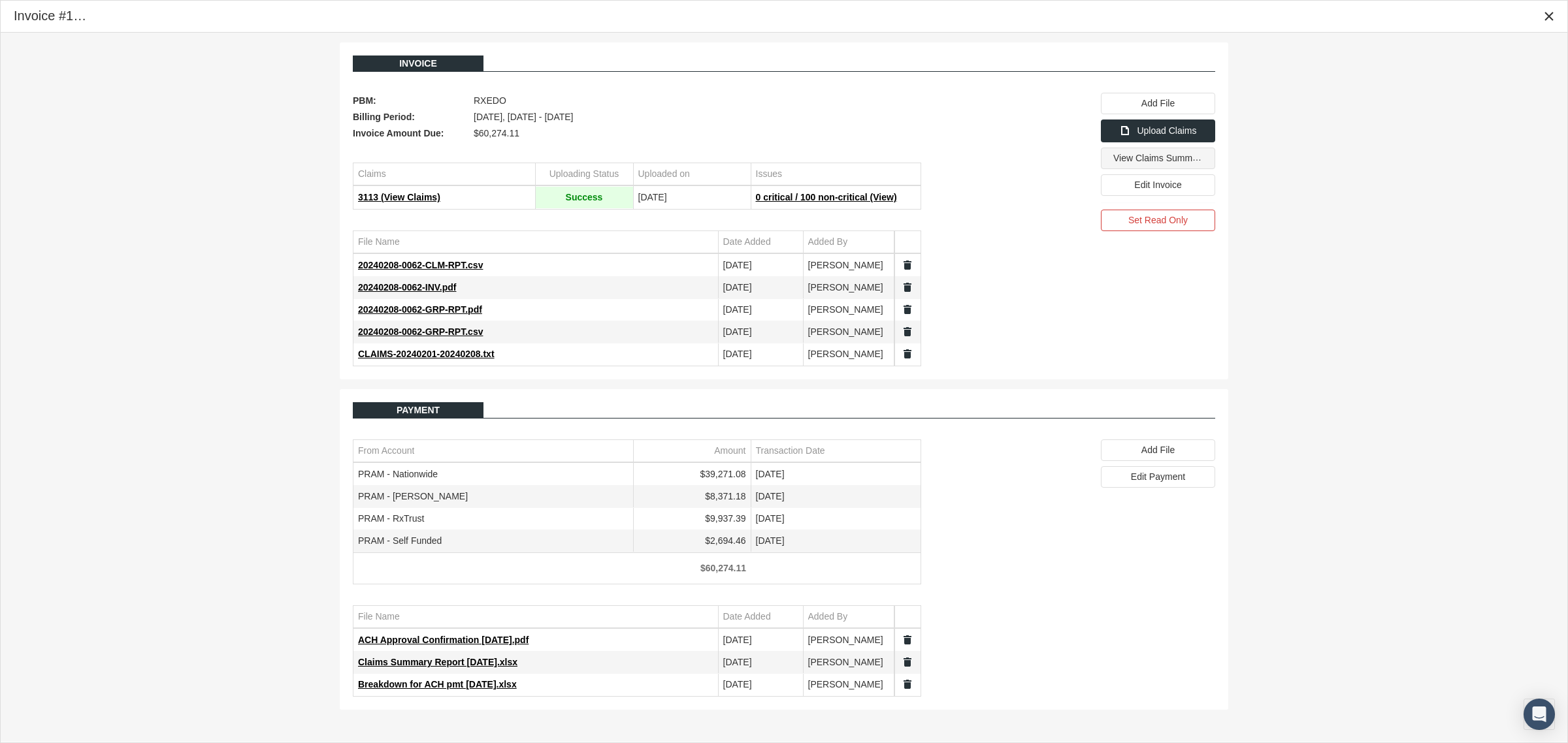
click at [1166, 169] on div "View Claims Summary" at bounding box center [1158, 158] width 113 height 20
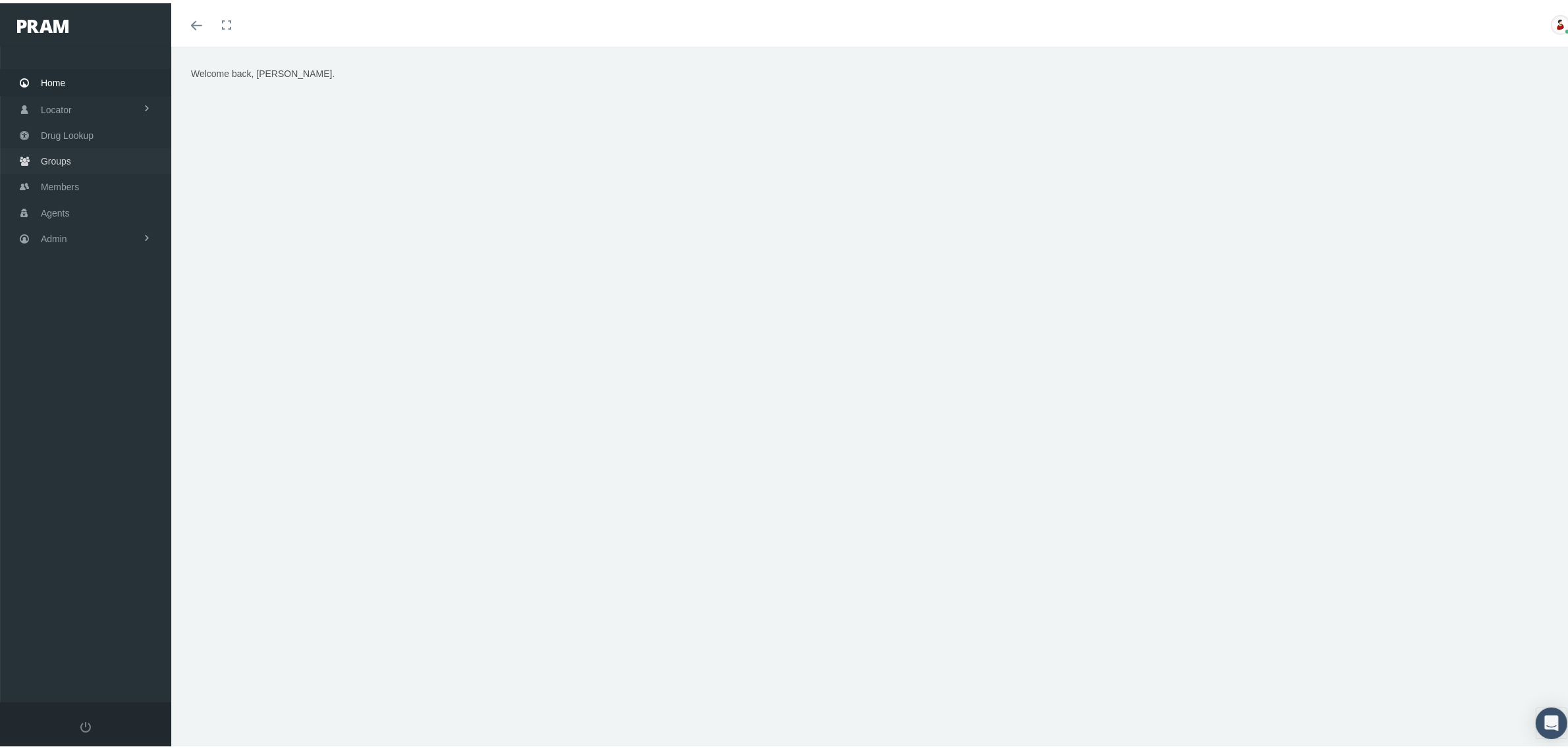
click at [79, 166] on link "Groups" at bounding box center [85, 157] width 172 height 26
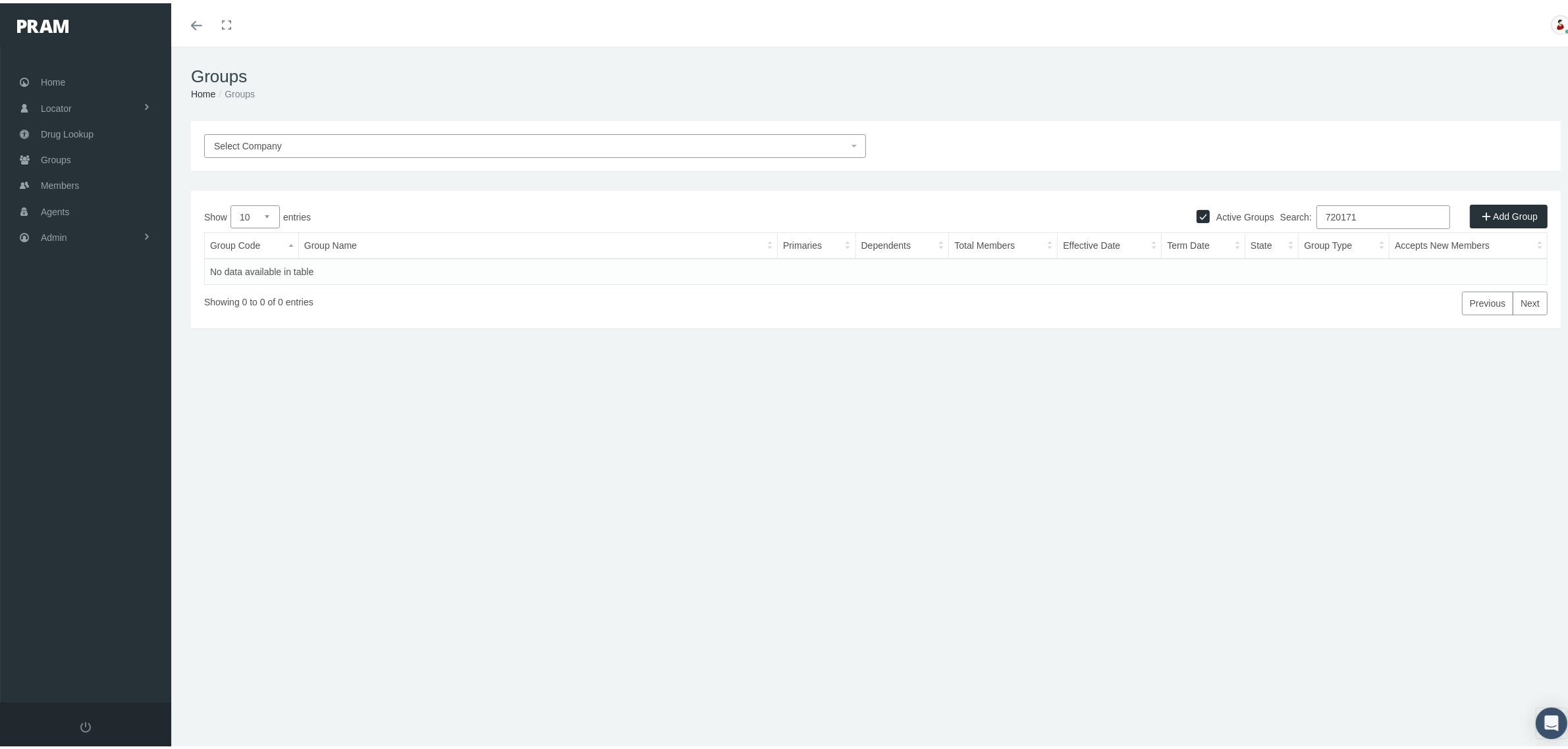
type input "720171"
click at [1235, 211] on label "Active Groups" at bounding box center [1242, 214] width 65 height 15
click at [1209, 211] on input "Active Groups" at bounding box center [1203, 212] width 13 height 13
checkbox input "false"
click at [230, 263] on link "!!!720171" at bounding box center [230, 269] width 40 height 10
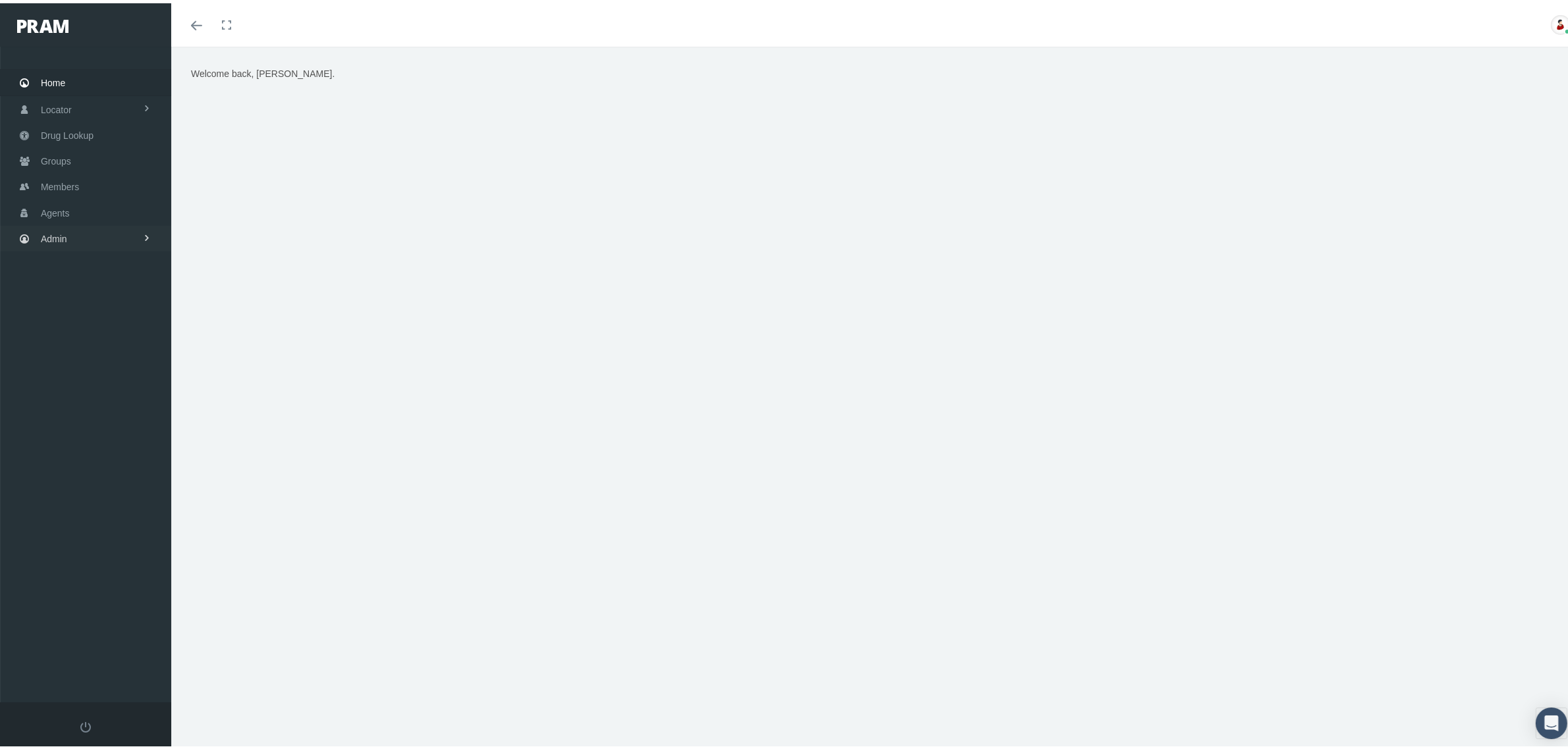
click at [114, 244] on link "Admin" at bounding box center [85, 235] width 172 height 26
click at [113, 311] on link "Claims" at bounding box center [85, 313] width 172 height 23
click at [109, 336] on link "PBM Invoices" at bounding box center [85, 338] width 172 height 23
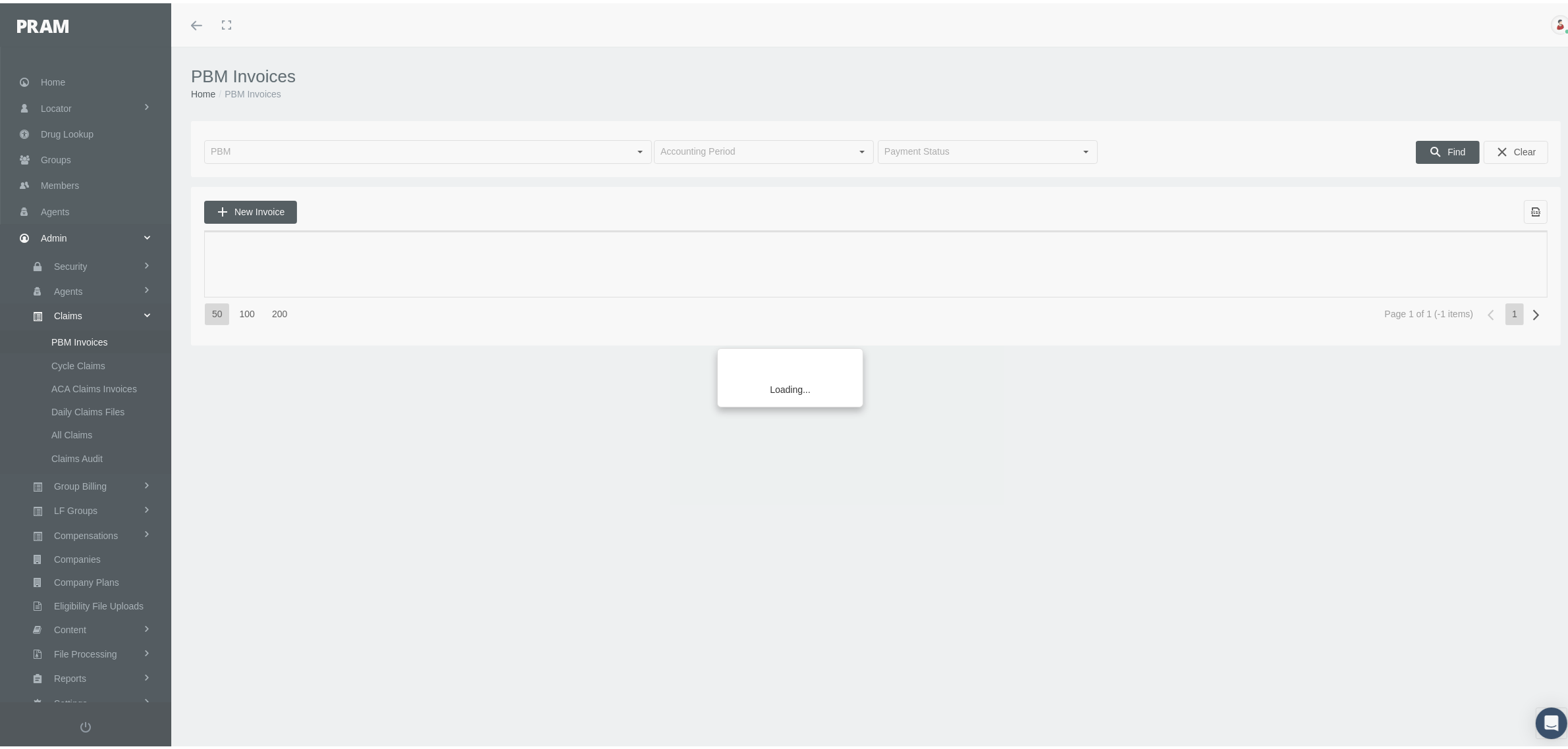
scroll to position [33, 0]
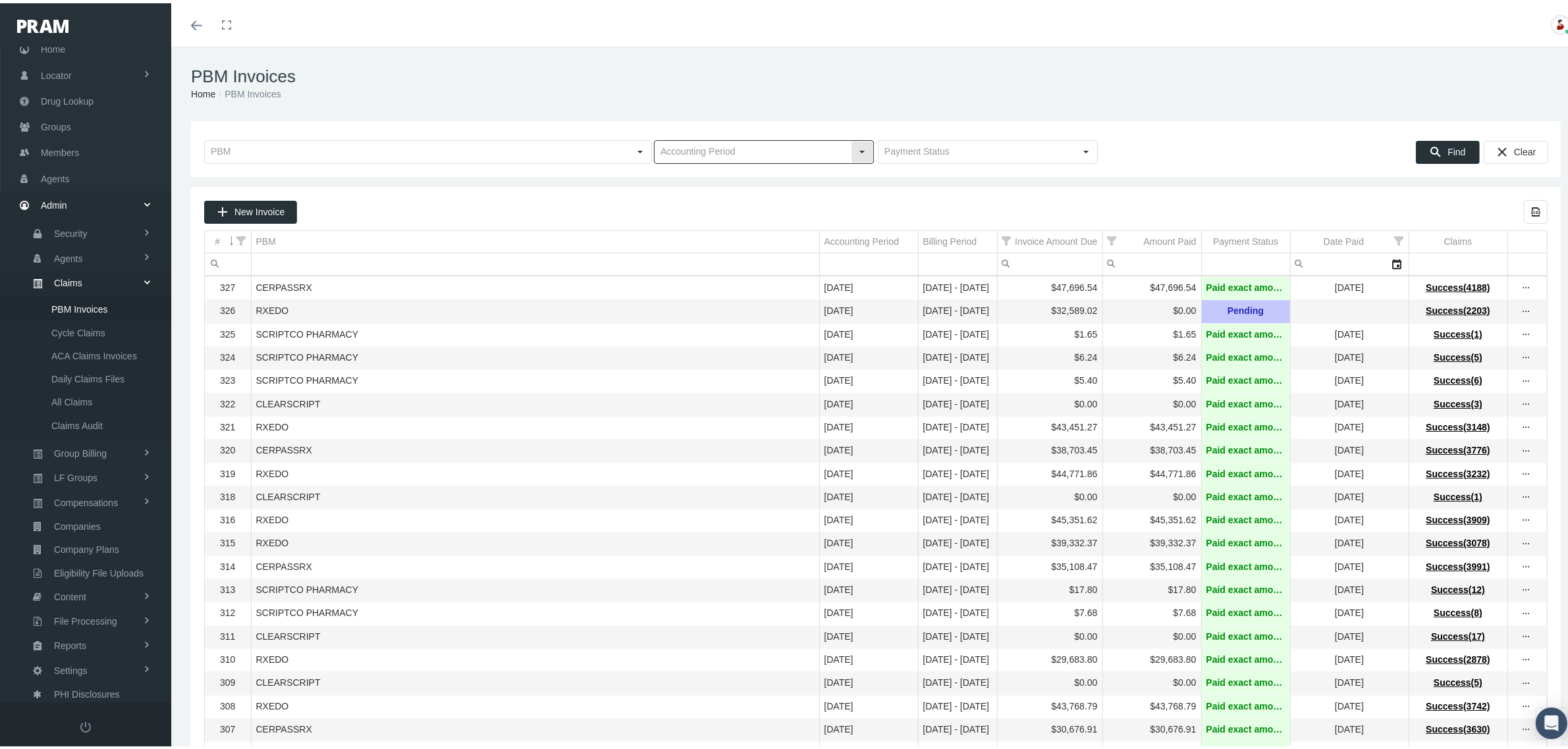
click at [852, 153] on div "Select" at bounding box center [862, 149] width 21 height 21
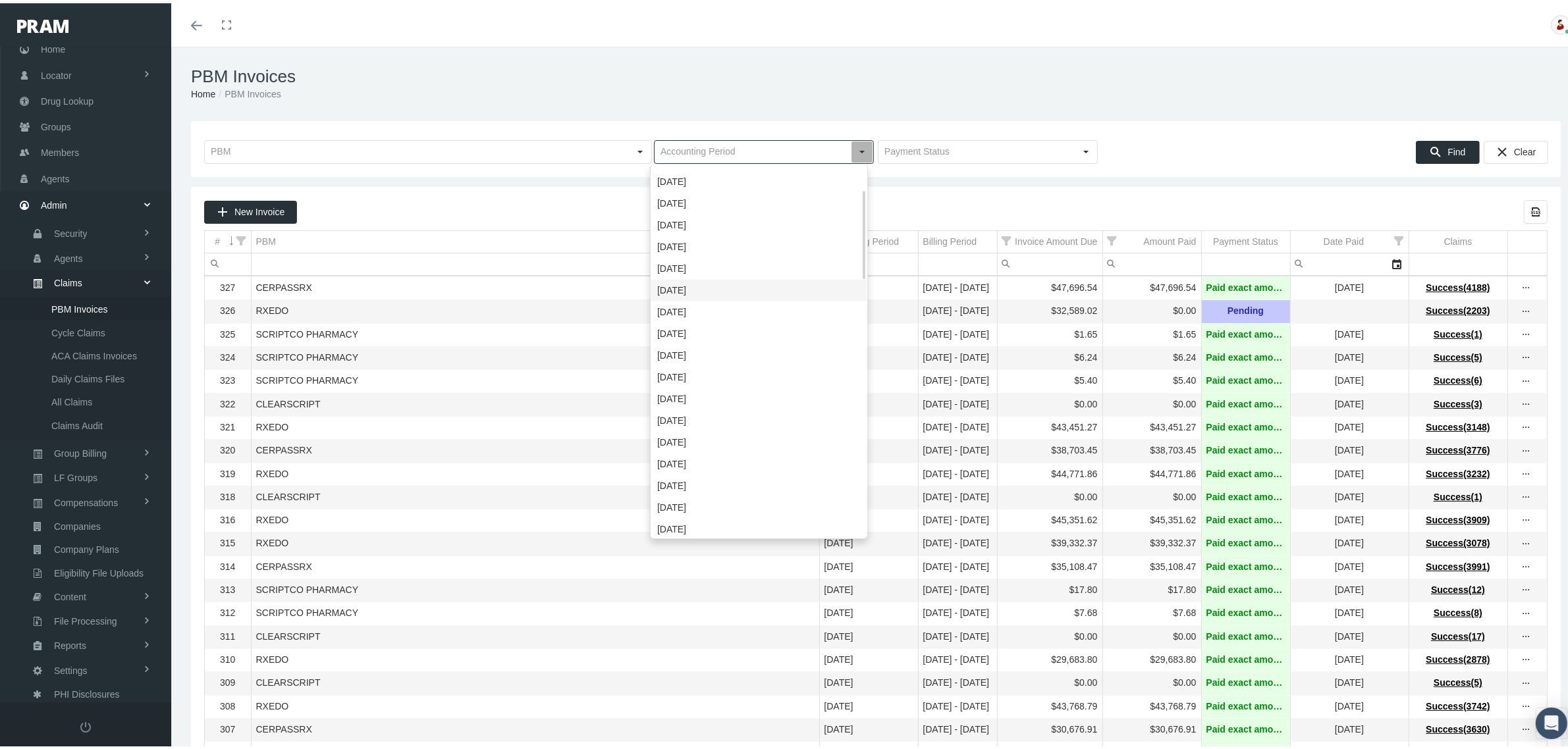
scroll to position [205, 0]
click at [719, 461] on div "December 2023" at bounding box center [759, 466] width 216 height 22
type input "December 2023"
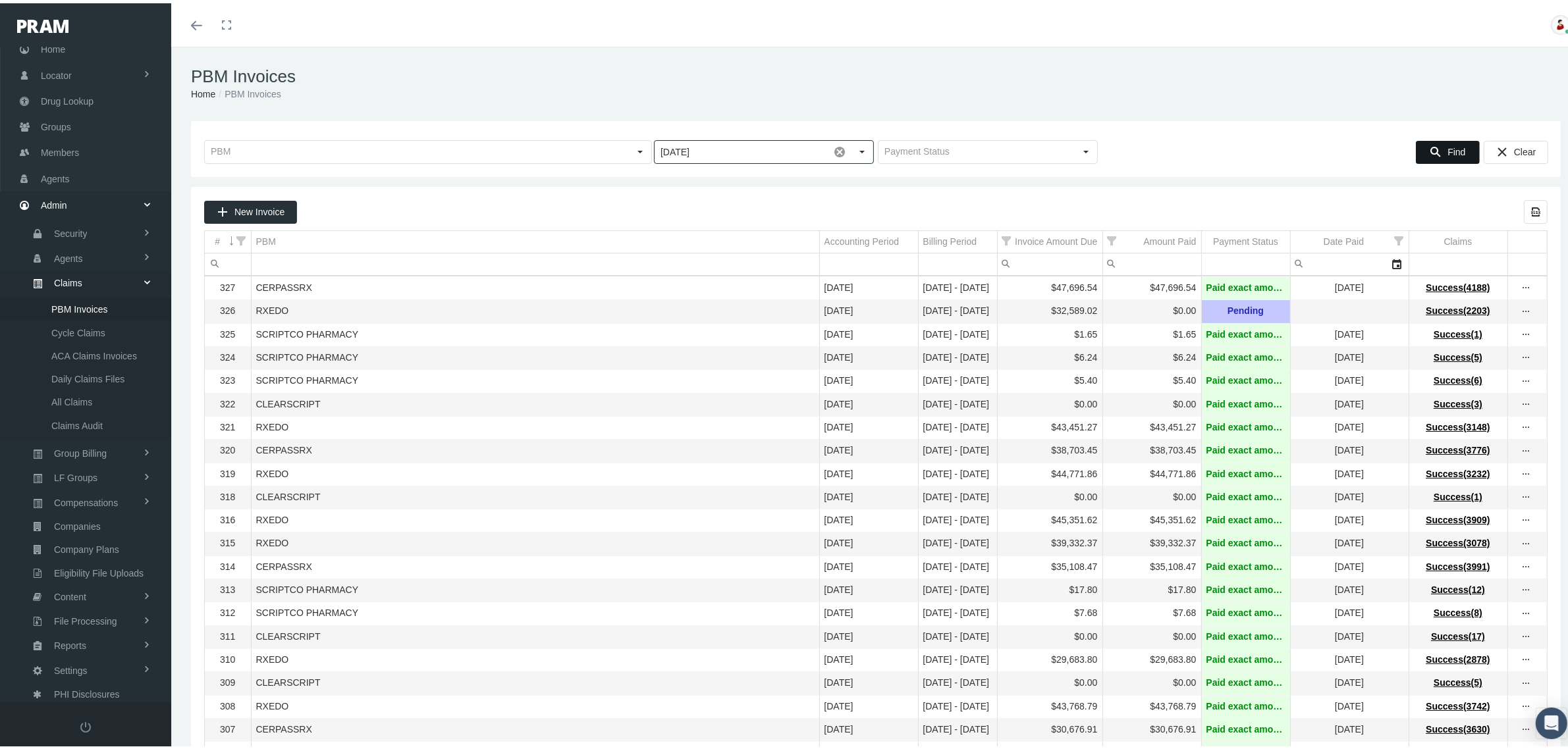
click at [1430, 146] on icon "Find" at bounding box center [1435, 149] width 12 height 12
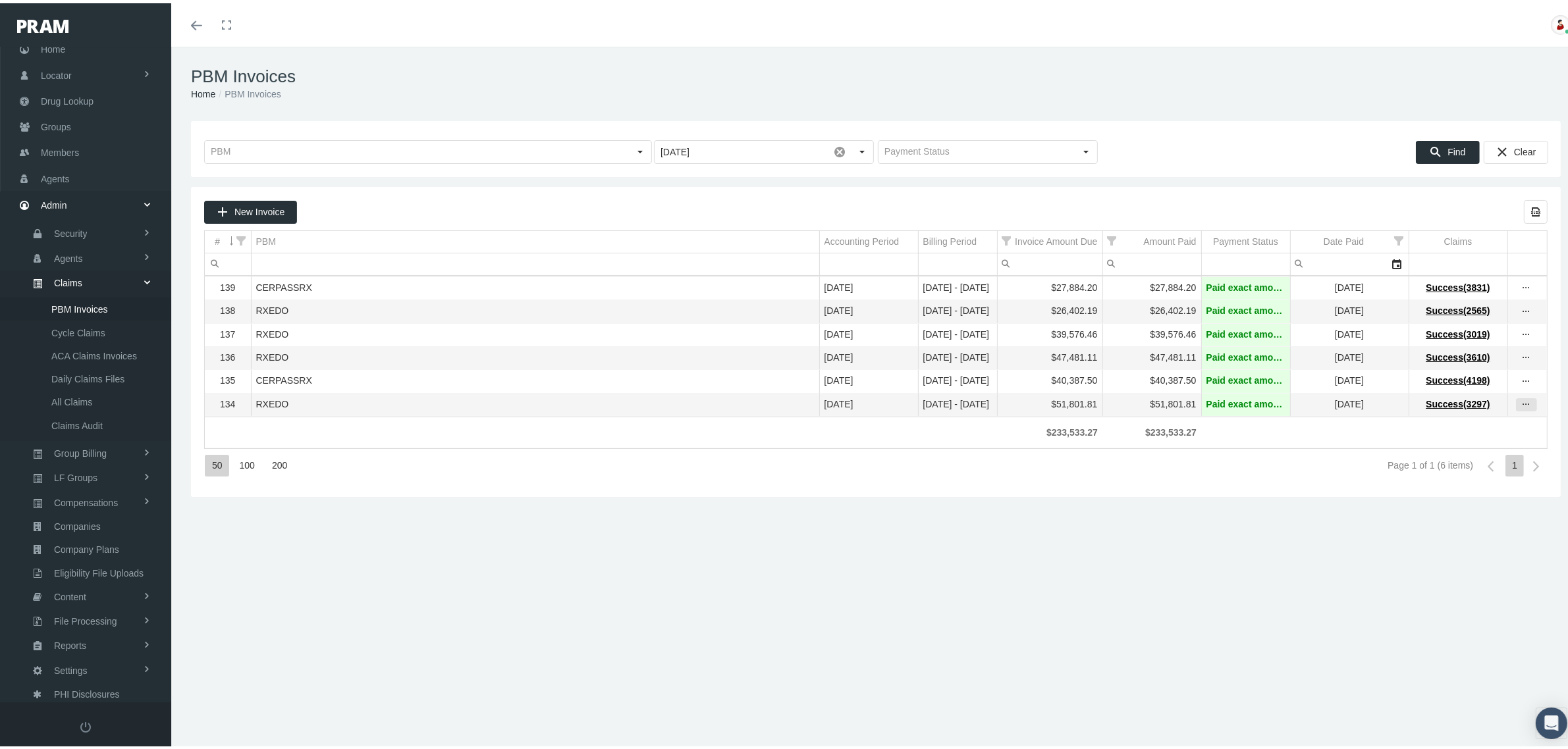
click at [1520, 407] on icon "more" at bounding box center [1526, 402] width 12 height 12
click at [1477, 425] on div "View Invoice" at bounding box center [1458, 430] width 129 height 28
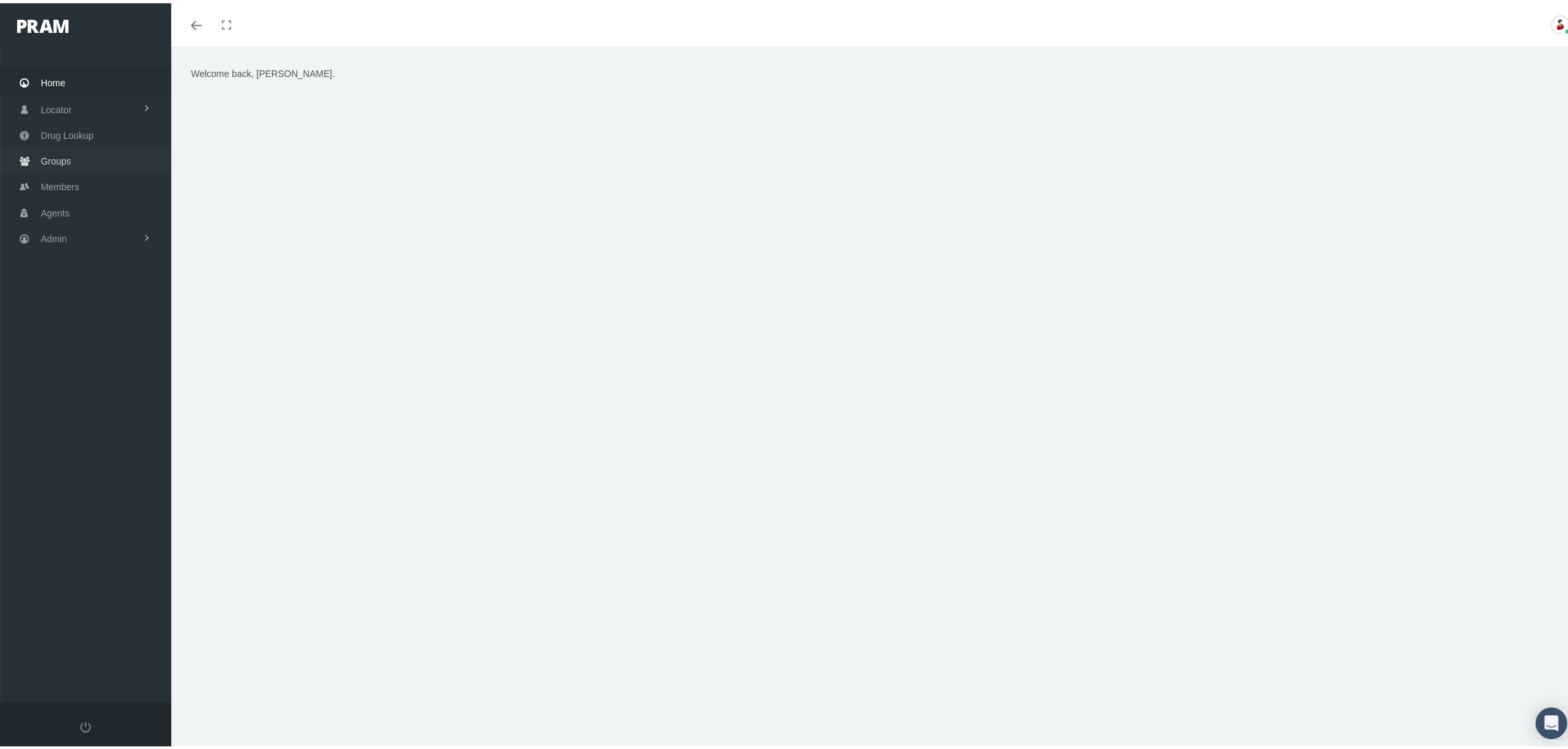
click at [74, 152] on link "Groups" at bounding box center [85, 157] width 172 height 26
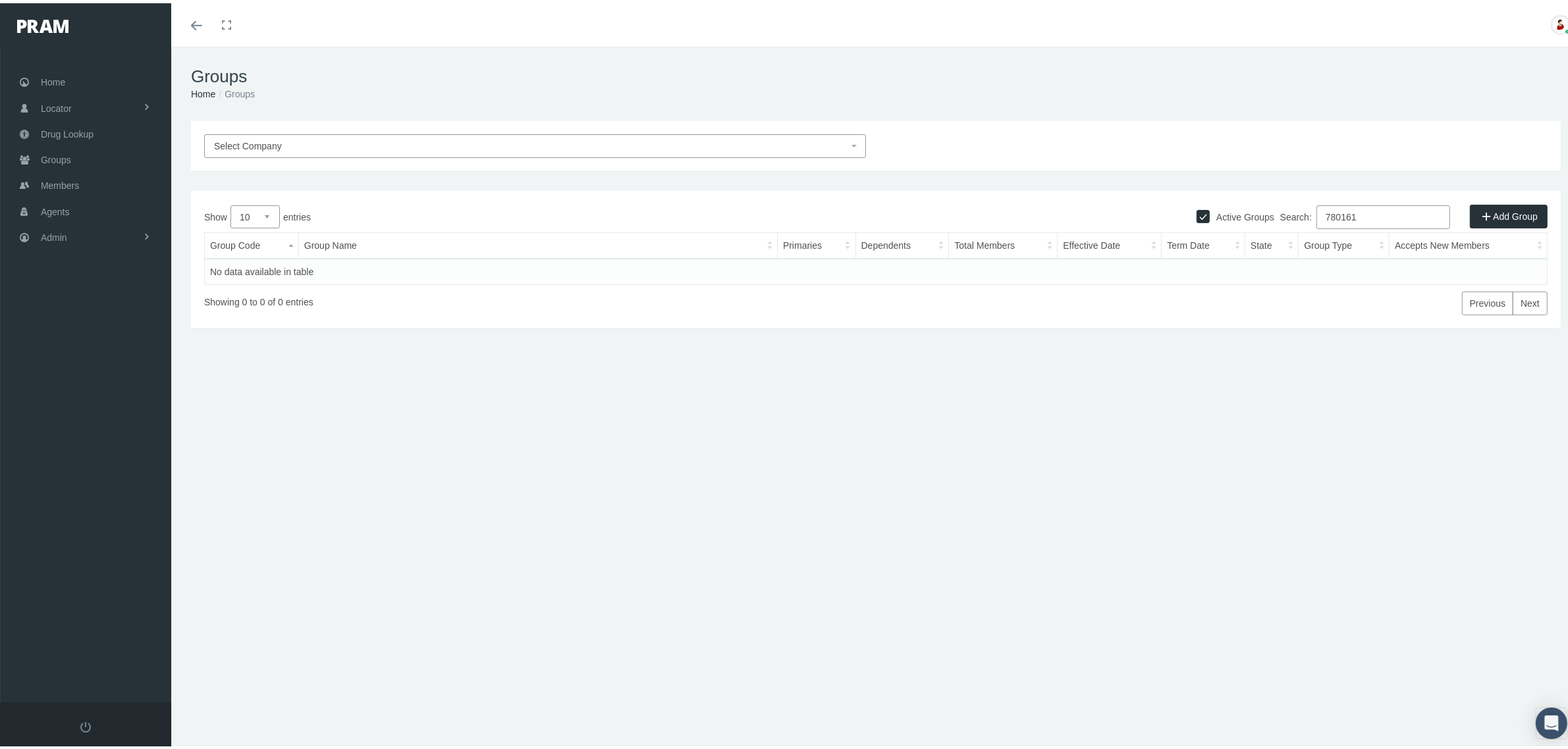
type input "780161"
click at [1246, 216] on label "Active Groups" at bounding box center [1242, 214] width 65 height 15
click at [1209, 216] on input "Active Groups" at bounding box center [1203, 212] width 13 height 13
checkbox input "false"
click at [233, 265] on link "!!!780161MB" at bounding box center [236, 269] width 54 height 10
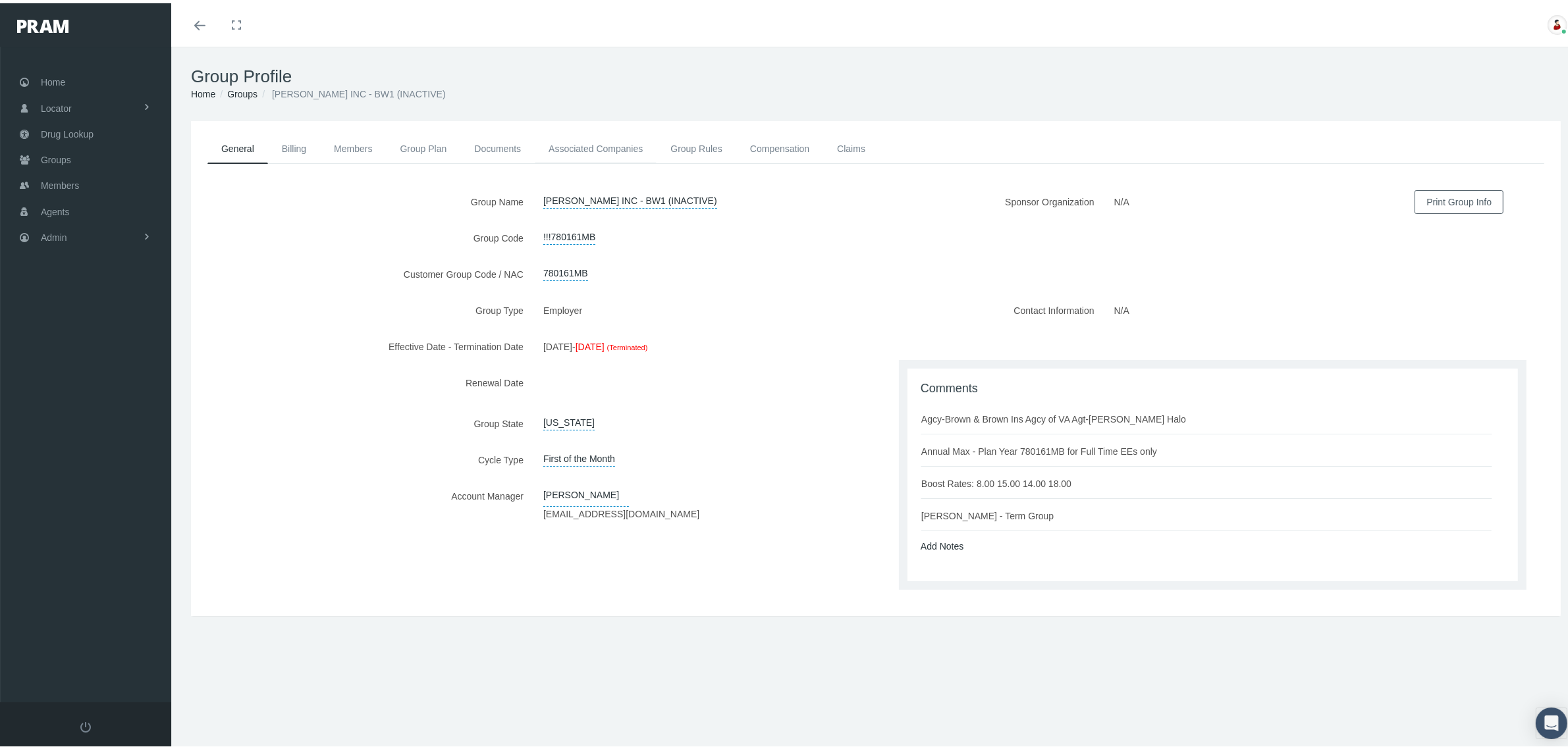
click at [578, 139] on link "Associated Companies" at bounding box center [595, 145] width 121 height 29
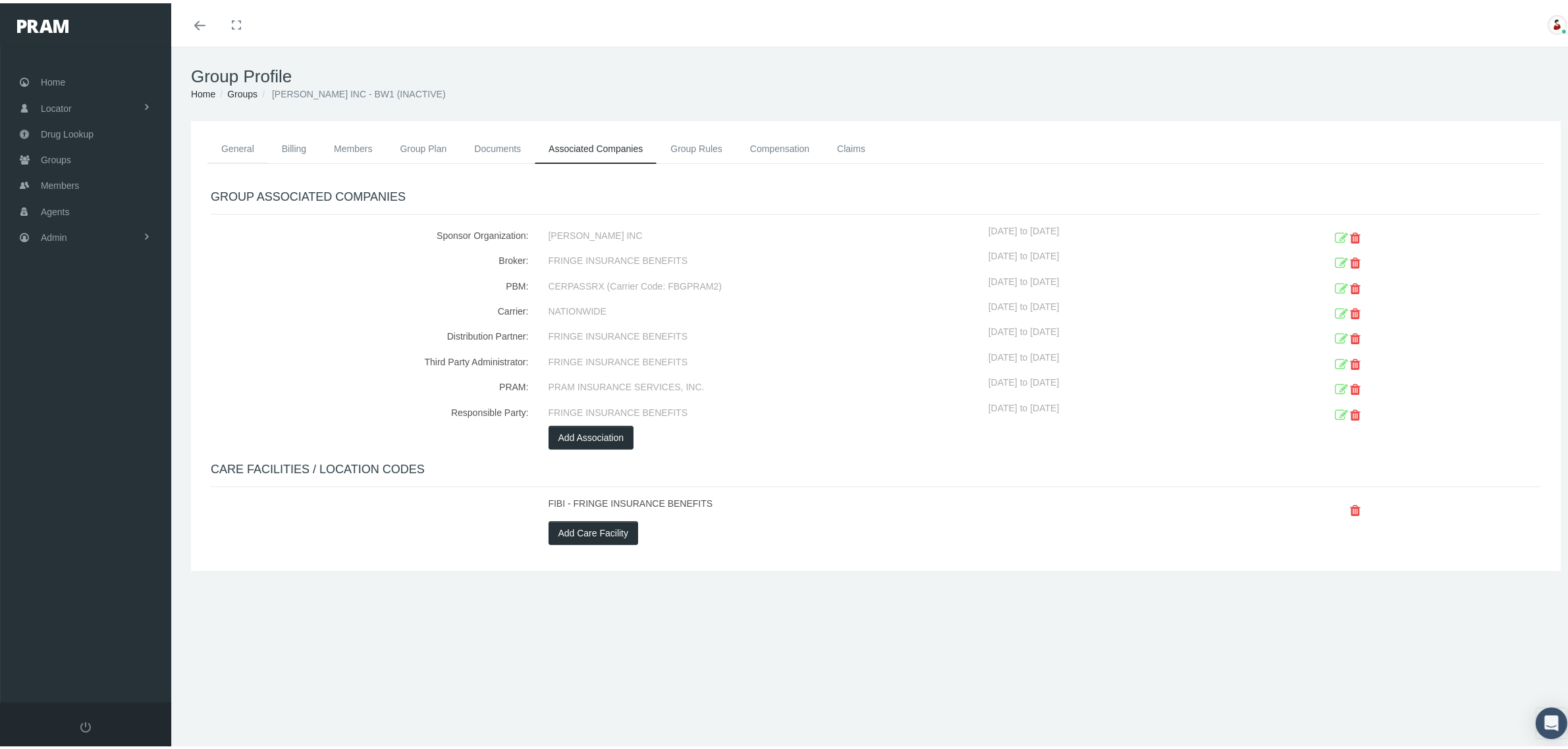
click at [244, 142] on link "General" at bounding box center [238, 145] width 60 height 29
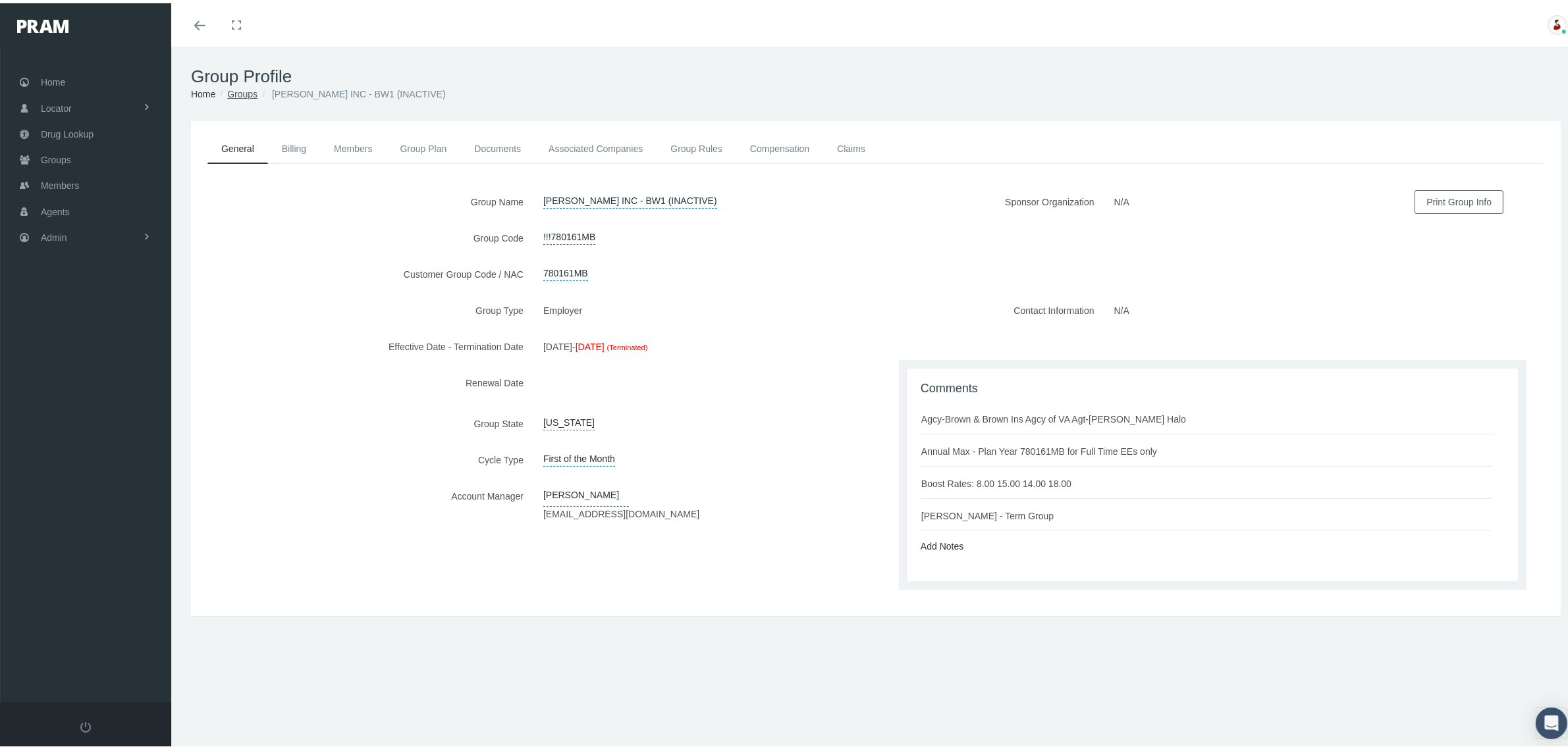
click at [239, 90] on link "Groups" at bounding box center [242, 90] width 30 height 10
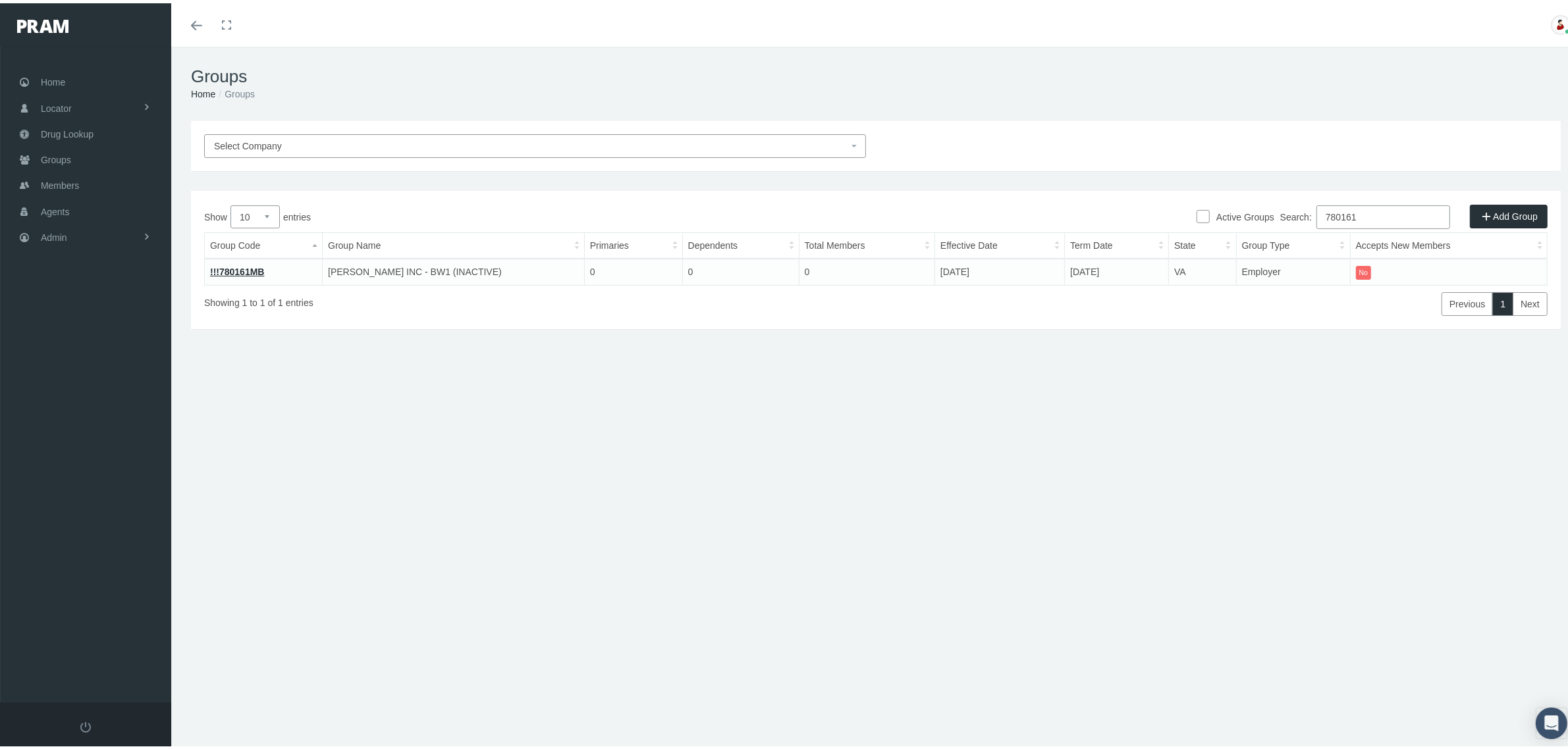
click at [1389, 215] on input "780161" at bounding box center [1383, 214] width 134 height 24
paste input "2210"
type input "722101"
click at [219, 265] on link "722101" at bounding box center [225, 269] width 31 height 10
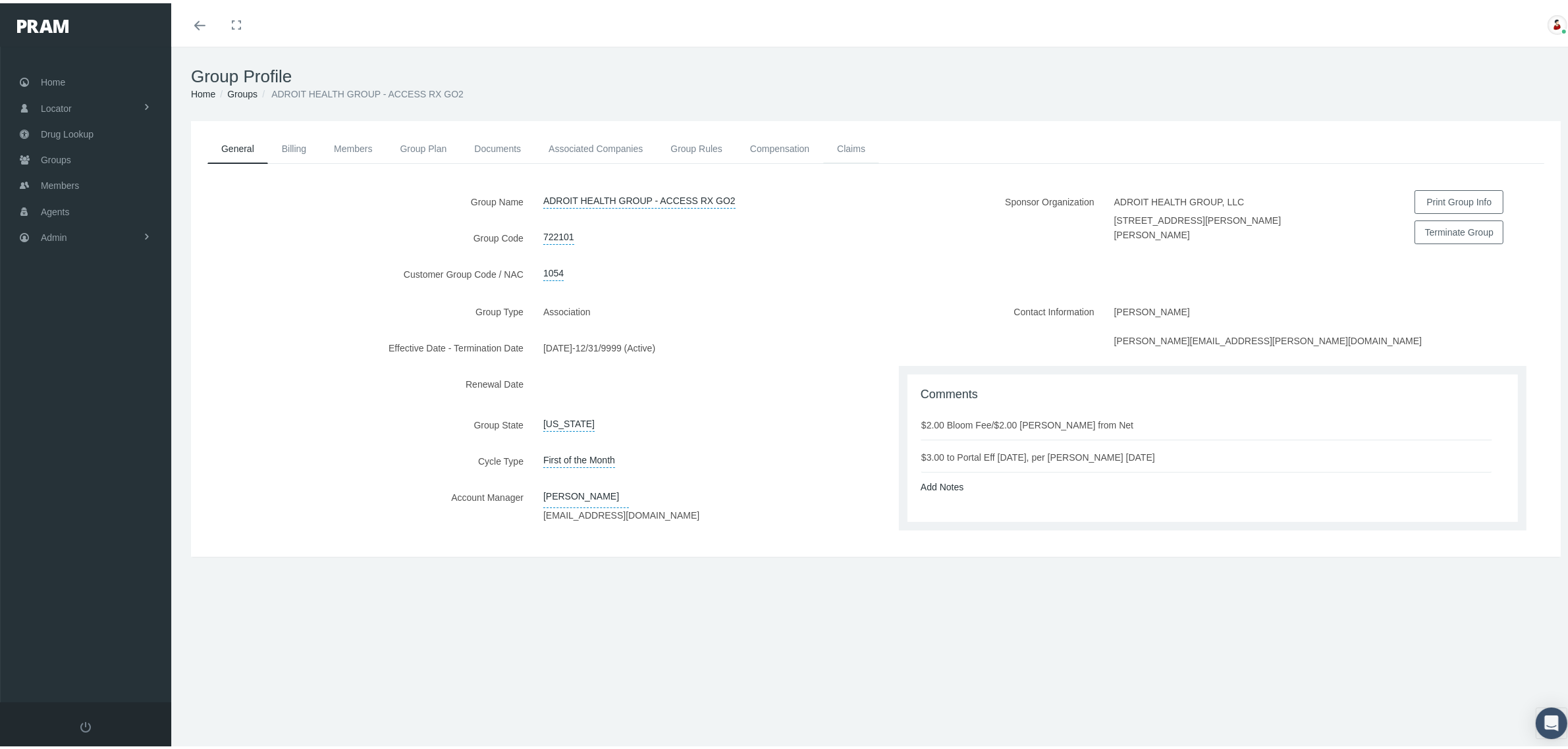
click at [851, 145] on link "Claims" at bounding box center [851, 145] width 56 height 29
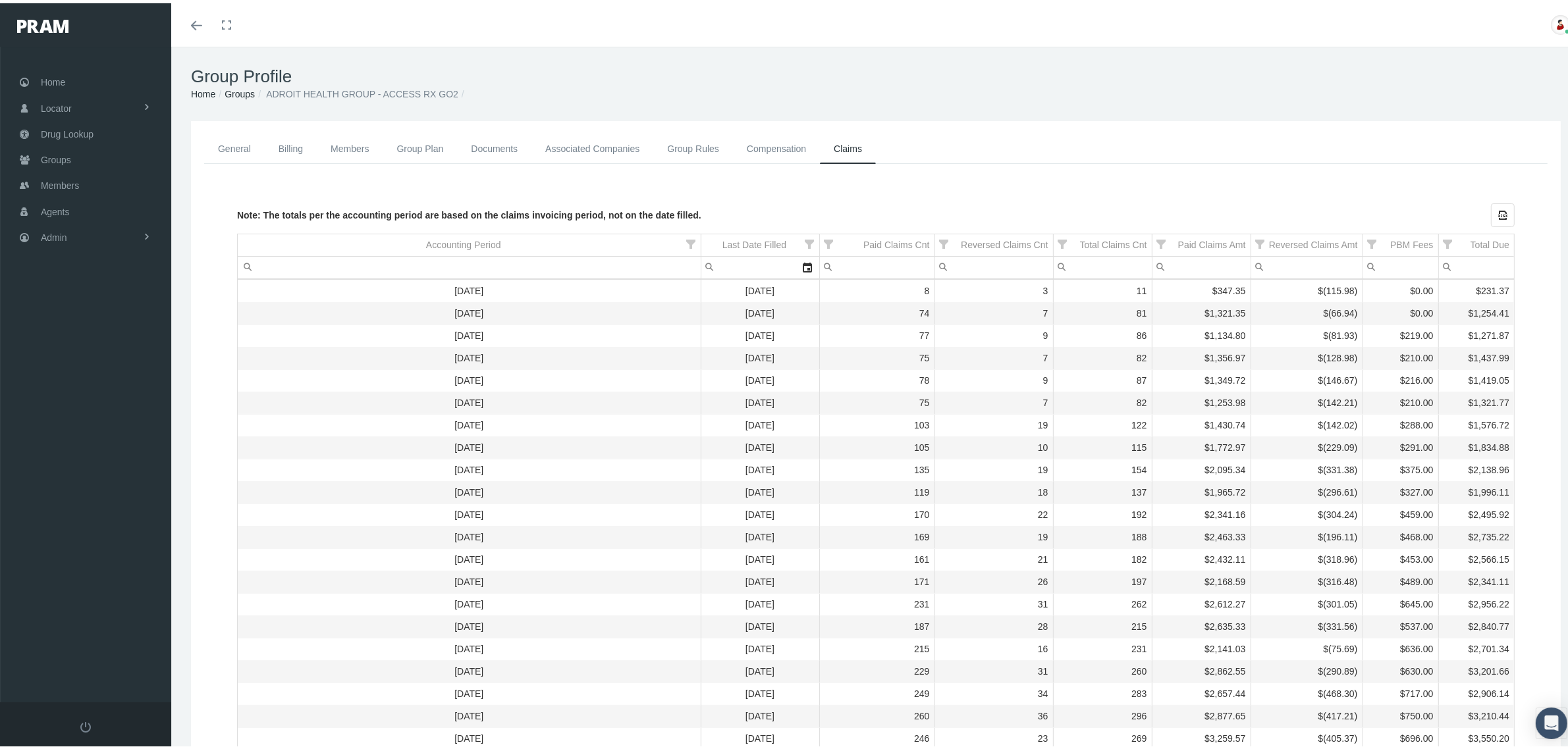
click at [587, 143] on link "Associated Companies" at bounding box center [592, 146] width 121 height 29
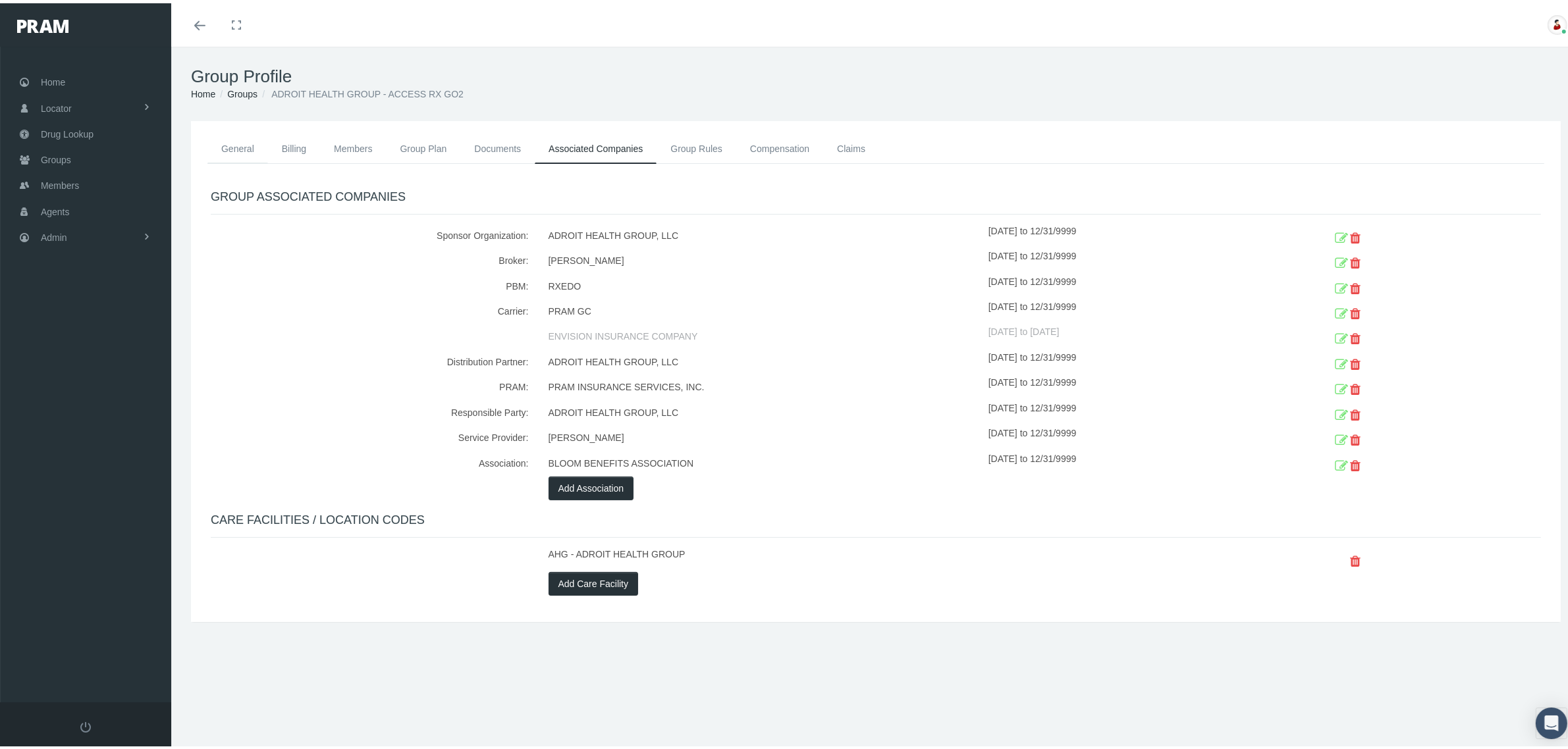
click at [237, 136] on link "General" at bounding box center [238, 145] width 60 height 29
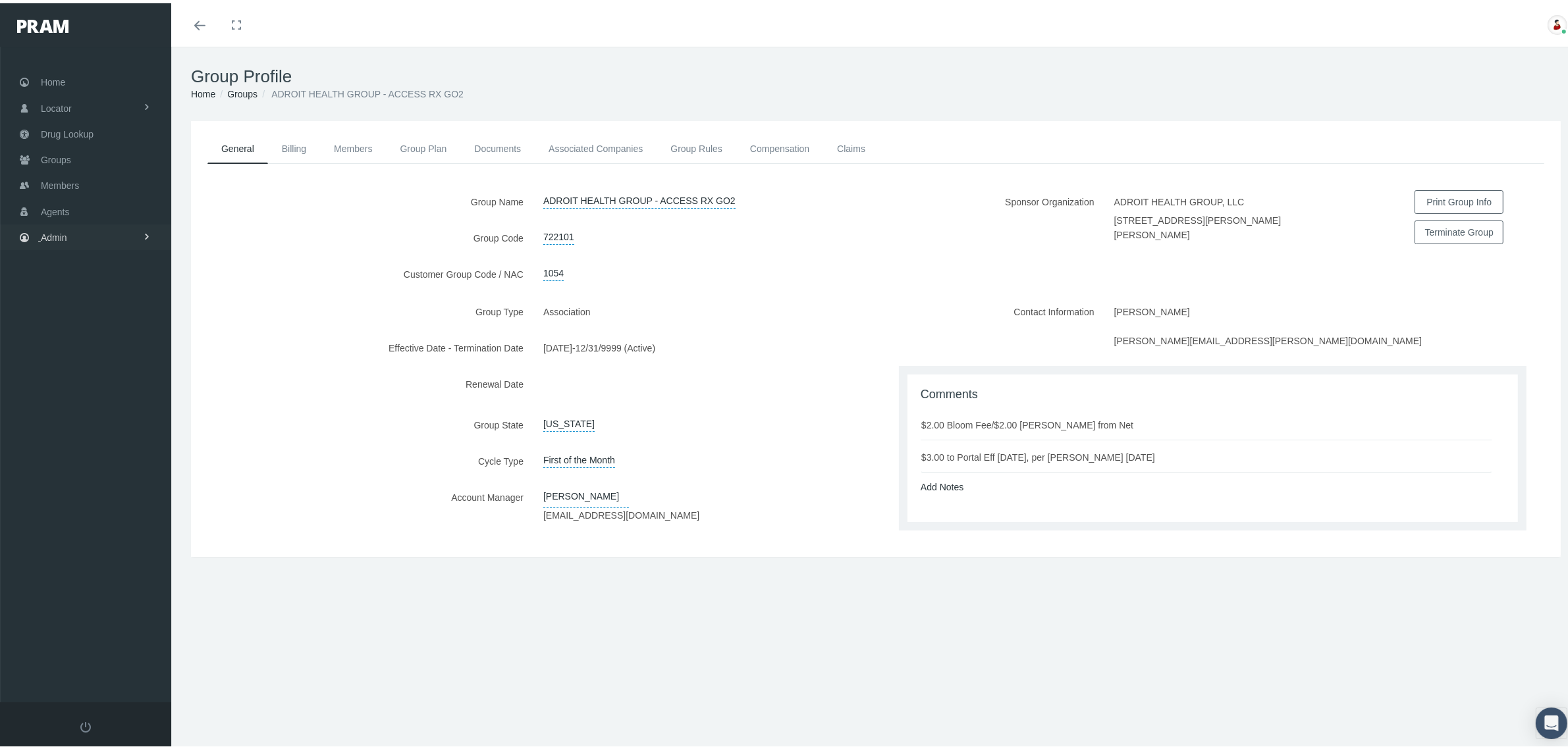
click at [107, 238] on link "Admin" at bounding box center [85, 234] width 172 height 26
click at [96, 400] on span "Companies" at bounding box center [77, 409] width 47 height 22
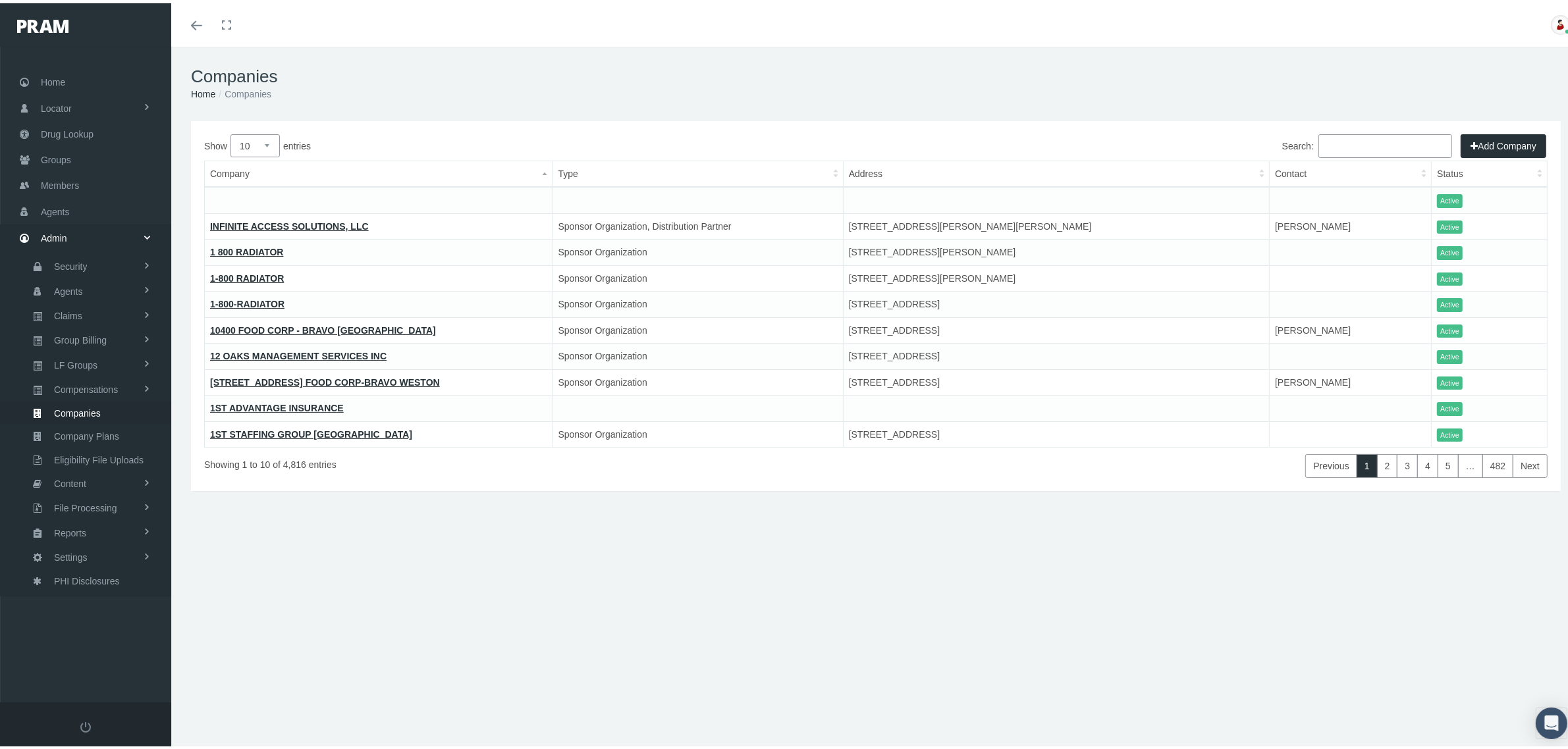
click at [1321, 132] on input "Search:" at bounding box center [1385, 143] width 134 height 24
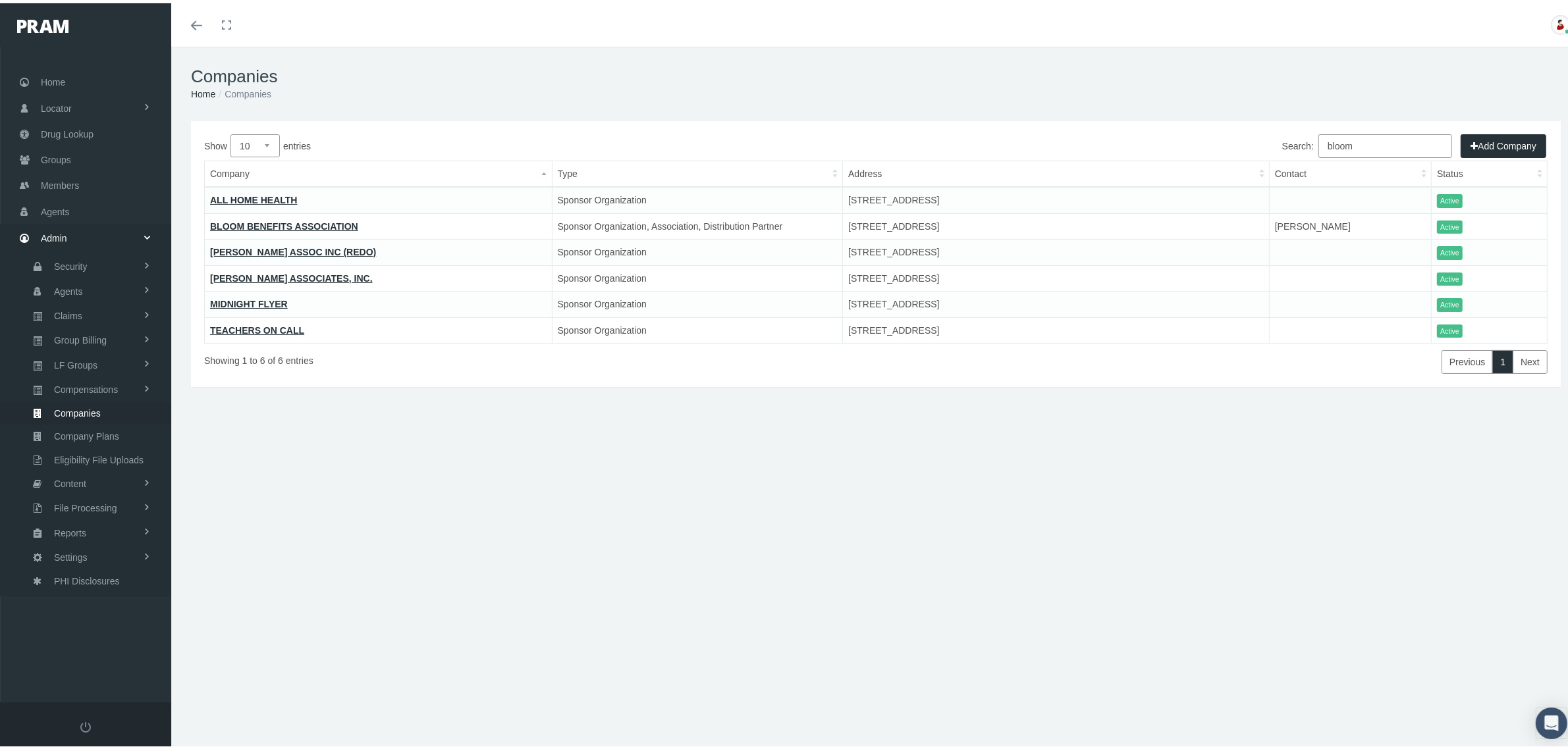
type input "bloom"
click at [66, 156] on span "Groups" at bounding box center [55, 157] width 30 height 25
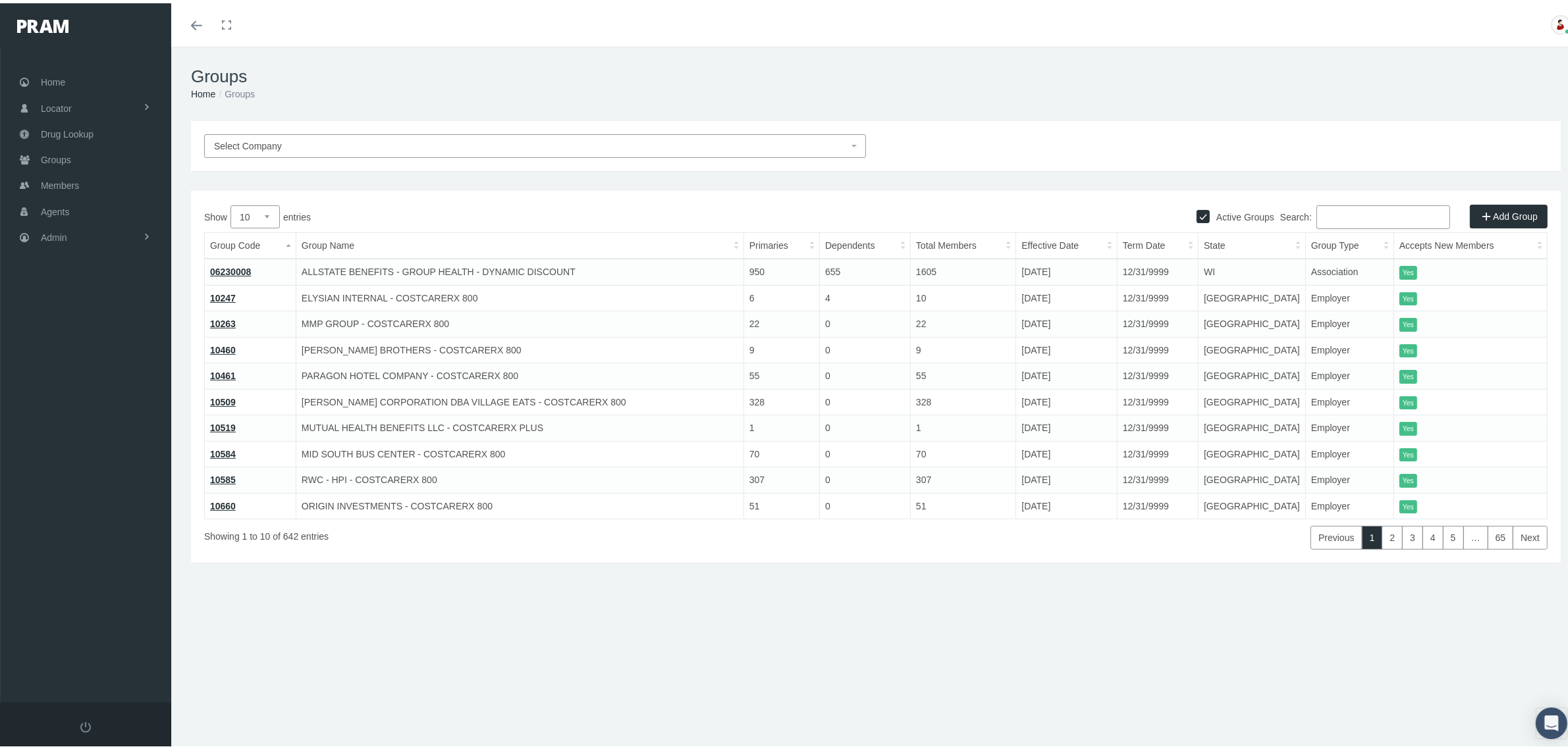
click at [1325, 212] on input "Search:" at bounding box center [1383, 214] width 134 height 24
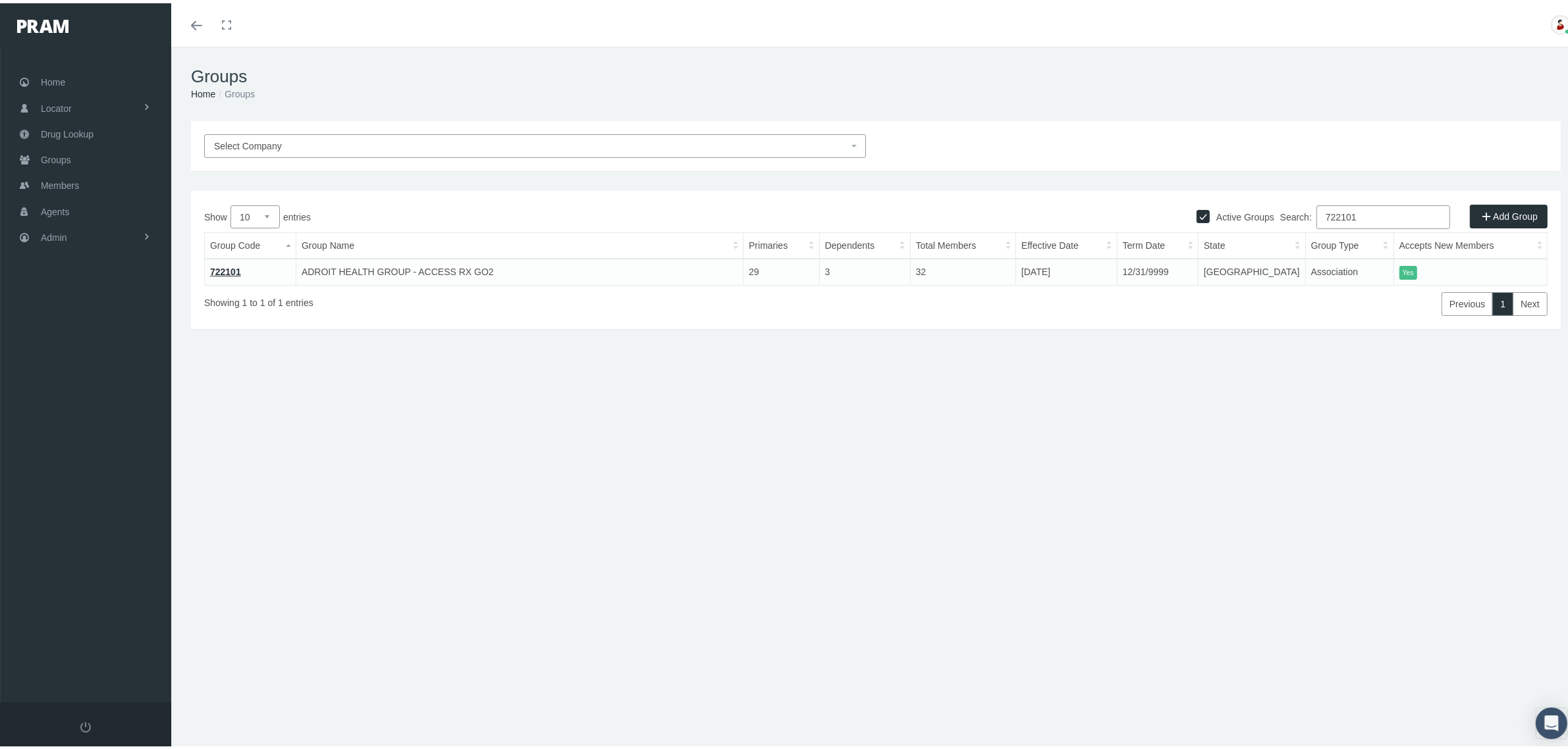
type input "722101"
click at [238, 263] on link "722101" at bounding box center [225, 269] width 31 height 10
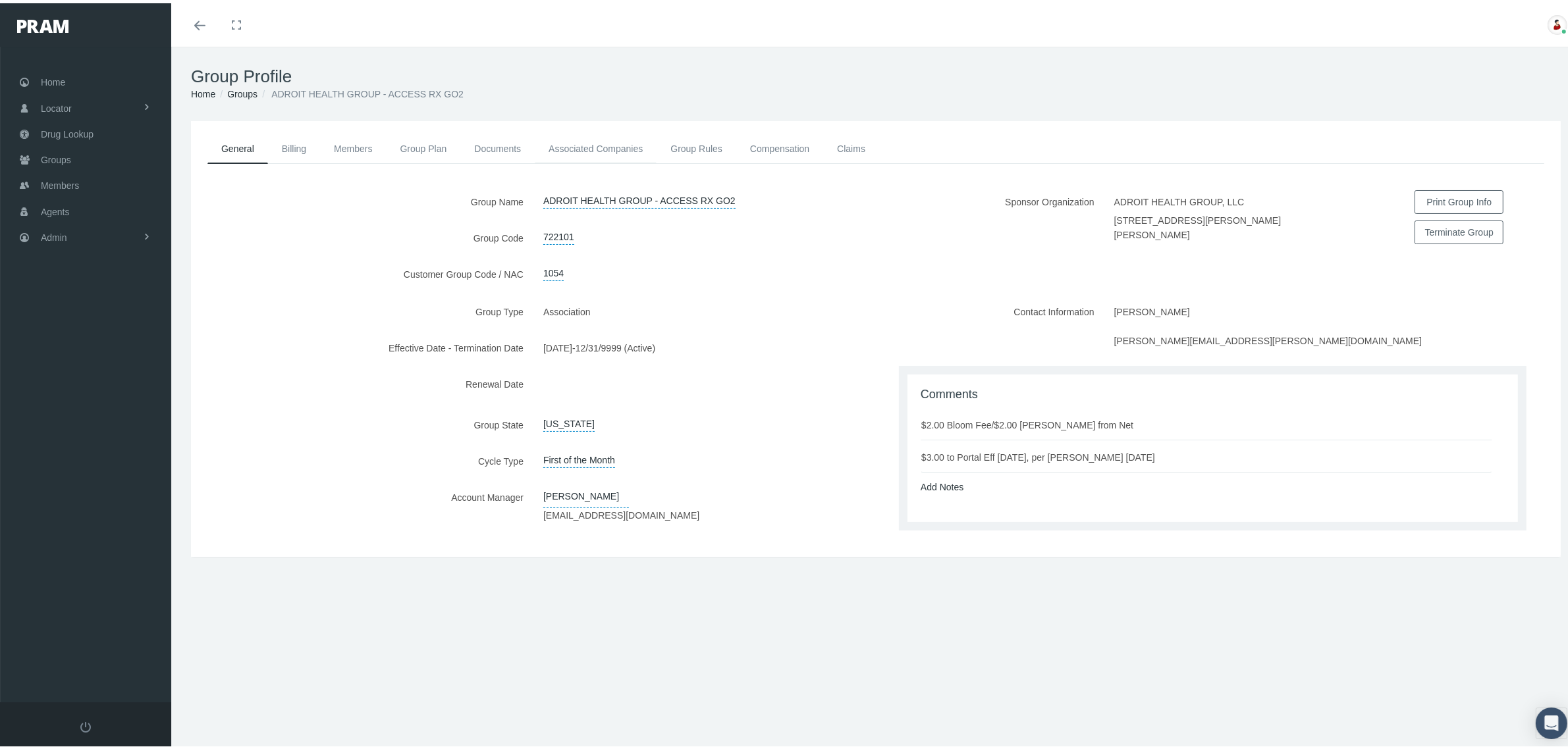
click at [577, 141] on link "Associated Companies" at bounding box center [595, 145] width 121 height 29
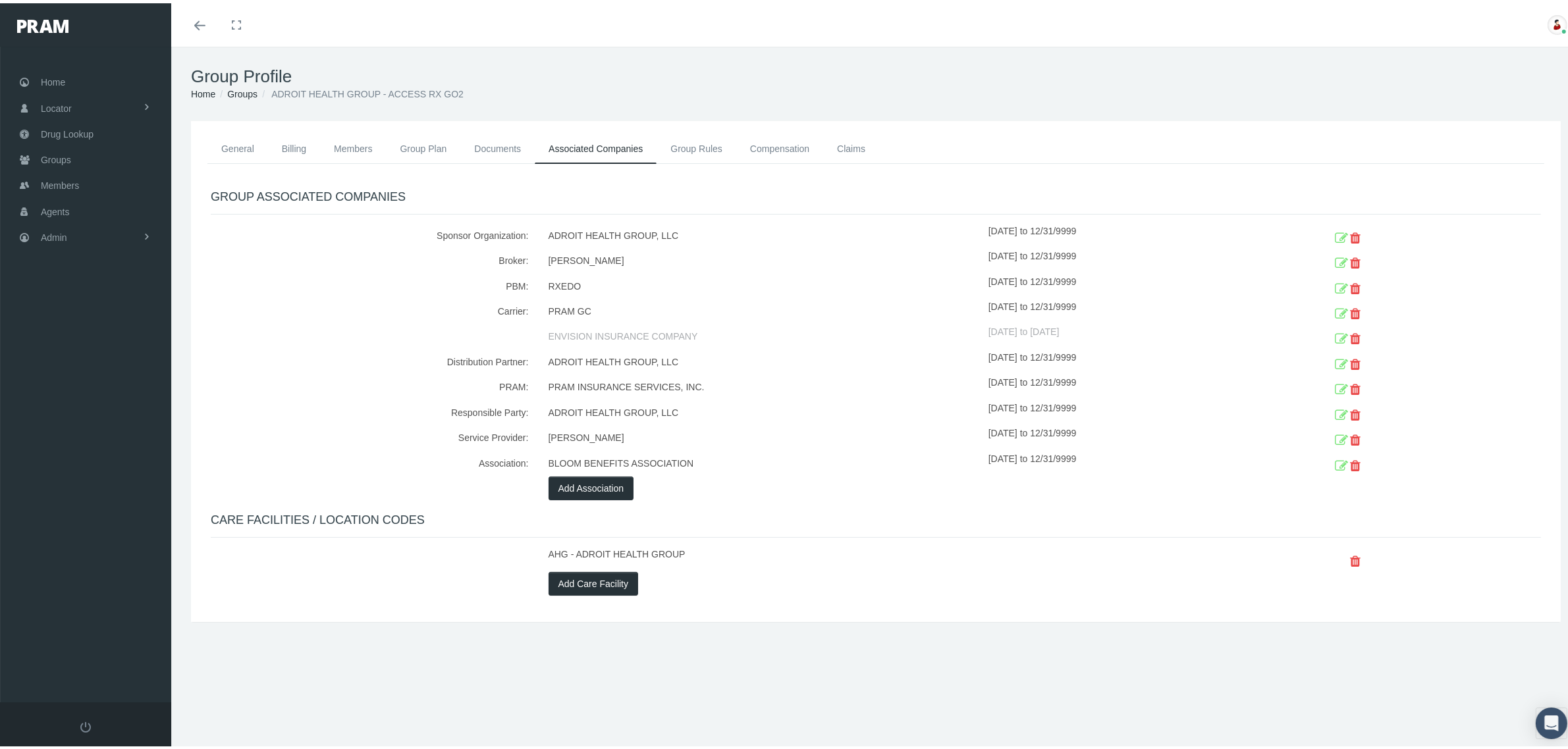
click at [1047, 580] on div "Add Care Facility" at bounding box center [876, 581] width 675 height 24
click at [106, 228] on link "Admin" at bounding box center [85, 234] width 172 height 26
click at [105, 308] on link "Claims" at bounding box center [85, 311] width 172 height 23
click at [100, 333] on span "PBM Invoices" at bounding box center [80, 338] width 57 height 22
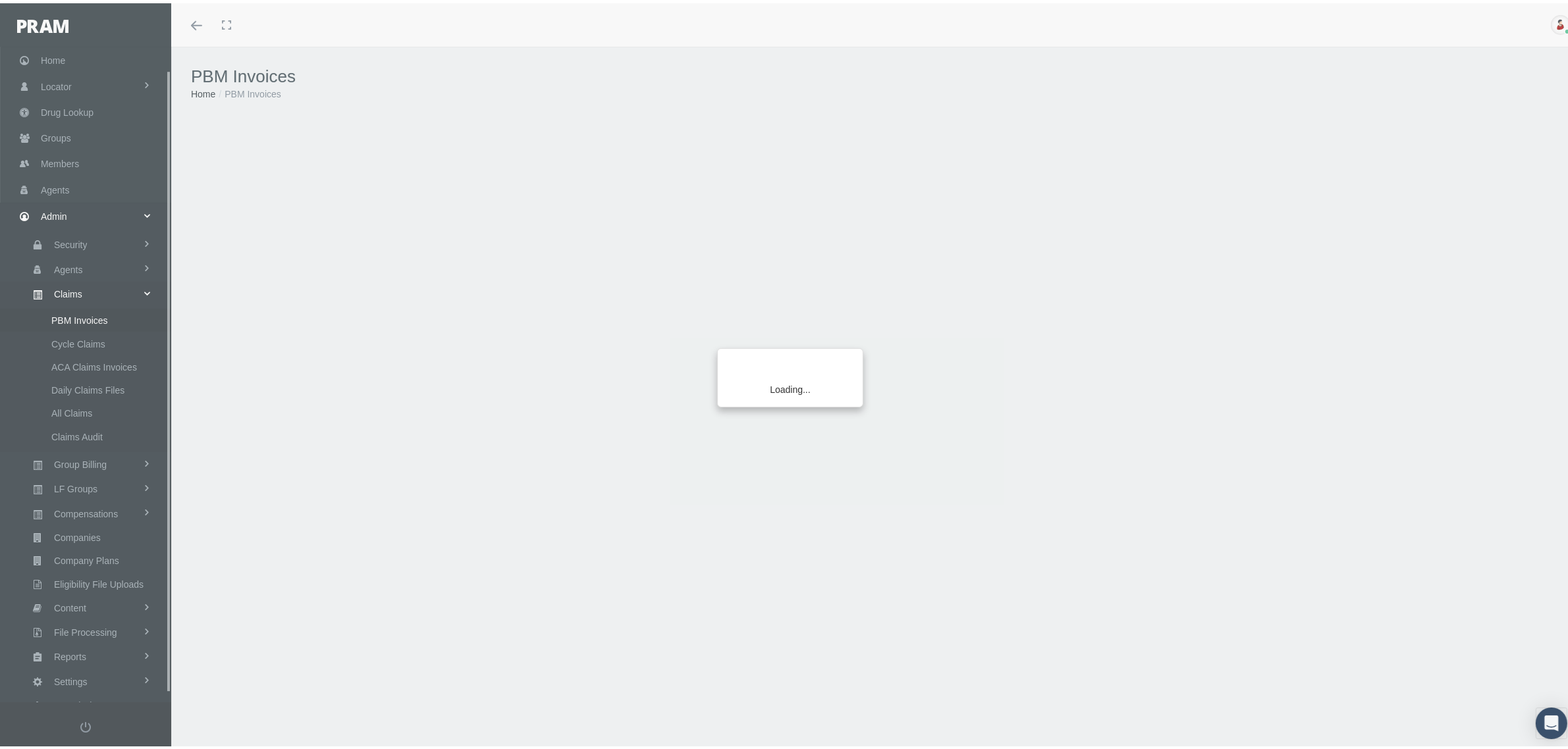
scroll to position [33, 0]
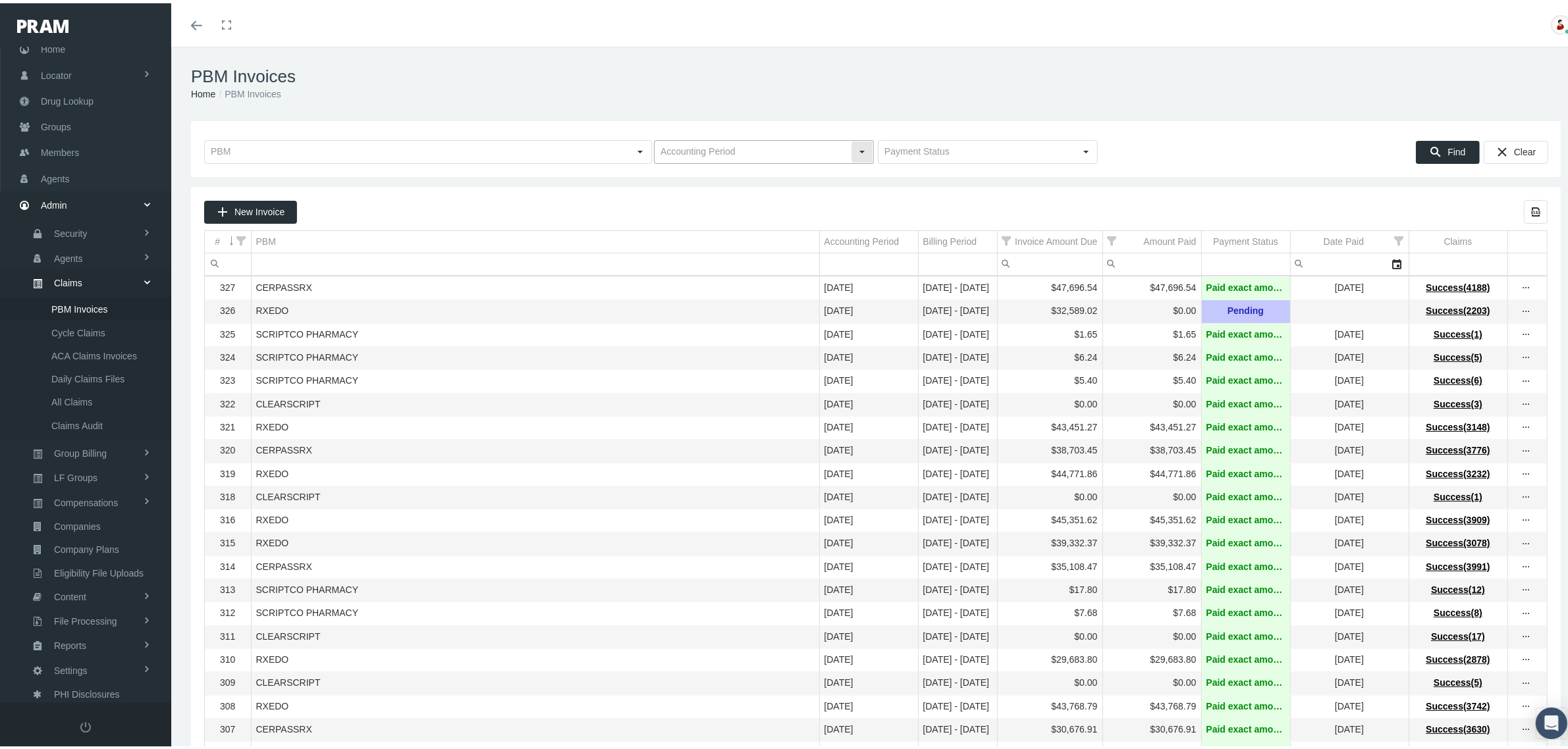
click at [856, 149] on div "Select" at bounding box center [862, 149] width 21 height 21
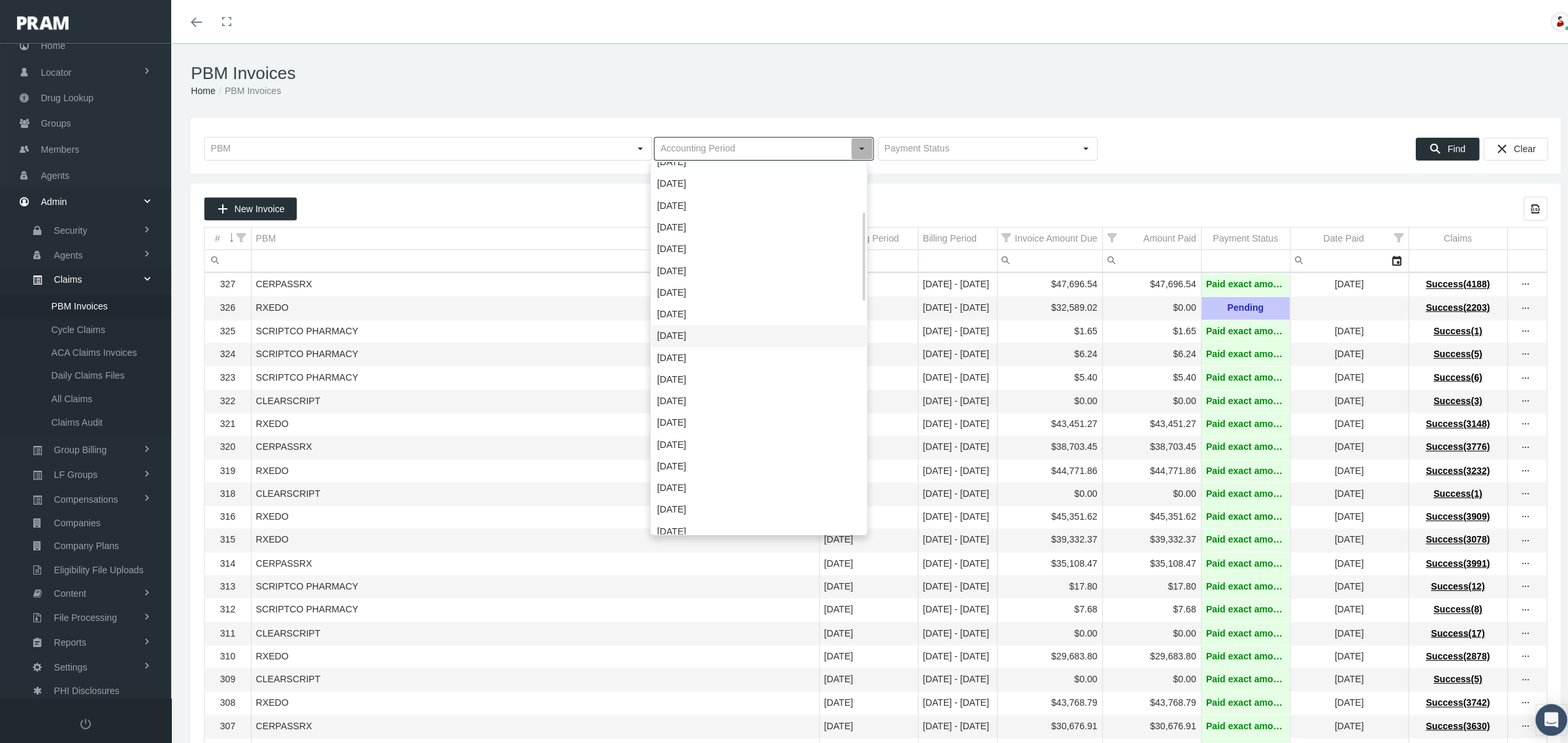
scroll to position [307, 0]
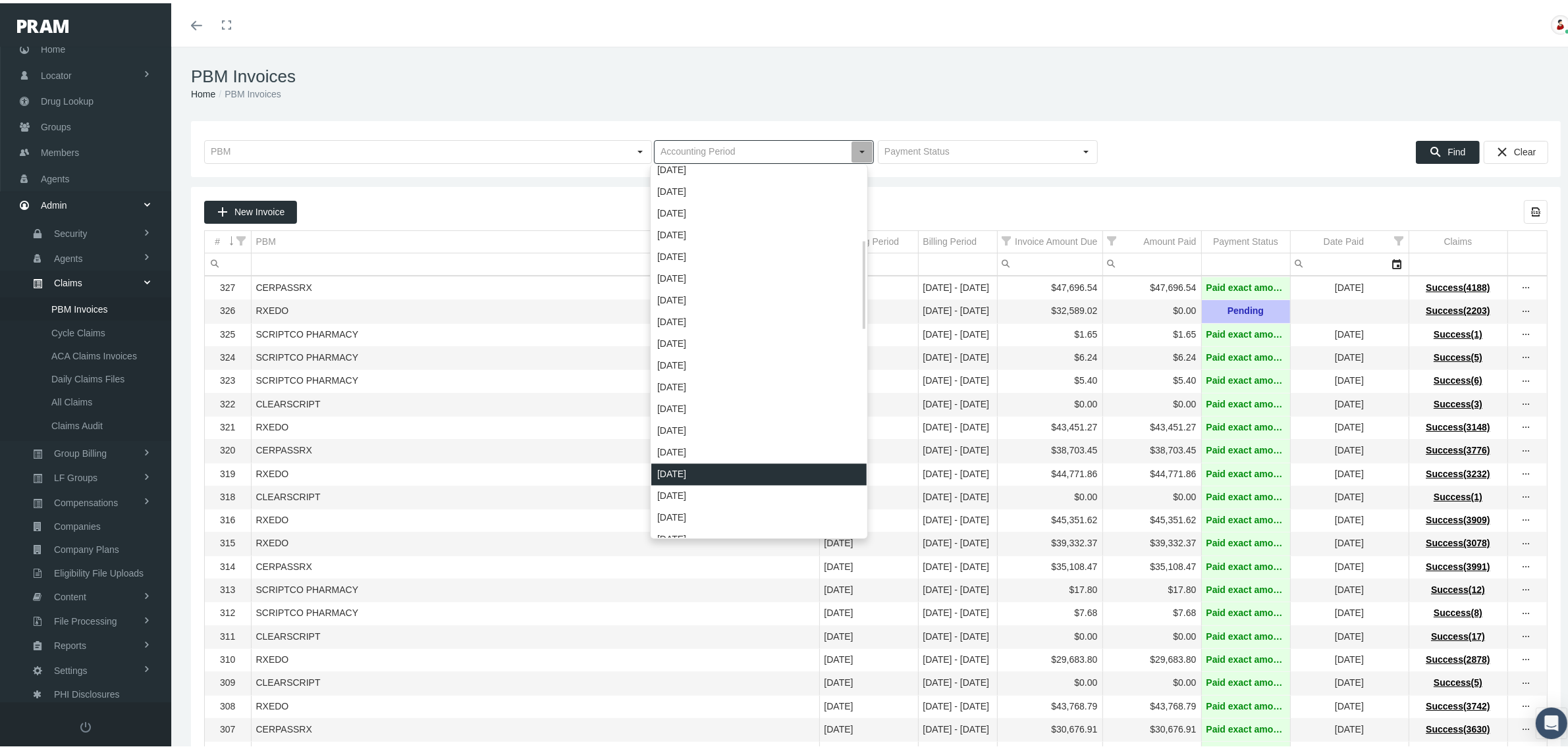
click at [708, 471] on div "July 2023" at bounding box center [759, 472] width 216 height 22
type input "July 2023"
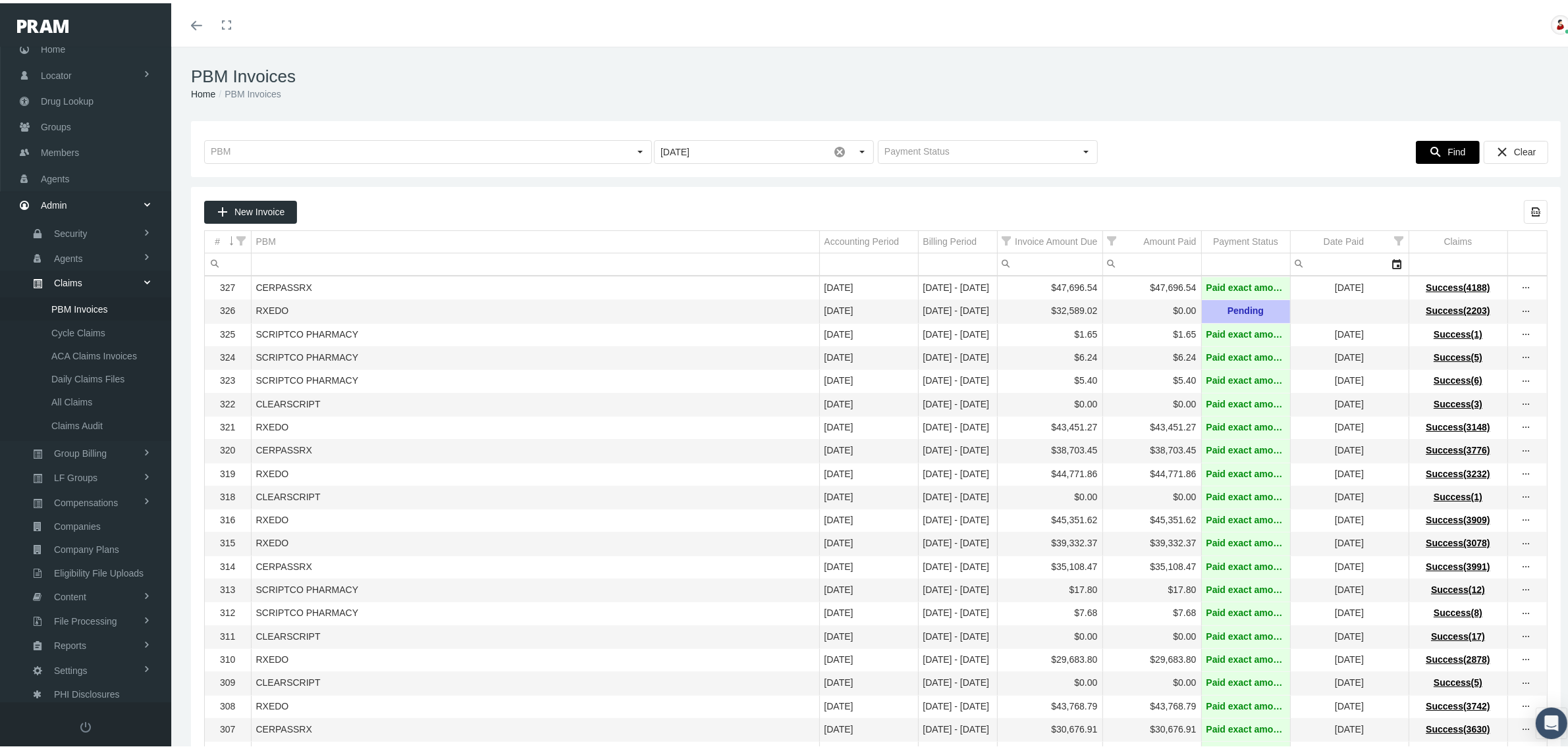
click at [1434, 148] on div "Find" at bounding box center [1447, 149] width 63 height 22
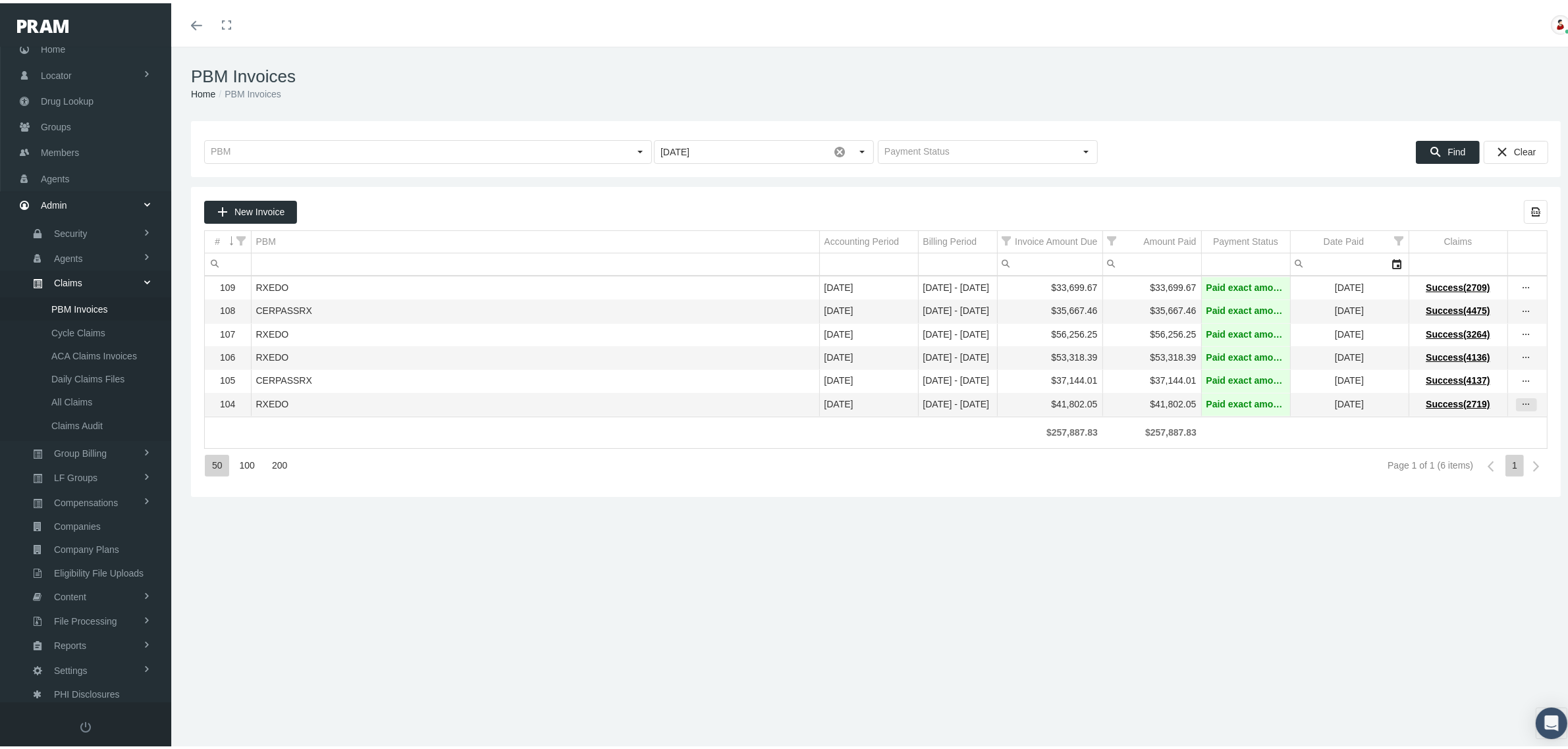
click at [1520, 408] on icon "more" at bounding box center [1526, 402] width 12 height 12
click at [1486, 426] on div "View Invoice" at bounding box center [1458, 430] width 129 height 28
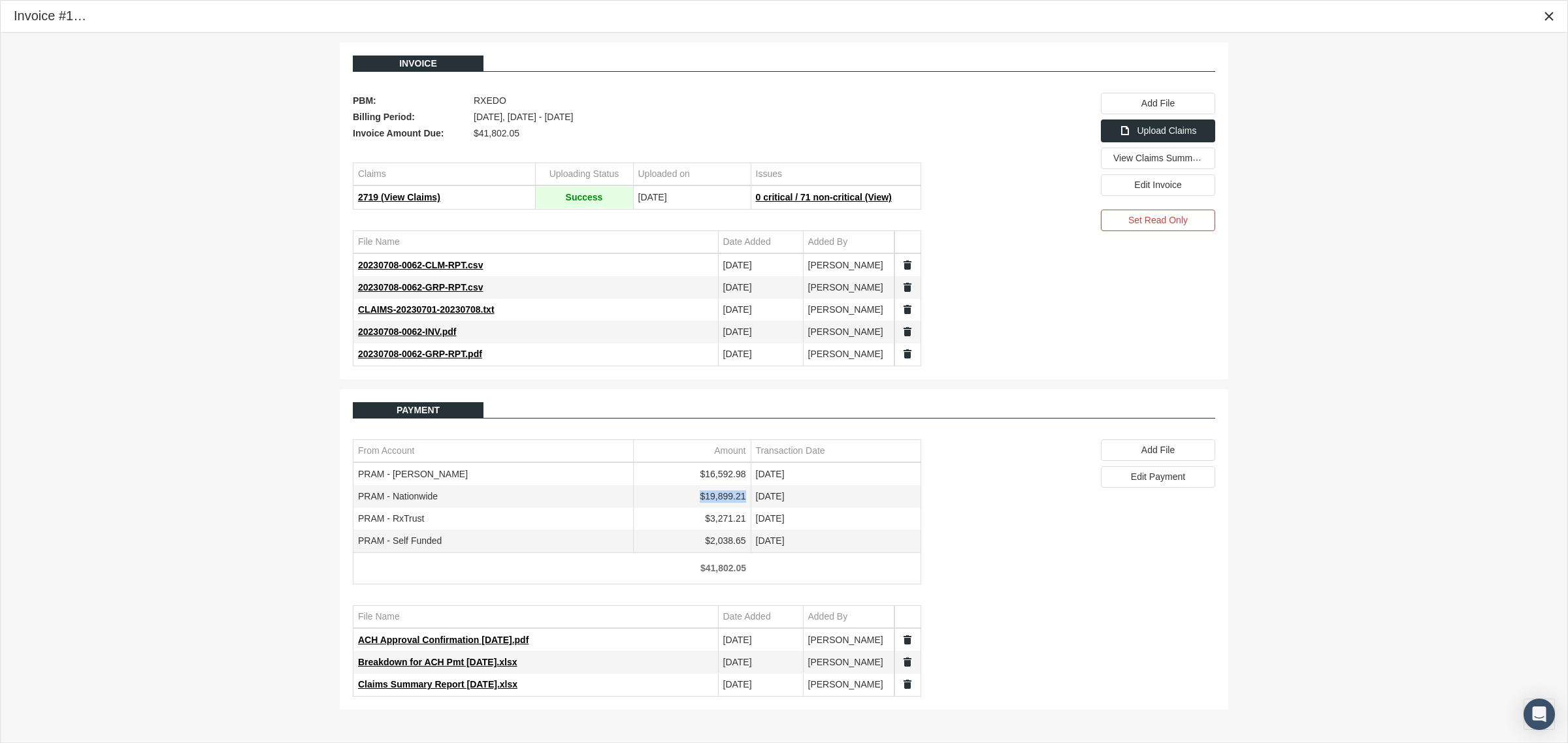
drag, startPoint x: 748, startPoint y: 499, endPoint x: 703, endPoint y: 503, distance: 45.2
click at [703, 503] on td "$19,899.21" at bounding box center [692, 497] width 118 height 22
copy td "$19,899.21"
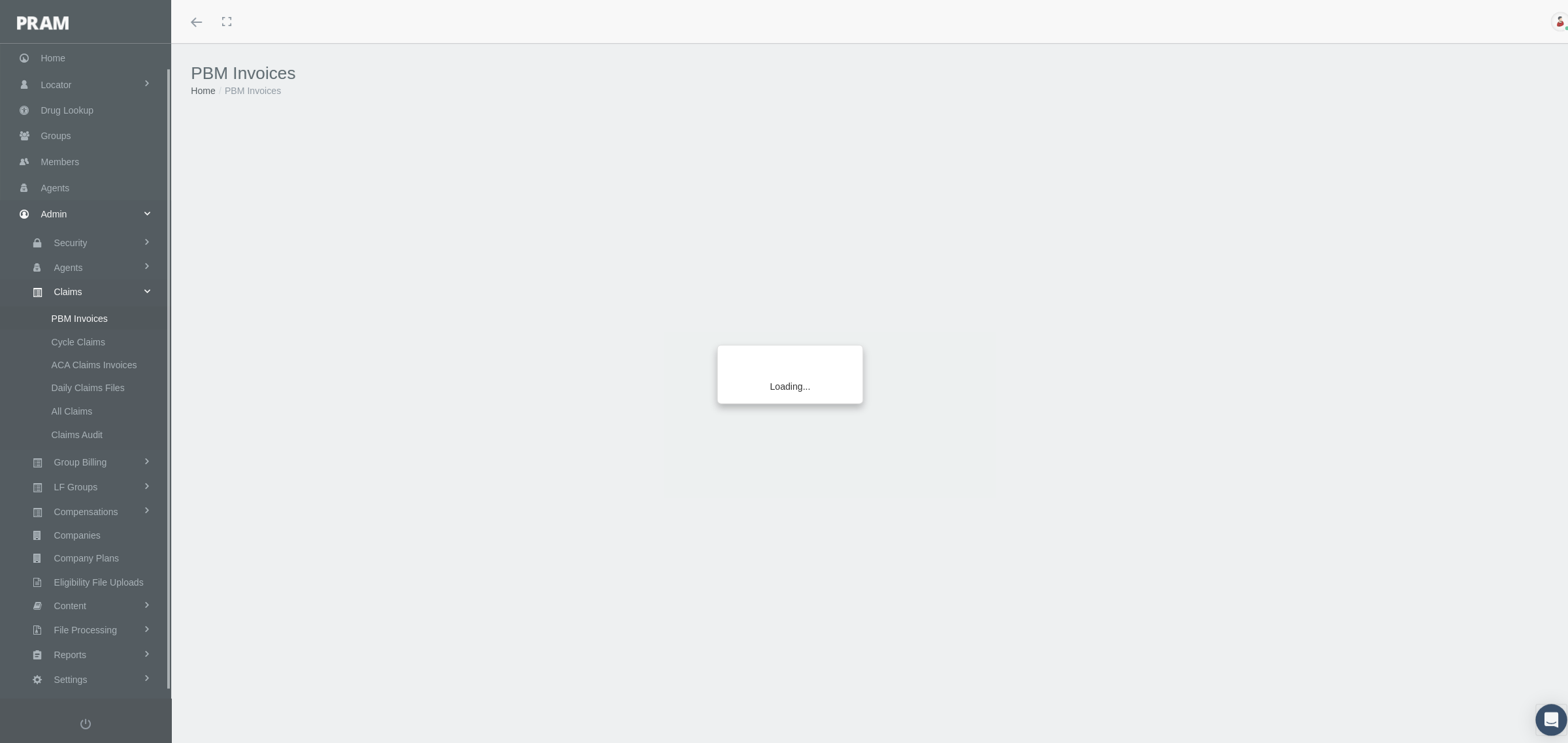
scroll to position [33, 0]
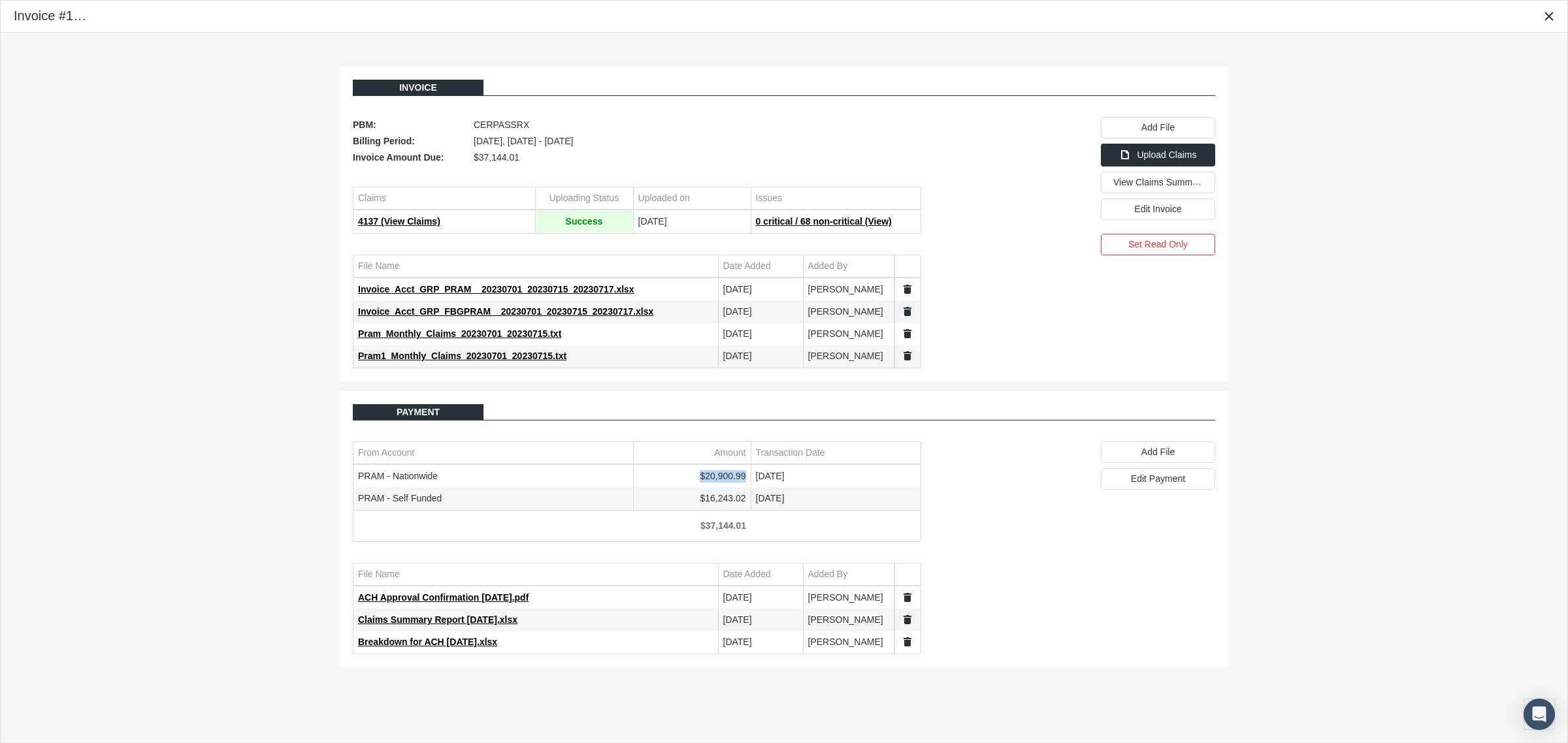
drag, startPoint x: 746, startPoint y: 475, endPoint x: 703, endPoint y: 480, distance: 43.3
click at [703, 480] on td "$20,900.99" at bounding box center [692, 477] width 118 height 22
copy td "$20,900.99"
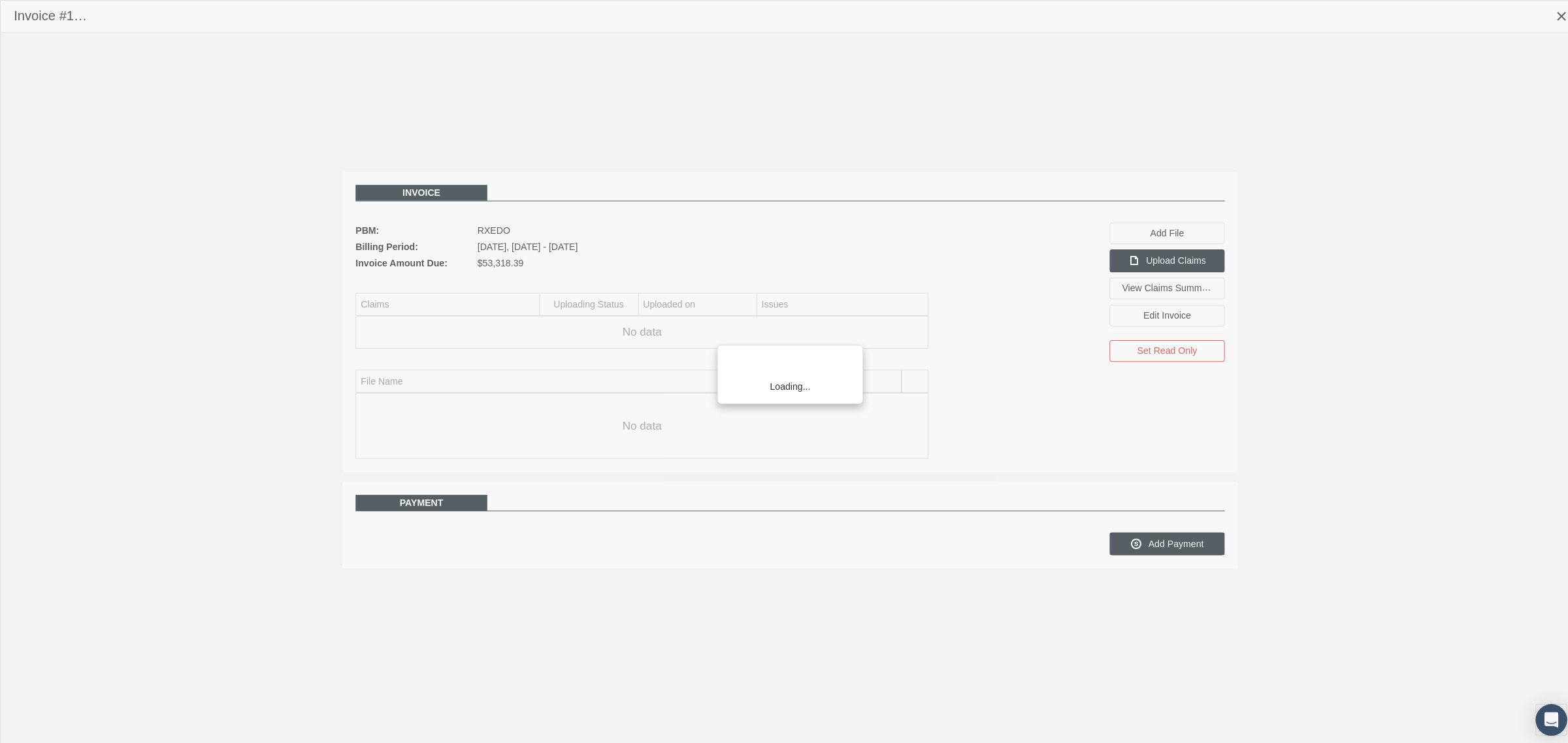
scroll to position [33, 0]
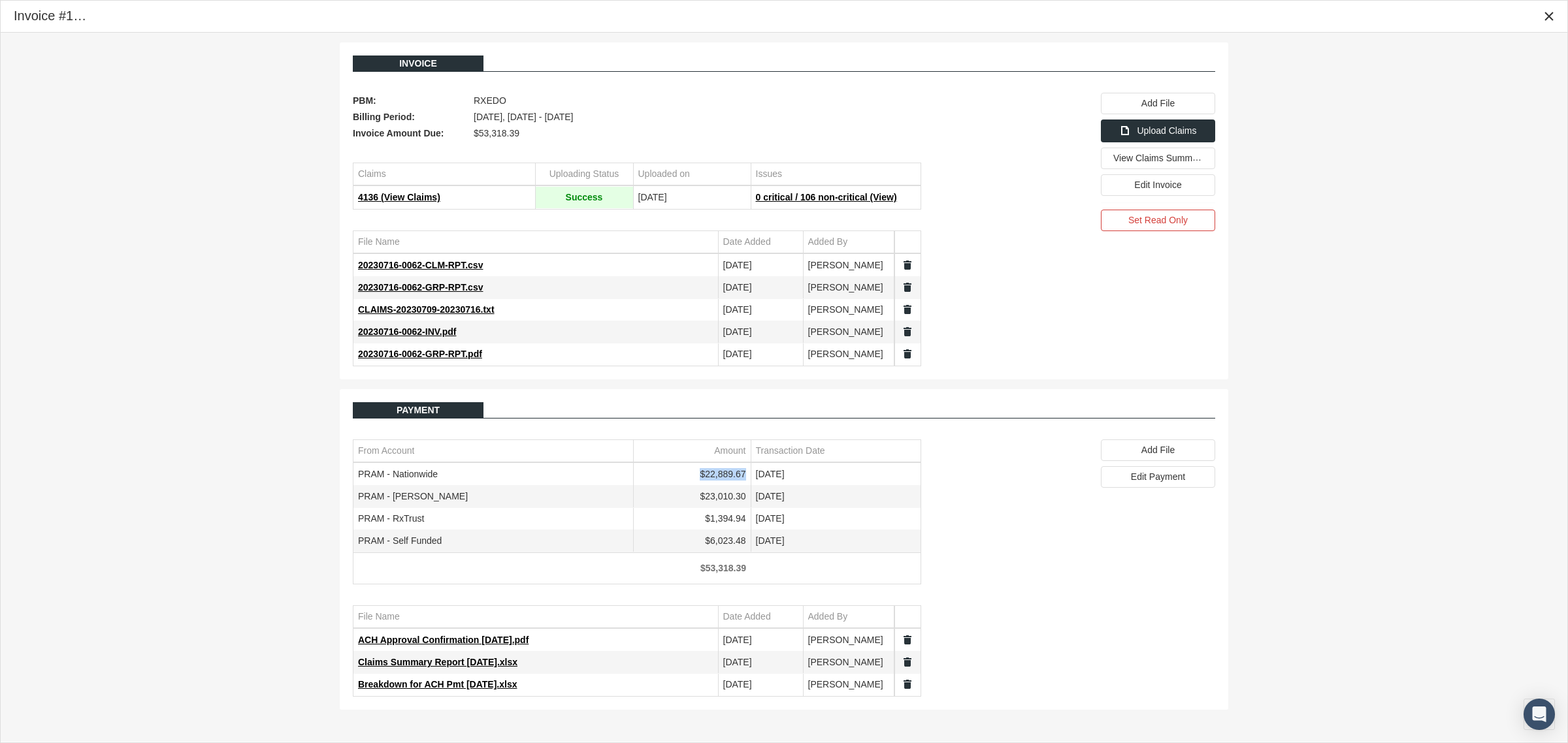
drag, startPoint x: 746, startPoint y: 479, endPoint x: 701, endPoint y: 480, distance: 45.0
click at [701, 480] on td "$22,889.67" at bounding box center [692, 474] width 118 height 22
copy td "$22,889.67"
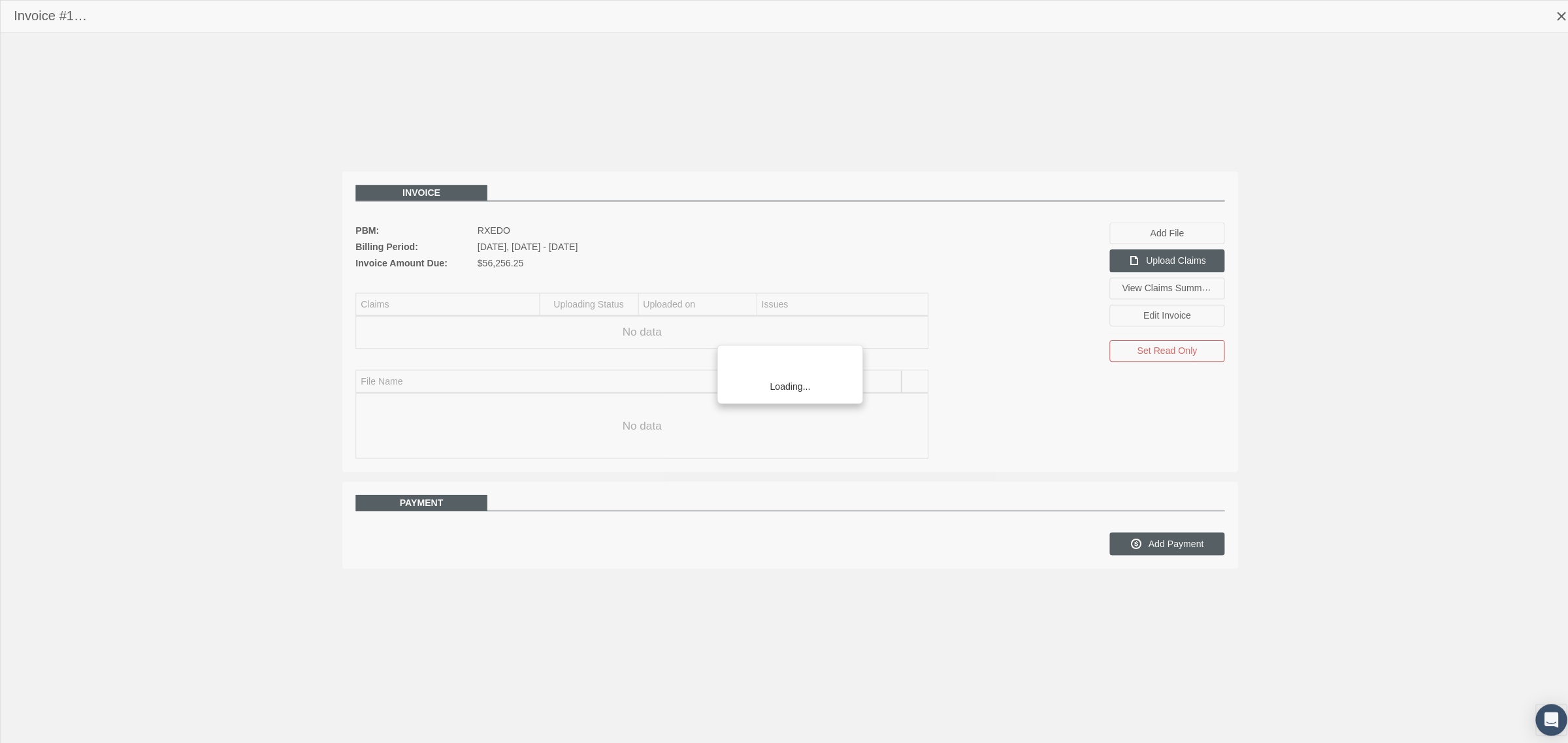
scroll to position [33, 0]
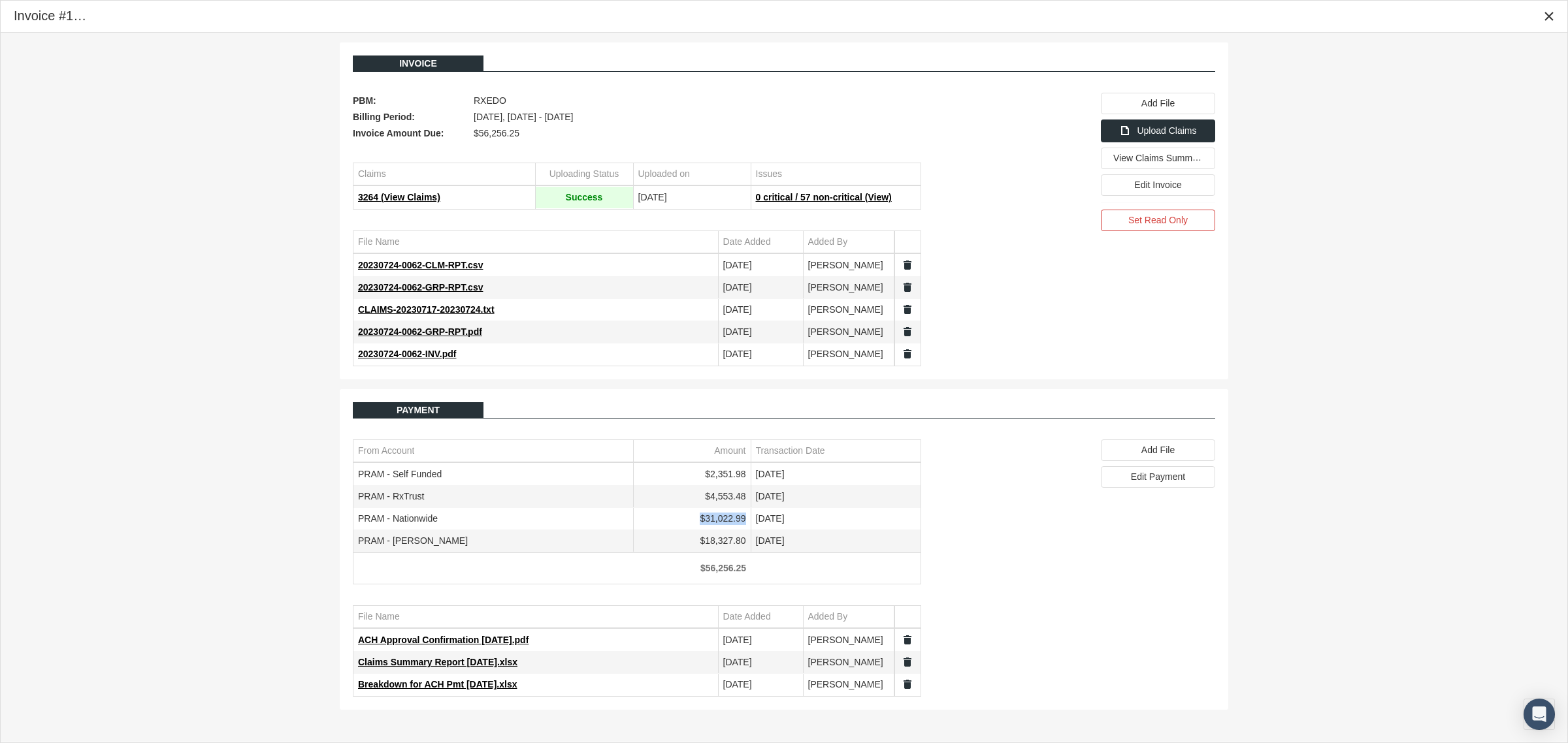
drag, startPoint x: 749, startPoint y: 523, endPoint x: 703, endPoint y: 527, distance: 46.2
click at [703, 527] on td "$31,022.99" at bounding box center [692, 519] width 118 height 22
copy td "$31,022.99"
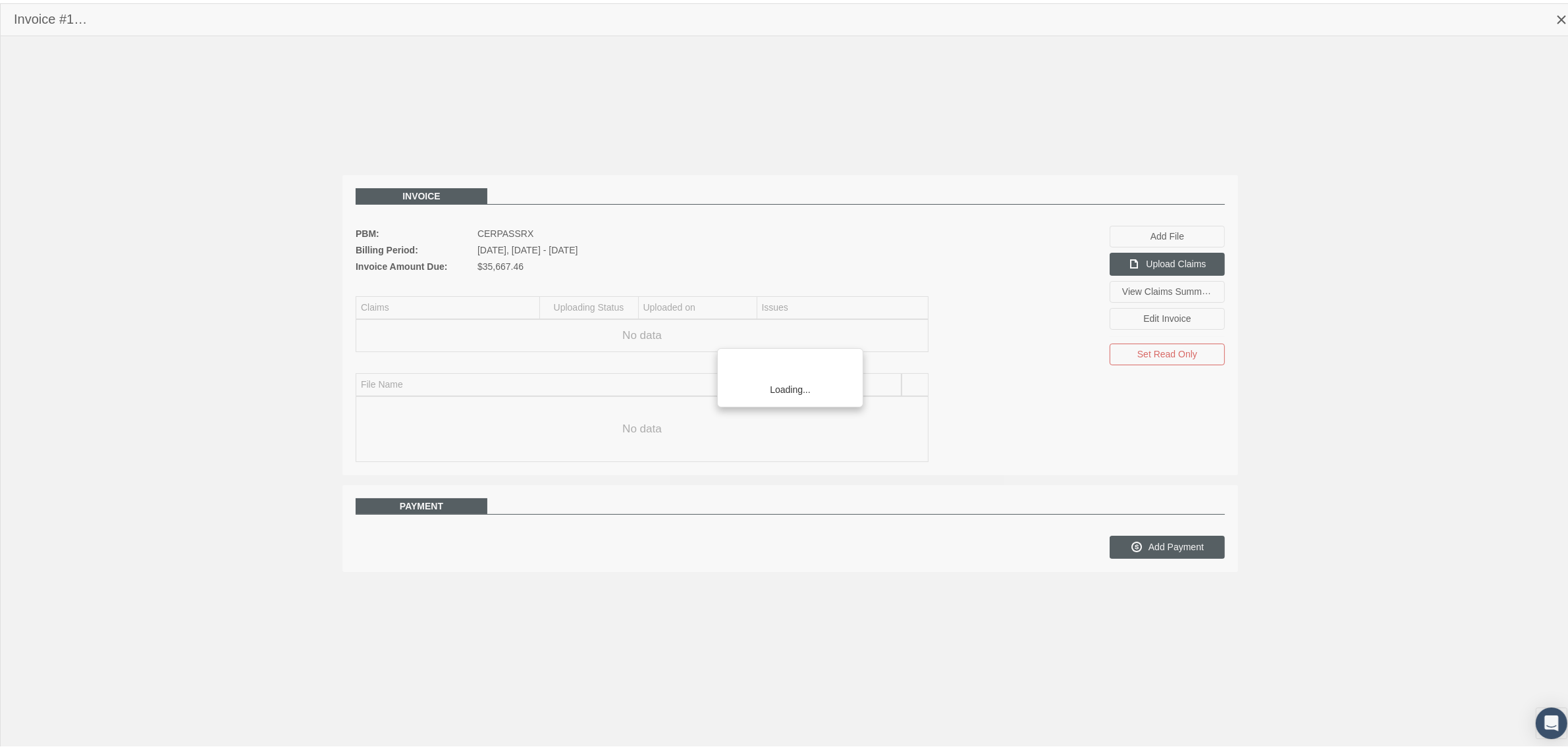
scroll to position [33, 0]
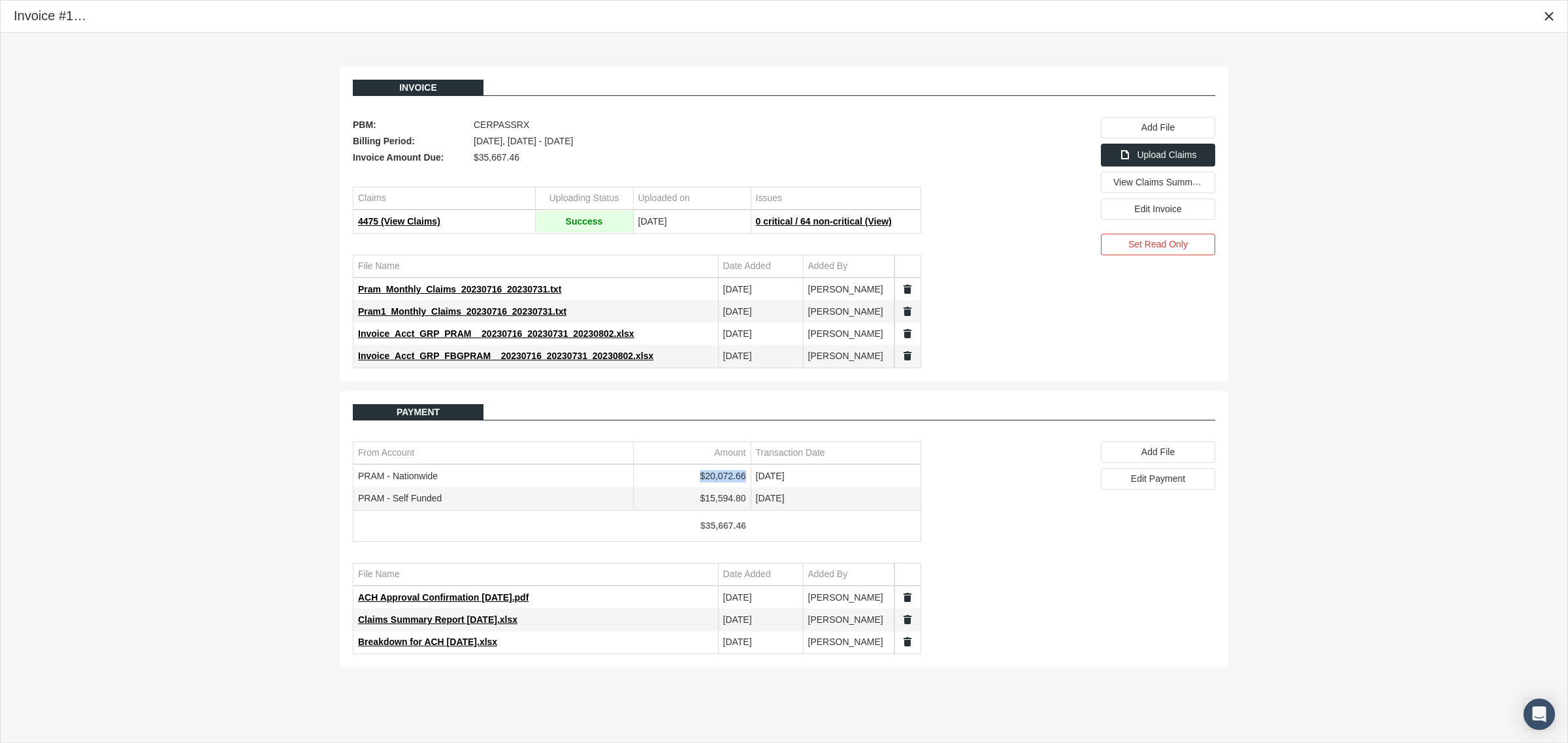
drag, startPoint x: 749, startPoint y: 474, endPoint x: 703, endPoint y: 480, distance: 46.4
click at [703, 480] on td "$20,072.66" at bounding box center [692, 477] width 118 height 22
copy td "$20,072.66"
click at [1542, 13] on div "Close" at bounding box center [1549, 16] width 22 height 22
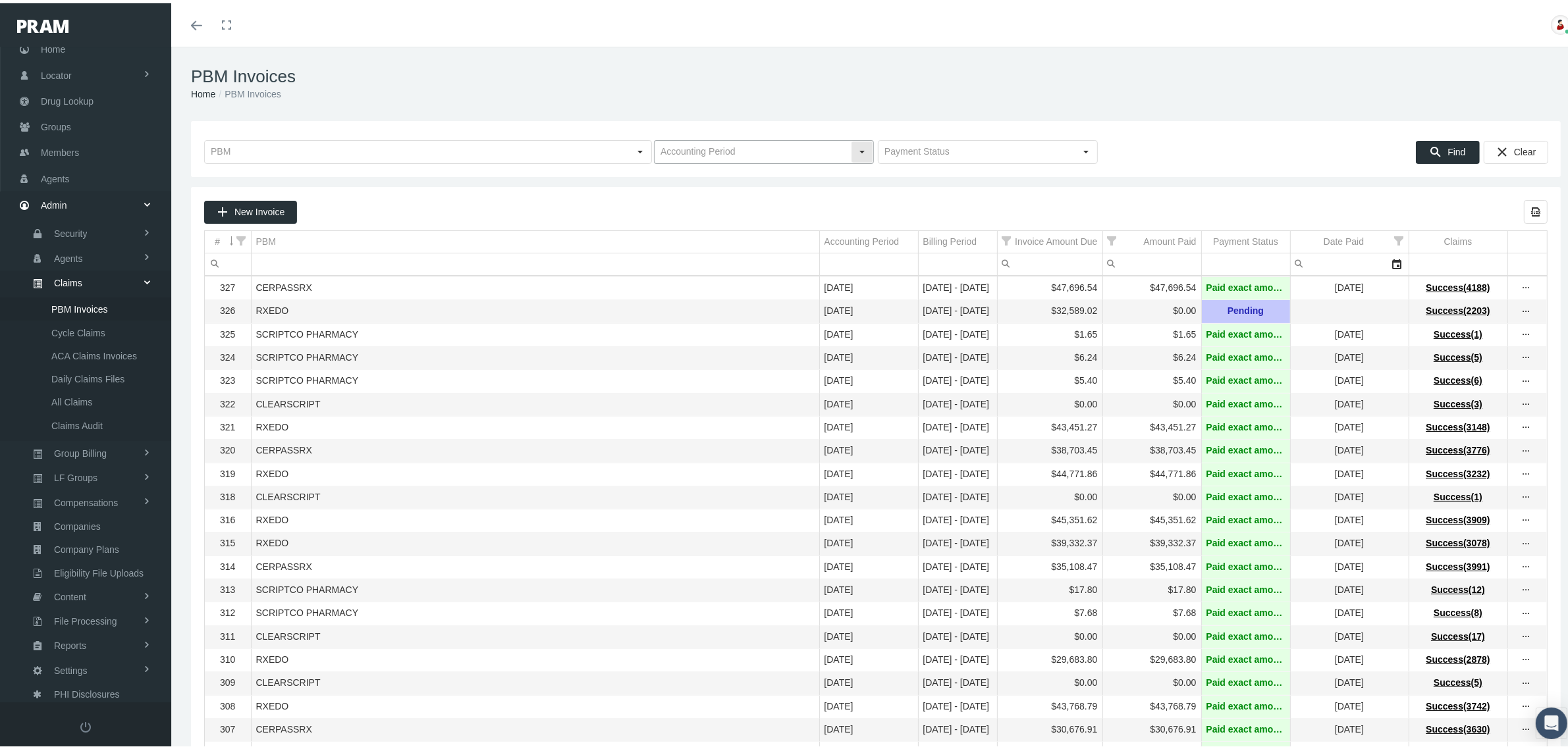
click at [858, 146] on div "Select" at bounding box center [862, 149] width 21 height 21
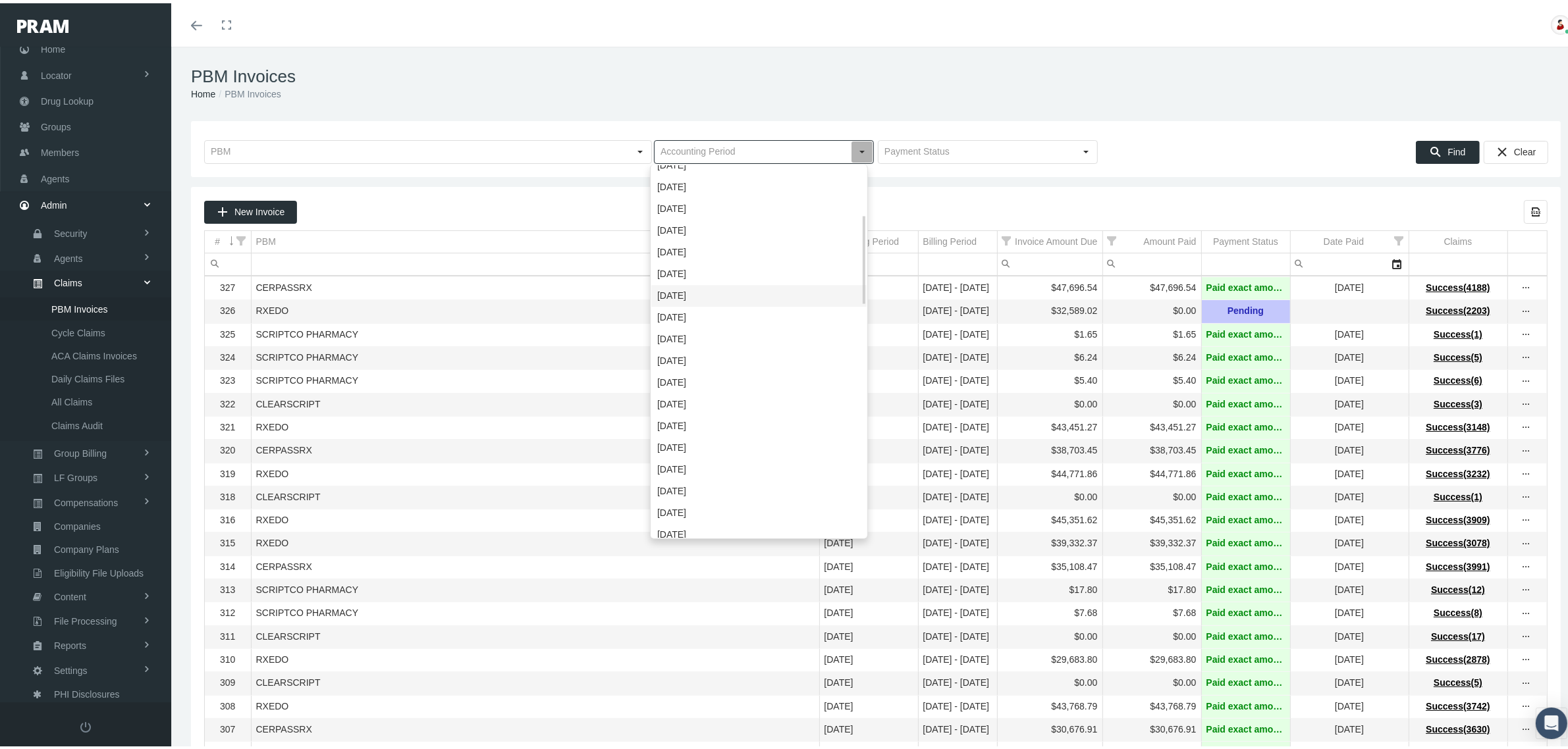
scroll to position [309, 0]
click at [699, 472] on div "July 2023" at bounding box center [759, 472] width 216 height 22
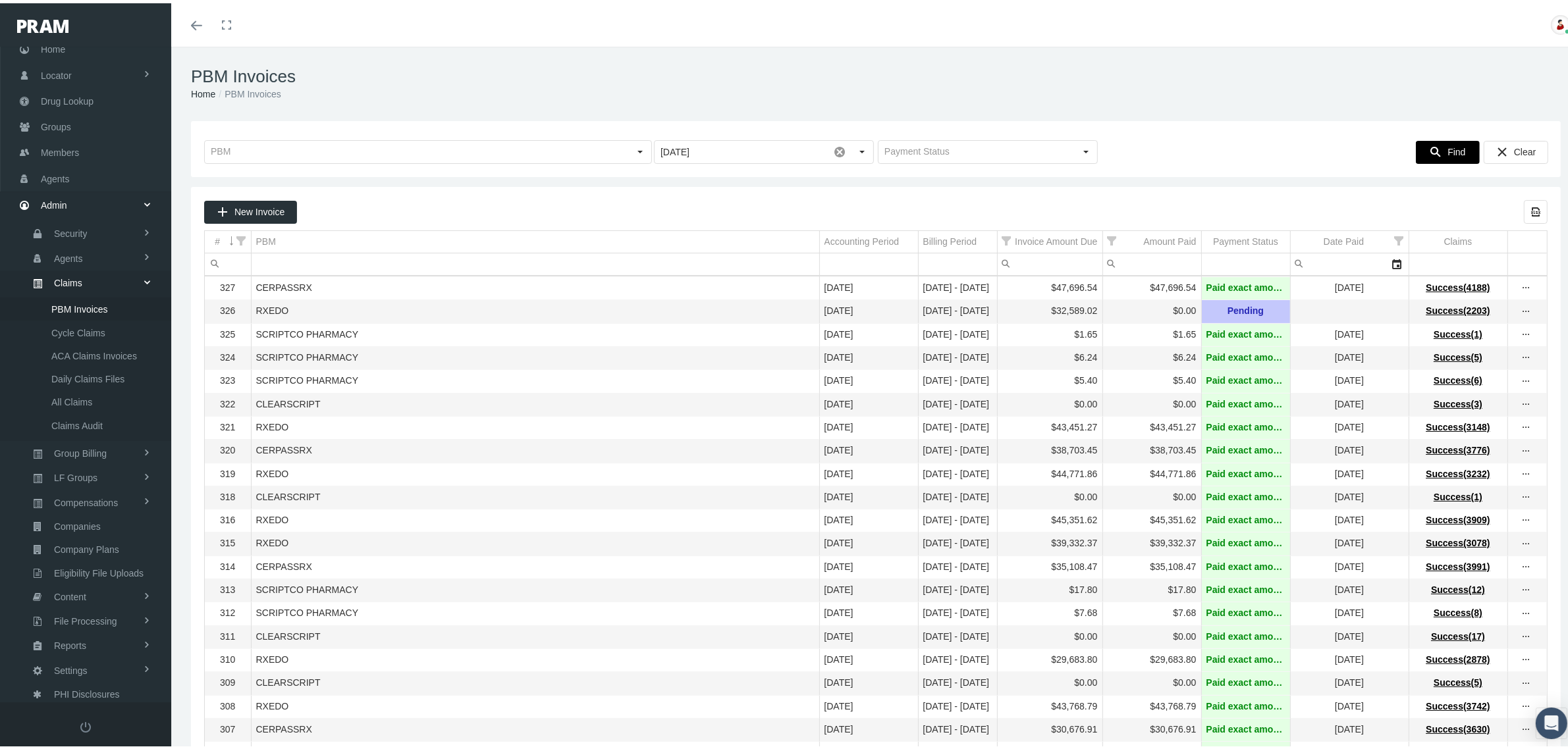
click at [1447, 149] on span "Find" at bounding box center [1456, 149] width 18 height 10
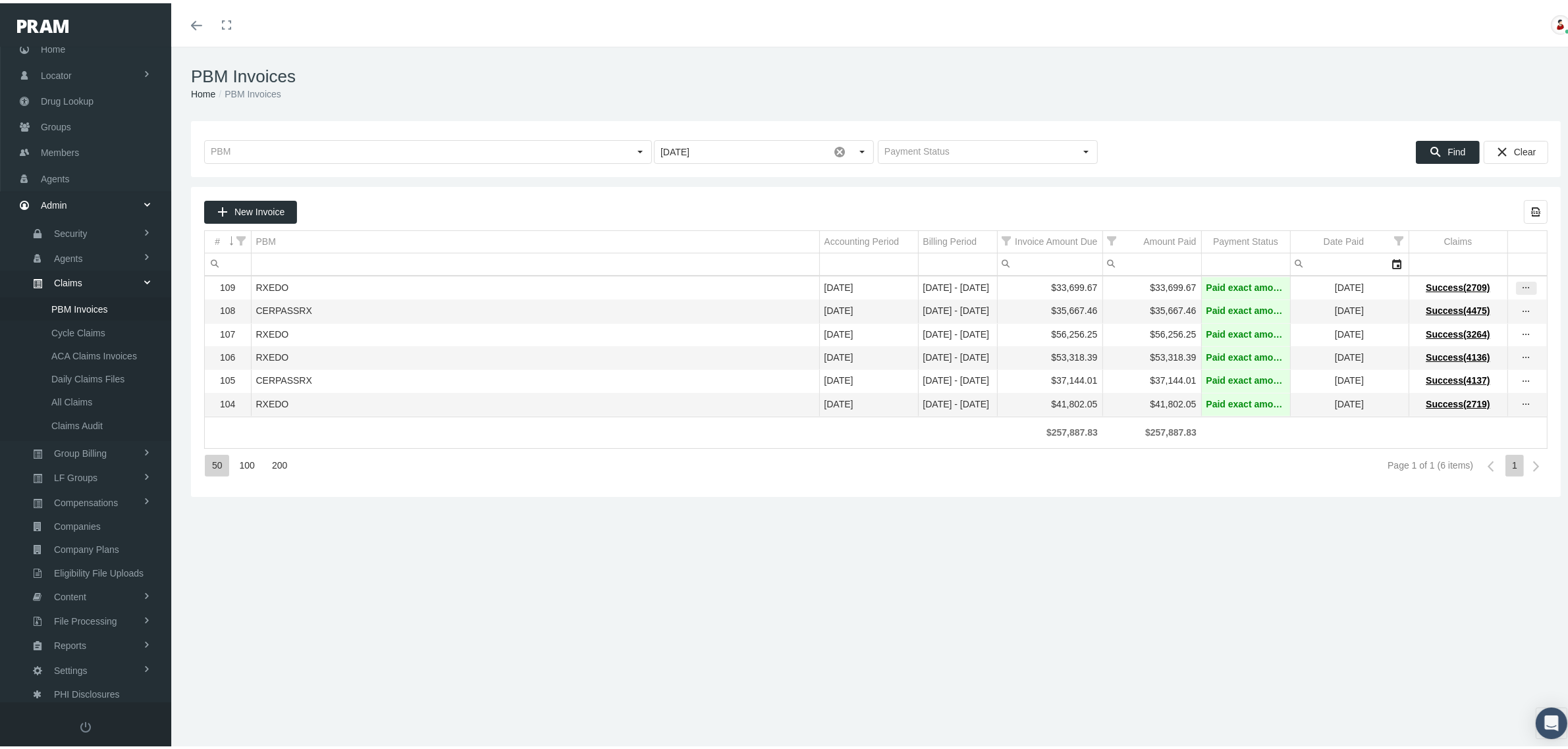
click at [1520, 286] on icon "more" at bounding box center [1526, 285] width 12 height 12
click at [1486, 305] on div "View Invoice" at bounding box center [1458, 310] width 129 height 28
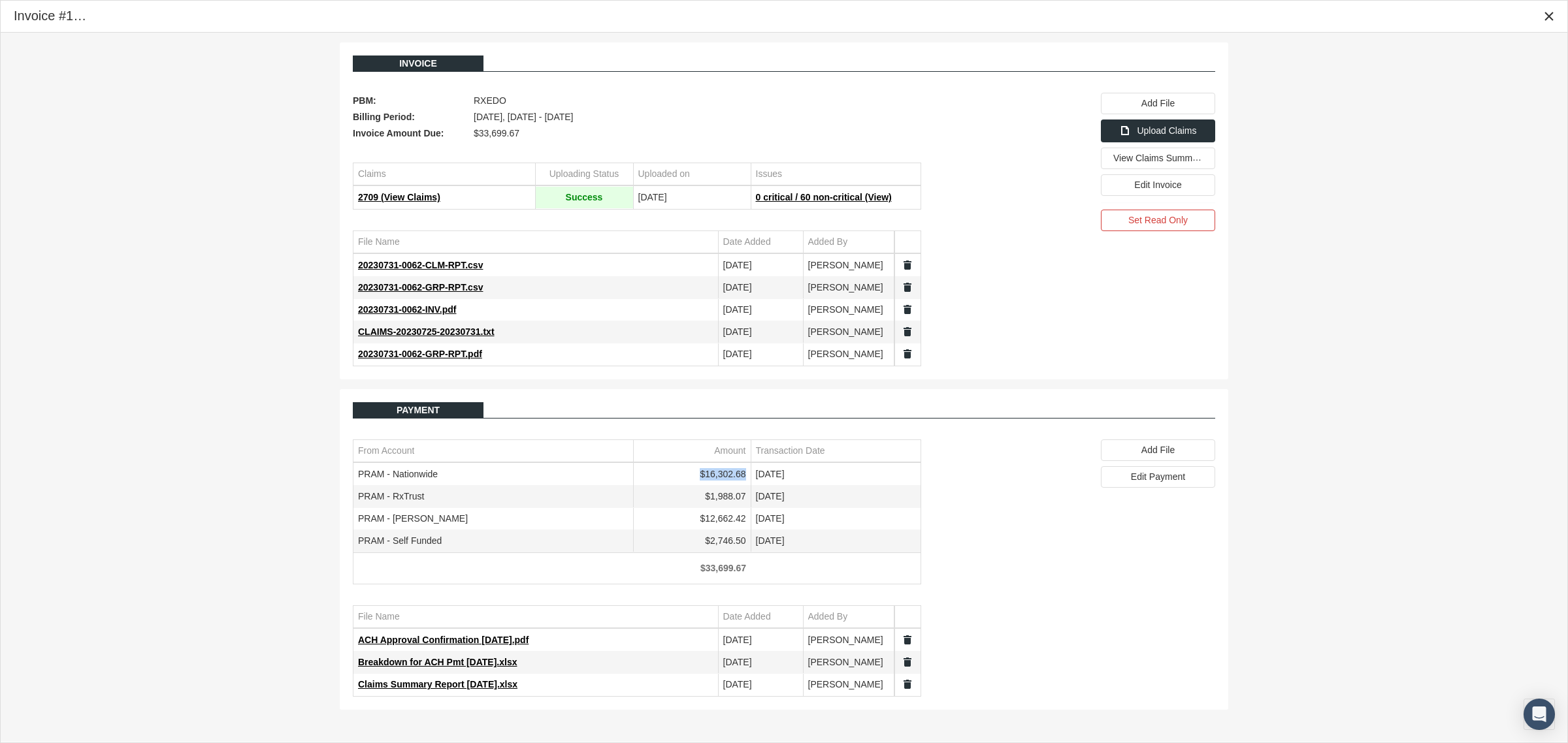
drag, startPoint x: 749, startPoint y: 478, endPoint x: 703, endPoint y: 481, distance: 46.1
click at [703, 481] on td "$16,302.68" at bounding box center [692, 474] width 118 height 22
copy td "$16,302.68"
click at [1546, 12] on icon "Close" at bounding box center [1549, 16] width 12 height 12
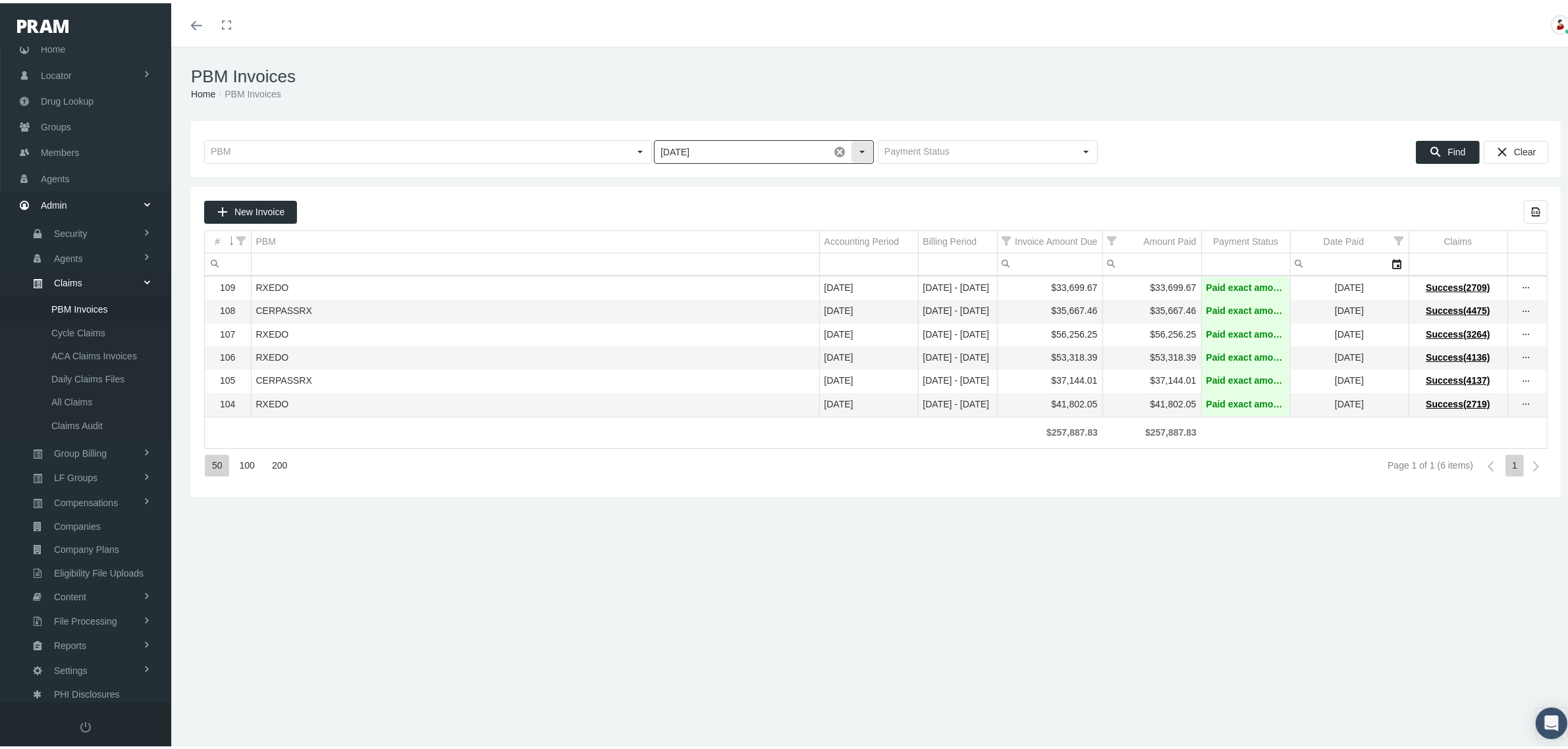
click at [860, 149] on div "Select" at bounding box center [862, 149] width 21 height 21
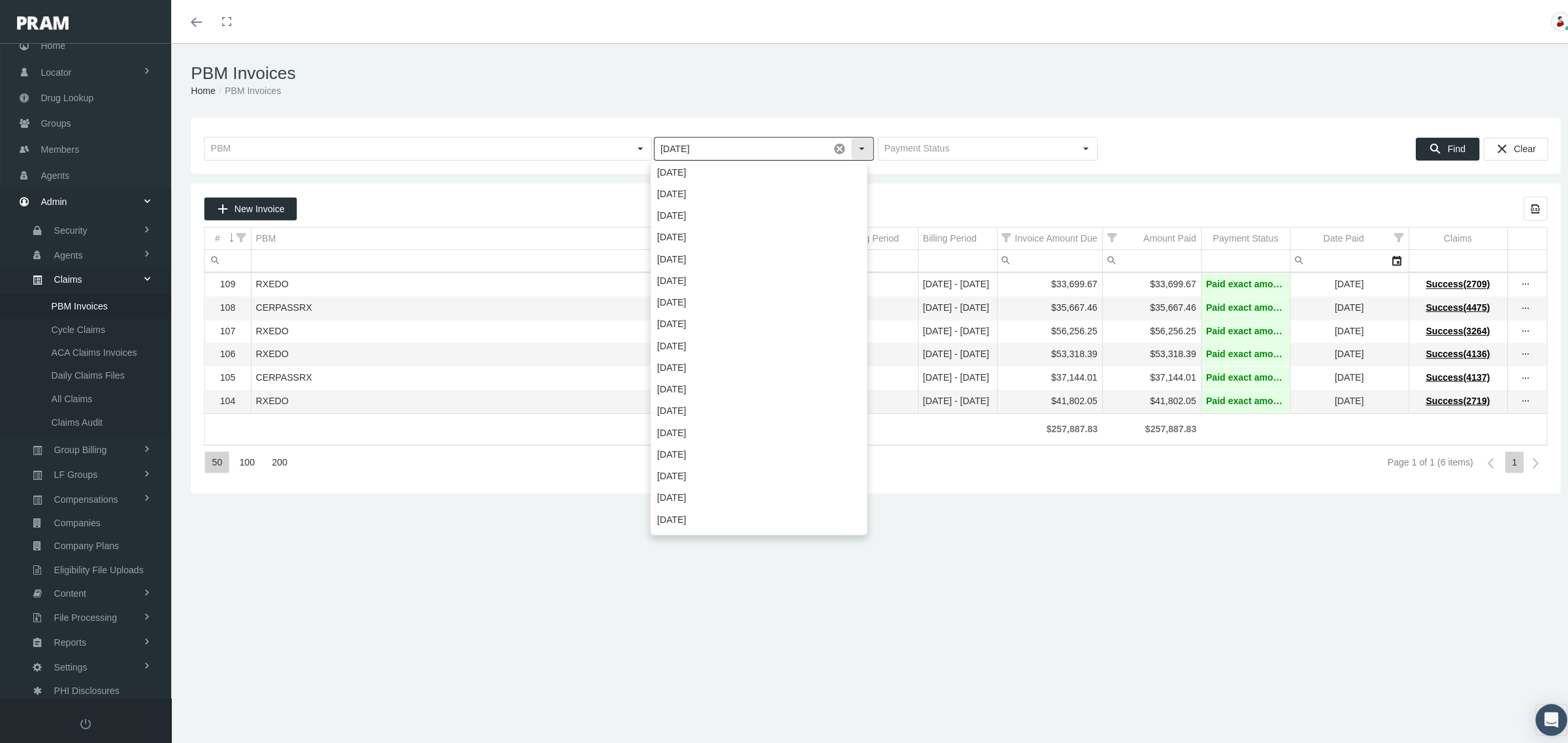
scroll to position [307, 0]
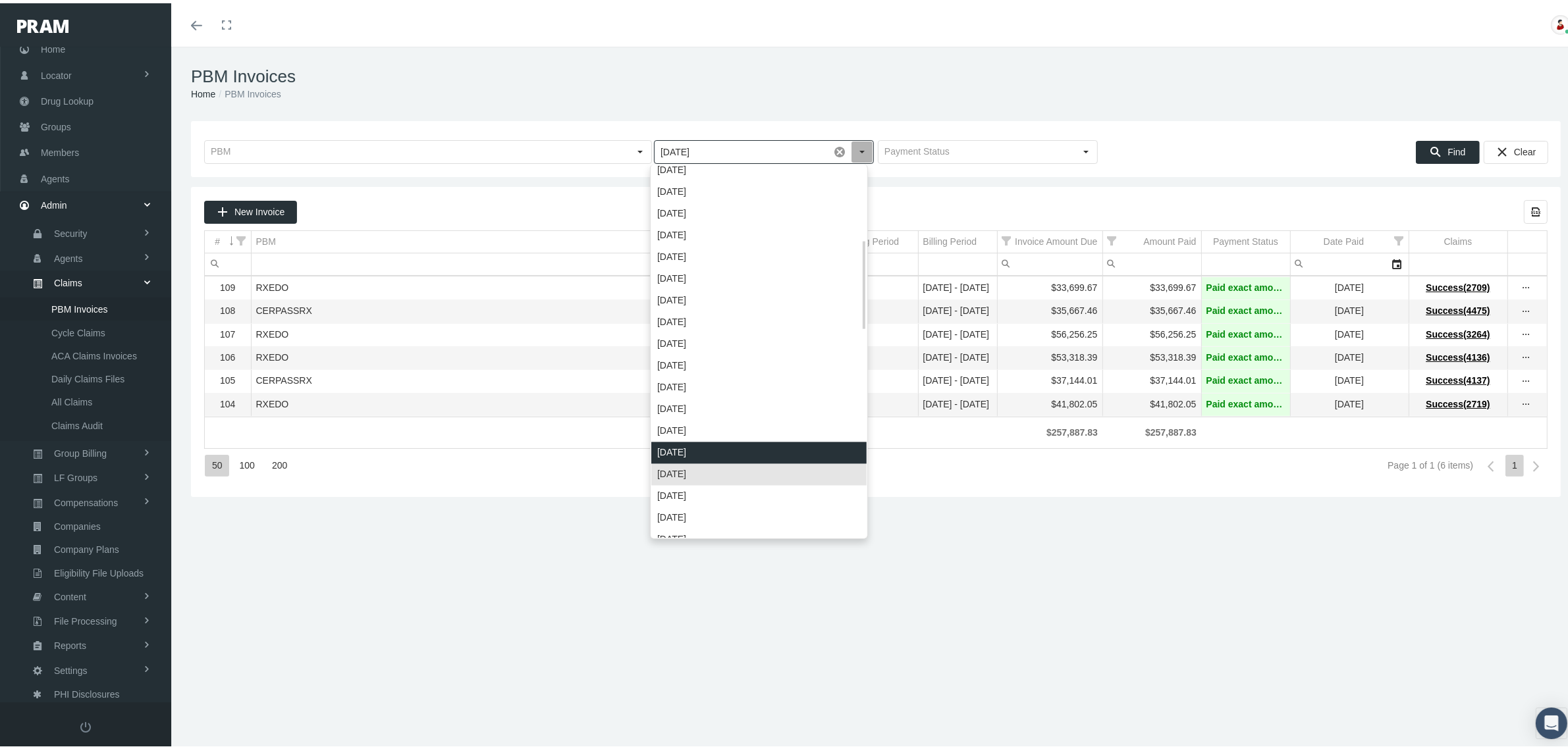
click at [685, 444] on div "August 2023" at bounding box center [759, 450] width 216 height 22
type input "August 2023"
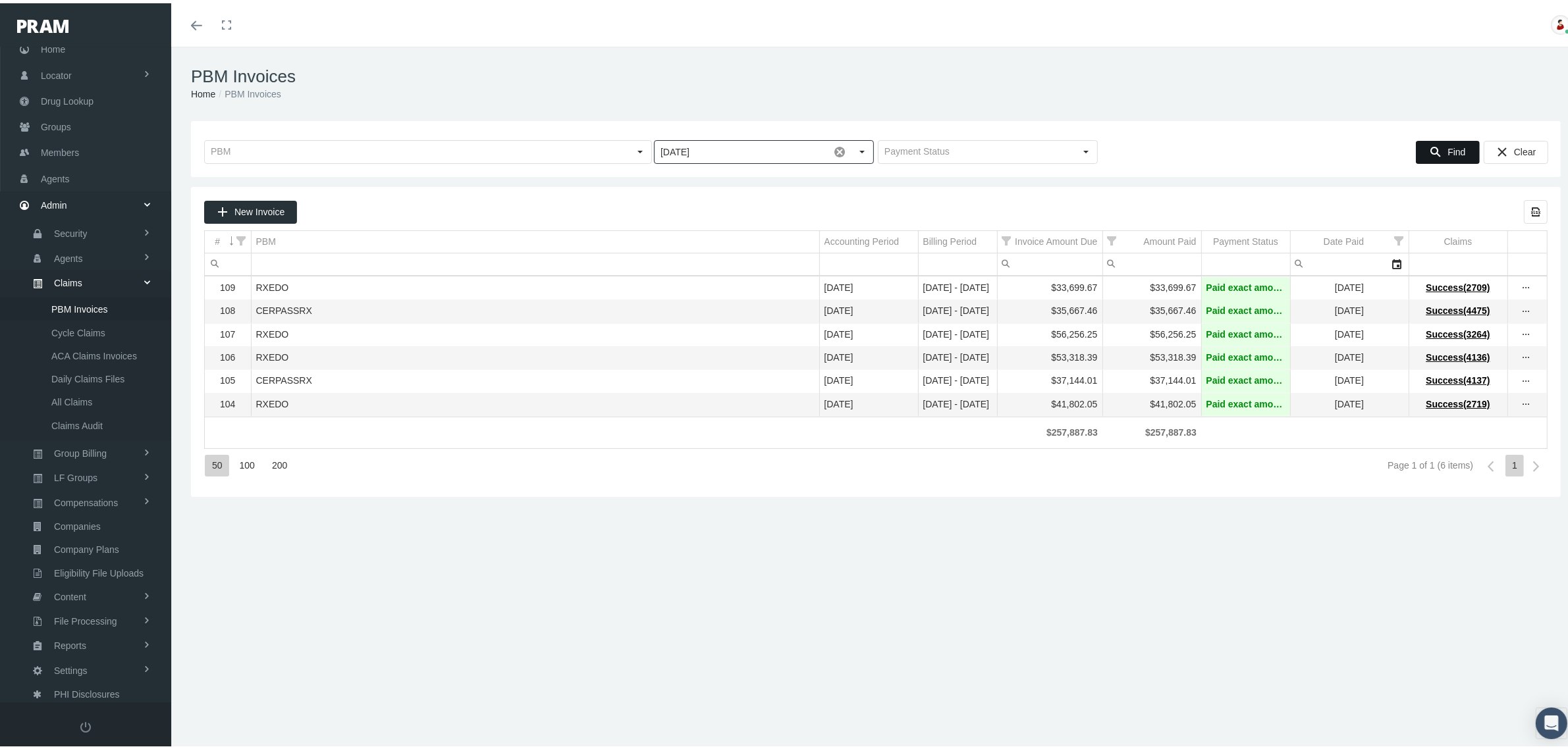
click at [1430, 149] on icon "Find" at bounding box center [1435, 149] width 12 height 12
click at [1520, 405] on icon "more" at bounding box center [1526, 402] width 12 height 12
click at [1491, 425] on div "View Invoice" at bounding box center [1458, 430] width 129 height 28
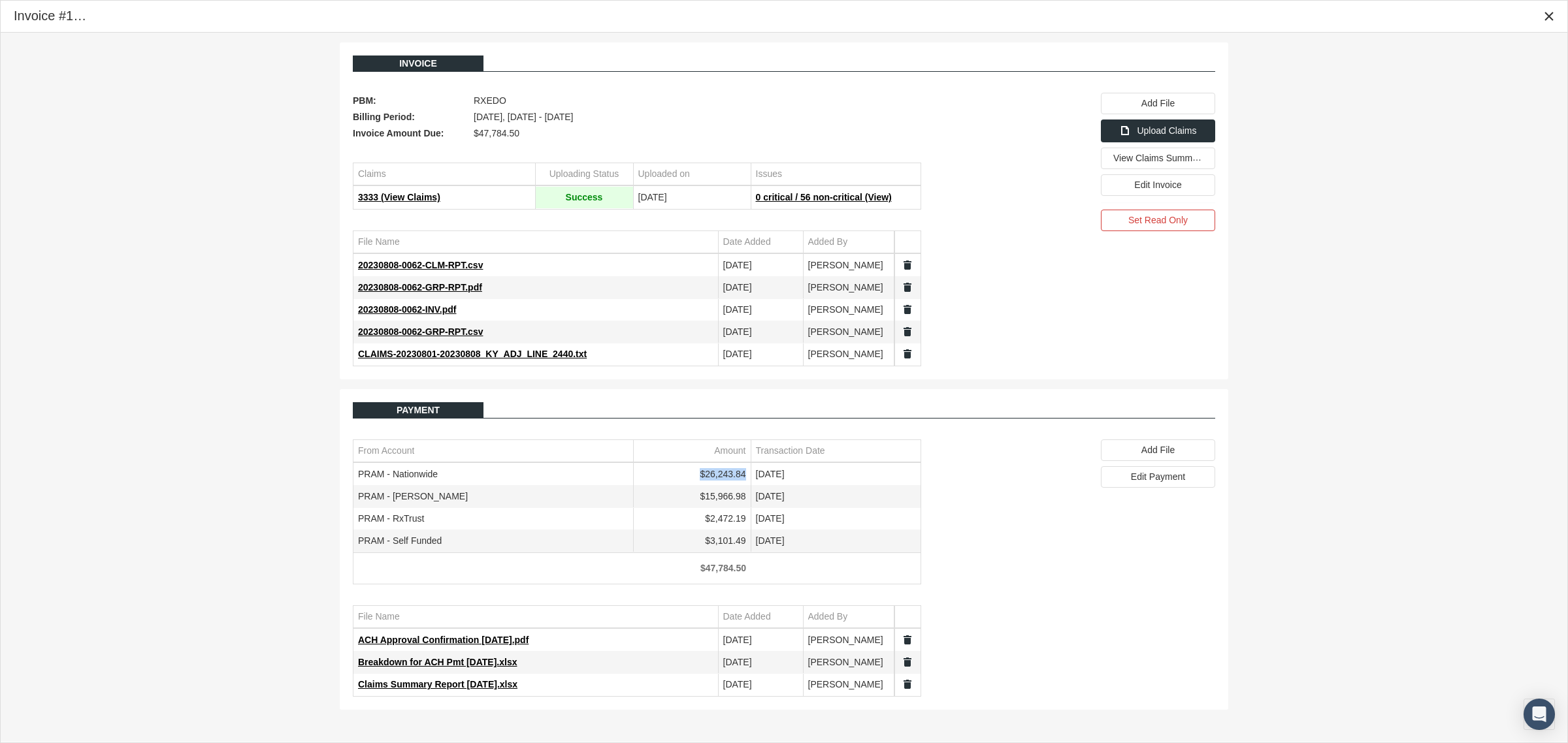
drag, startPoint x: 746, startPoint y: 477, endPoint x: 703, endPoint y: 479, distance: 43.0
click at [703, 479] on td "$26,243.84" at bounding box center [692, 474] width 118 height 22
copy td "$26,243.84"
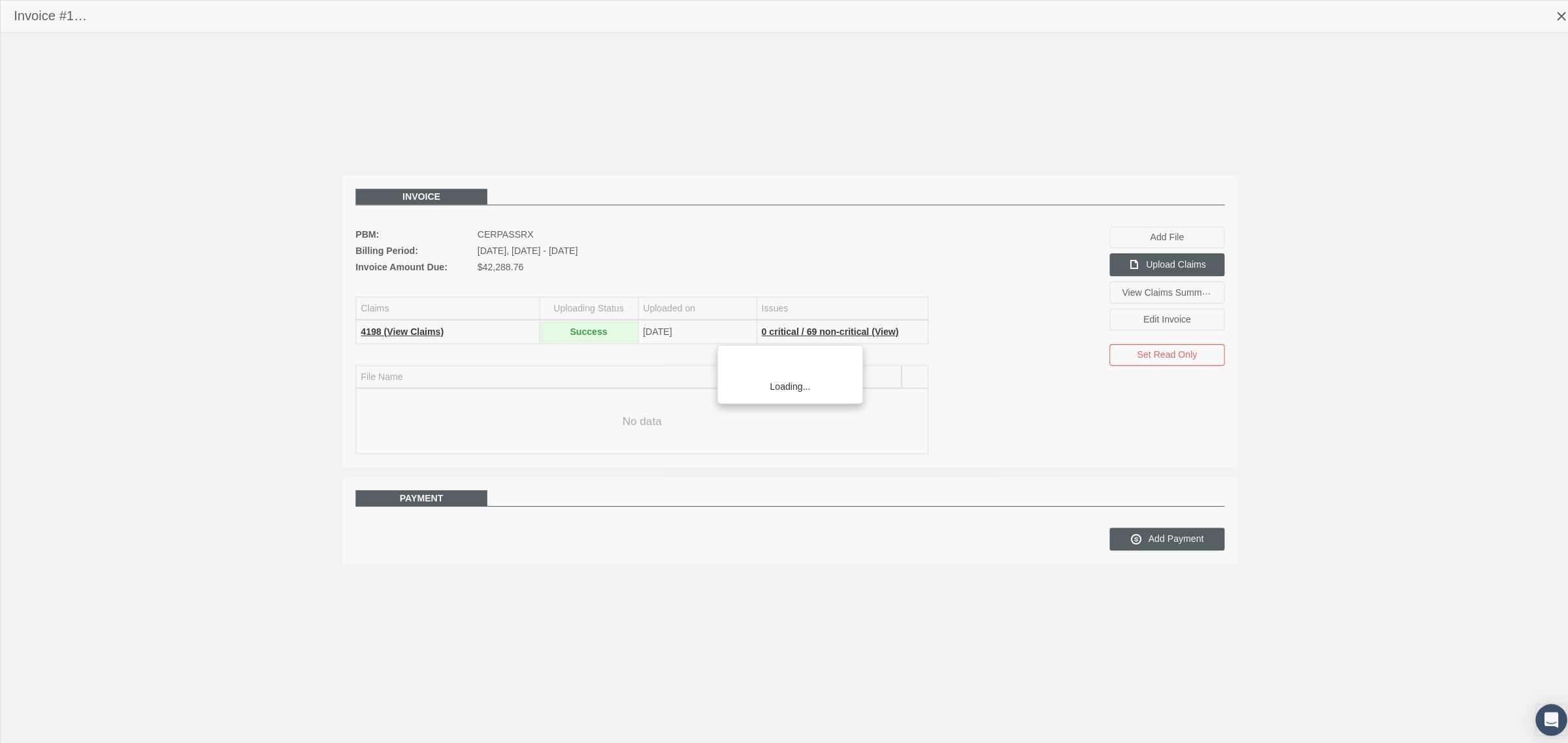
scroll to position [33, 0]
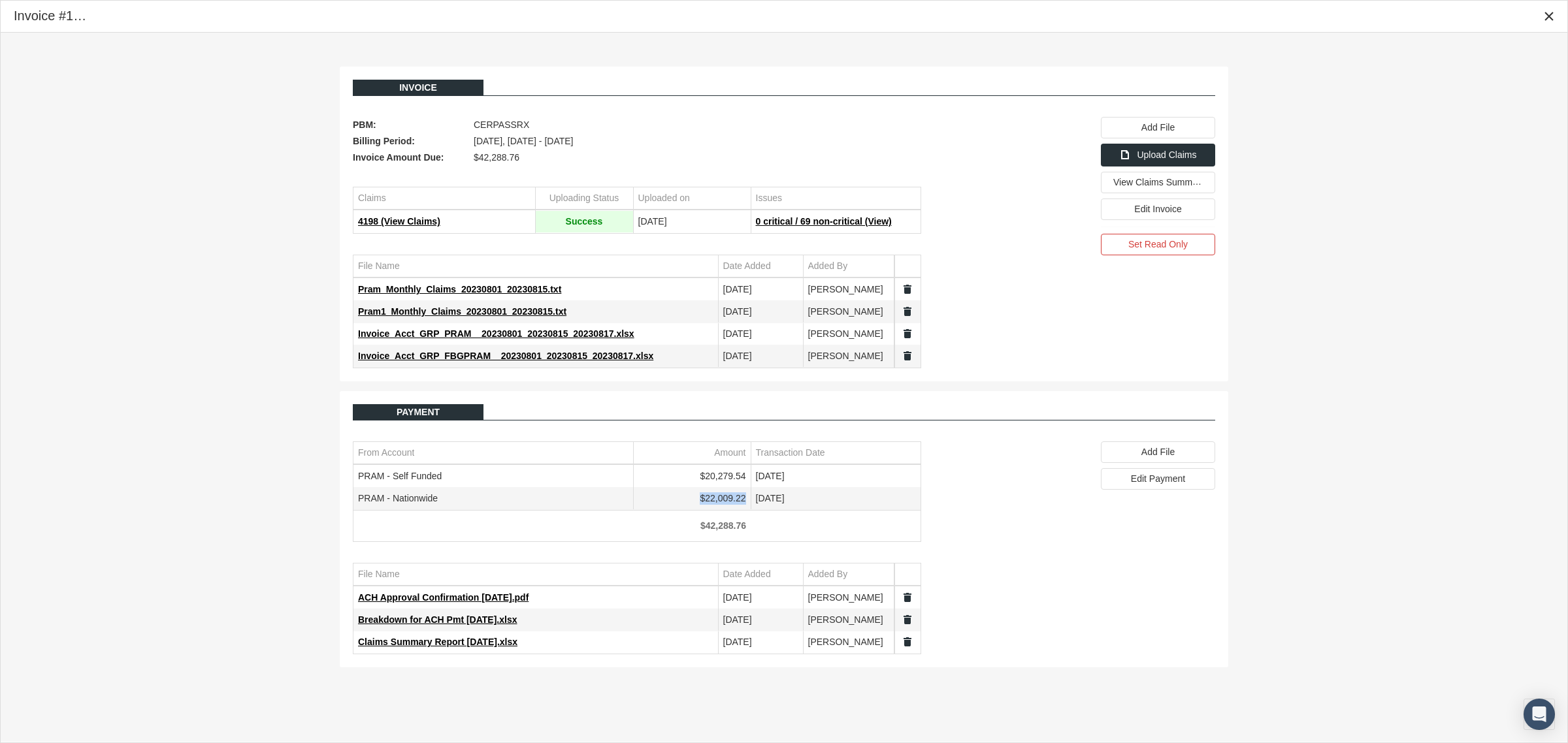
drag, startPoint x: 746, startPoint y: 498, endPoint x: 703, endPoint y: 504, distance: 43.4
click at [703, 504] on td "$22,009.22" at bounding box center [692, 498] width 118 height 22
copy td "$22,009.22"
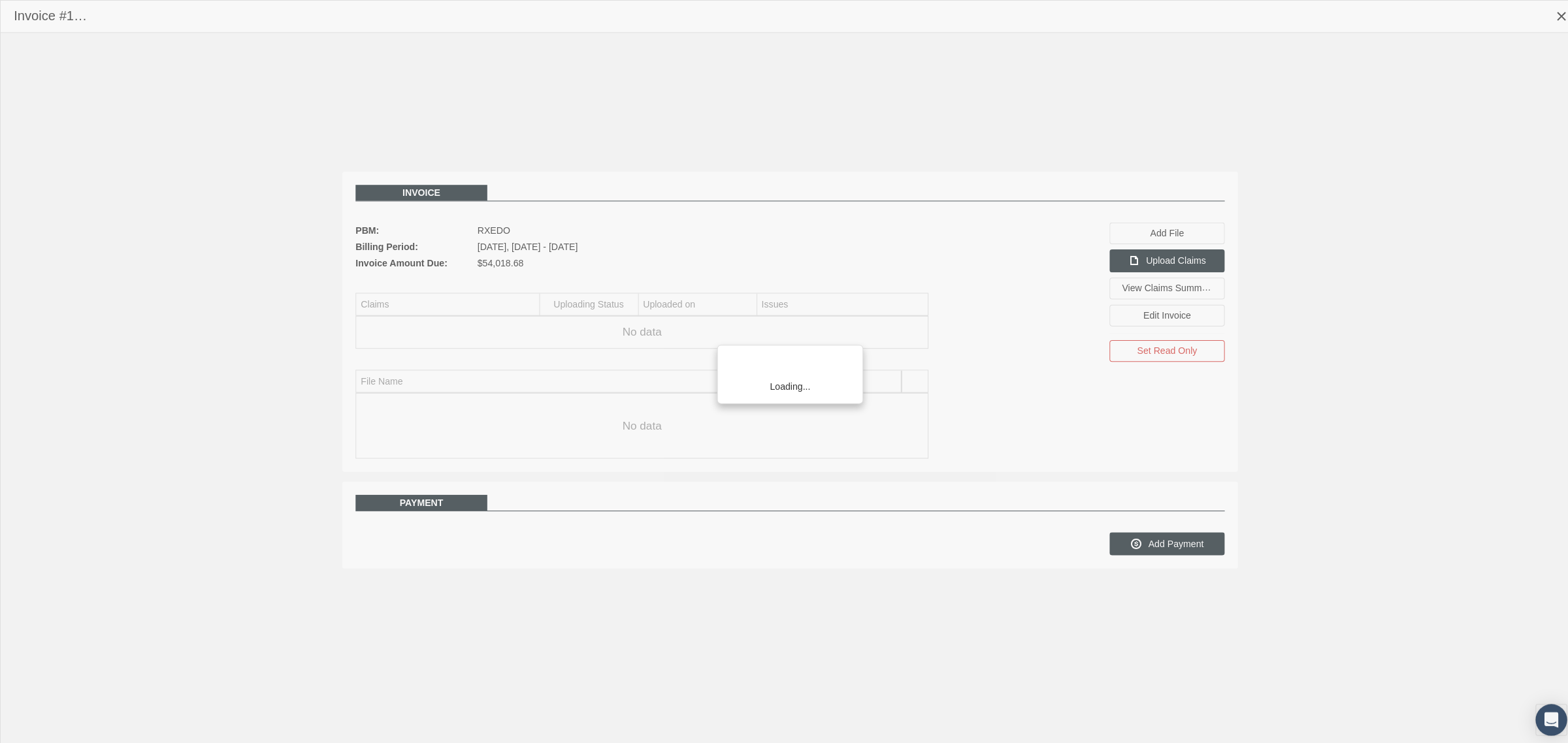
scroll to position [33, 0]
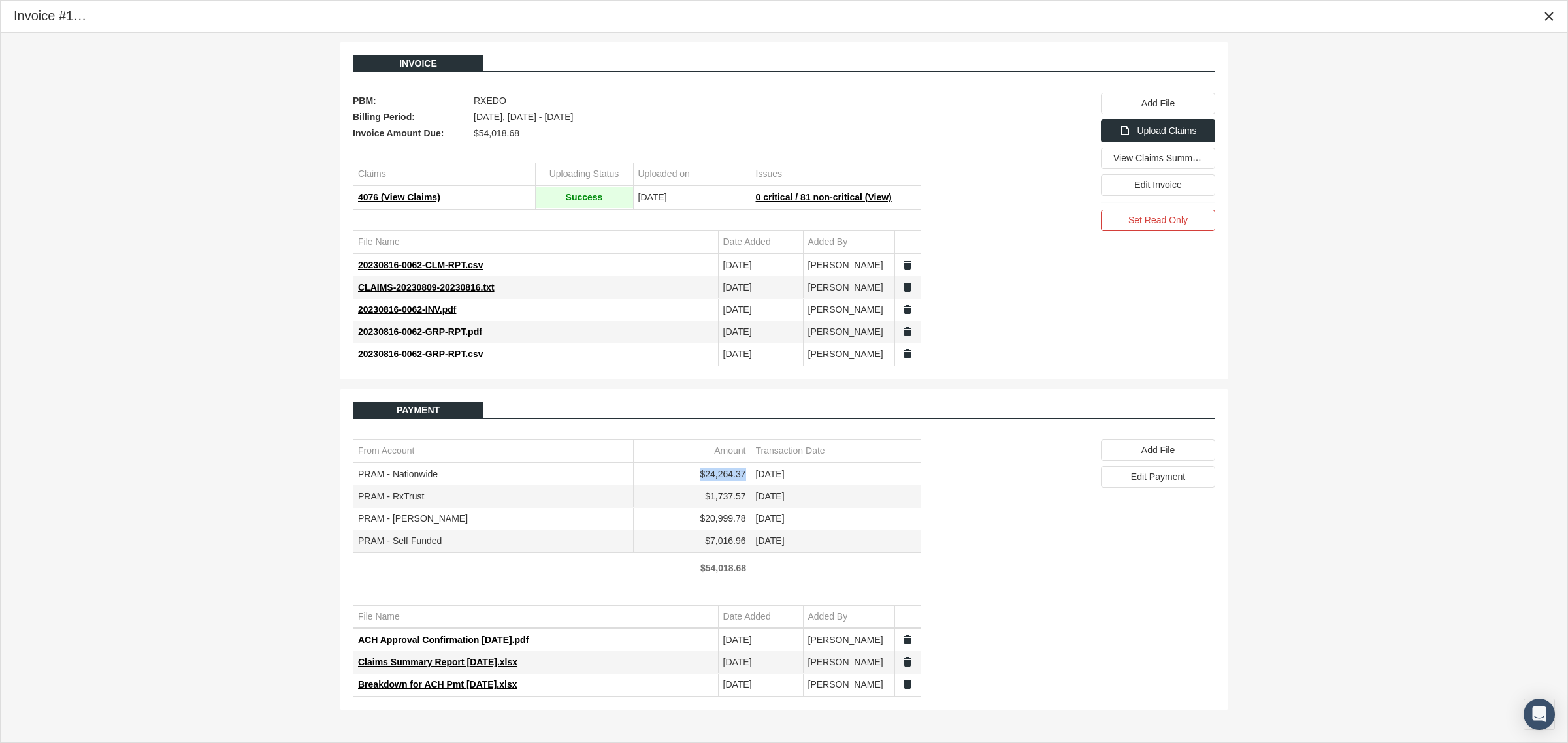
drag, startPoint x: 746, startPoint y: 478, endPoint x: 701, endPoint y: 480, distance: 45.0
click at [701, 480] on td "$24,264.37" at bounding box center [692, 474] width 118 height 22
copy td "$24,264.37"
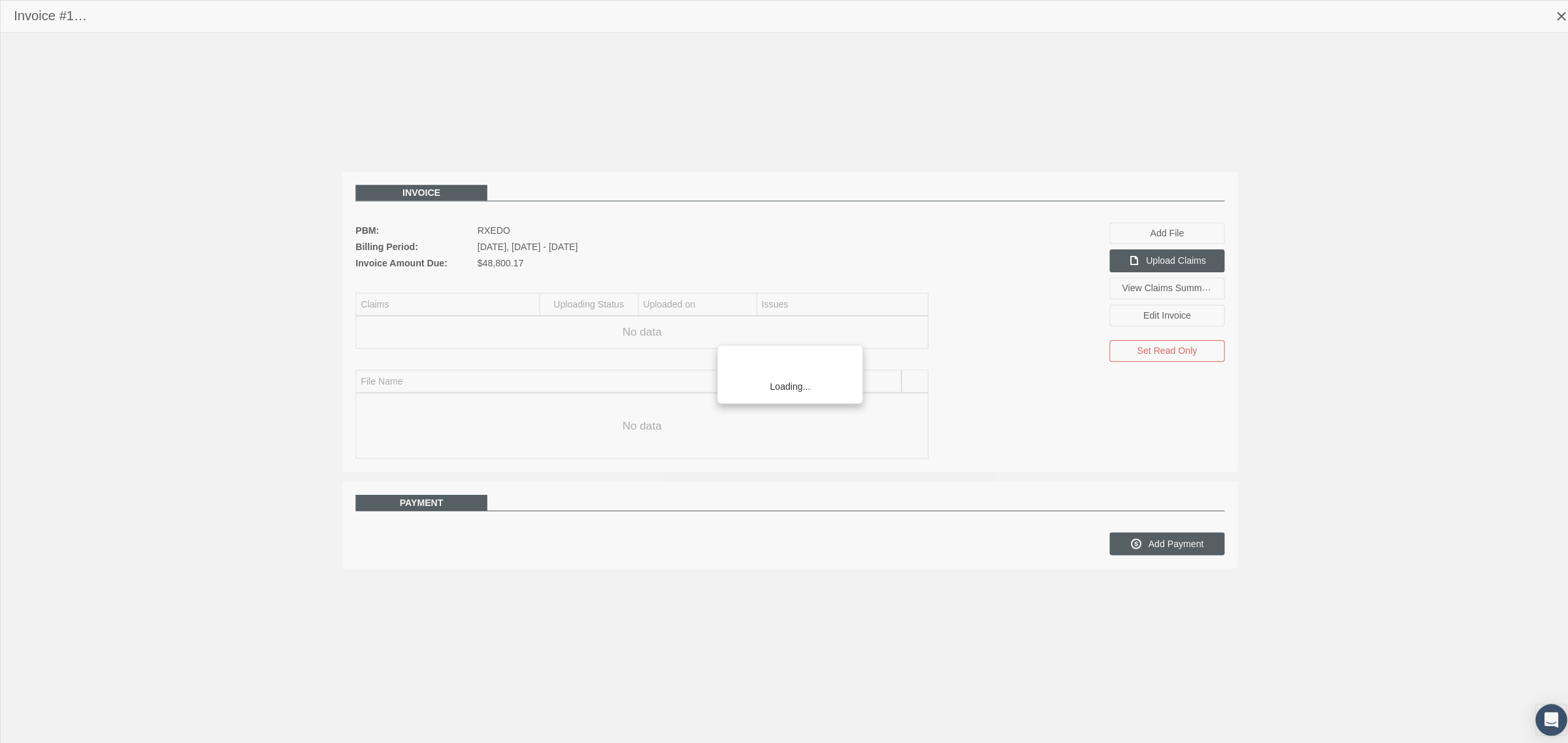
scroll to position [33, 0]
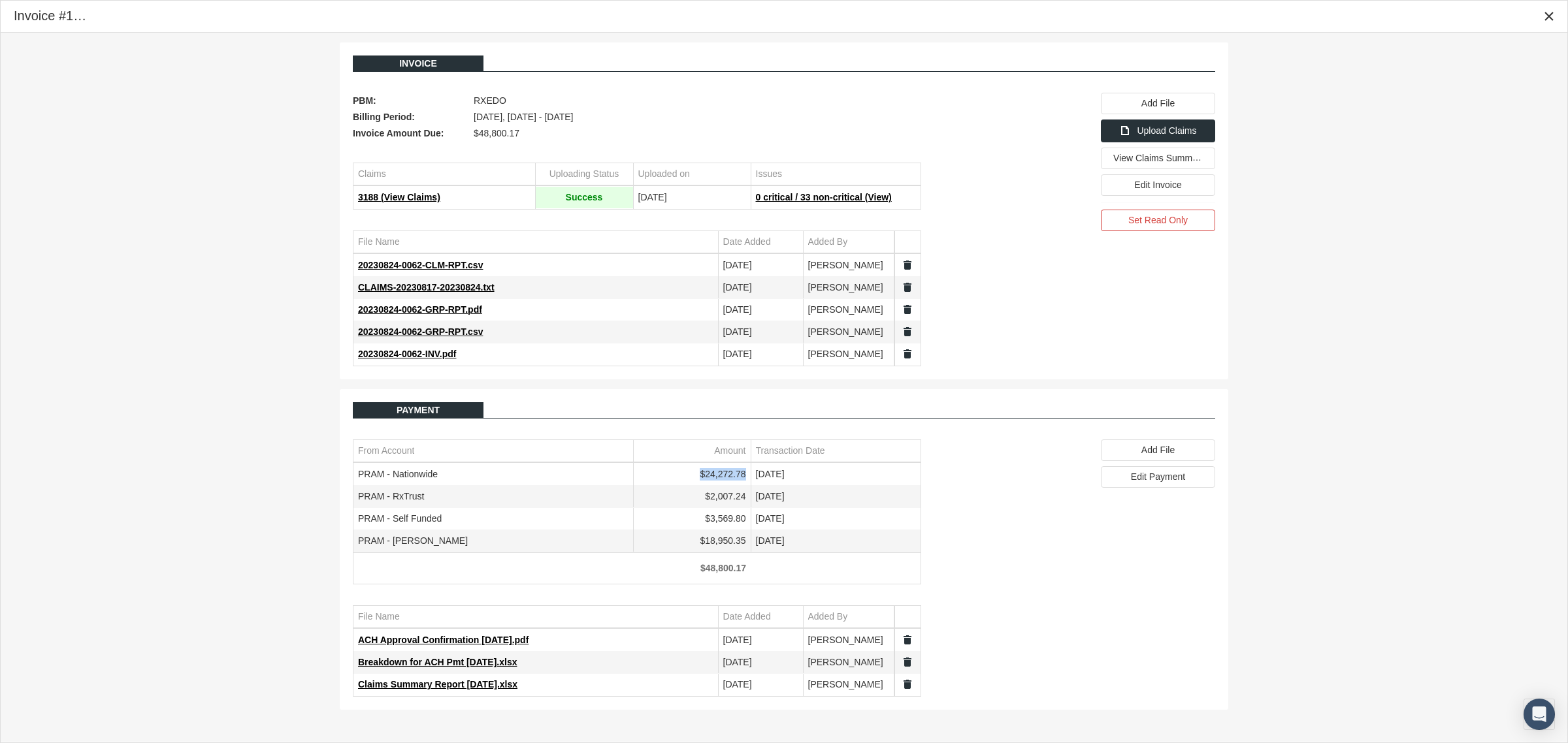
drag, startPoint x: 746, startPoint y: 479, endPoint x: 703, endPoint y: 479, distance: 43.0
click at [703, 479] on td "$24,272.78" at bounding box center [692, 474] width 118 height 22
copy td "$24,272.78"
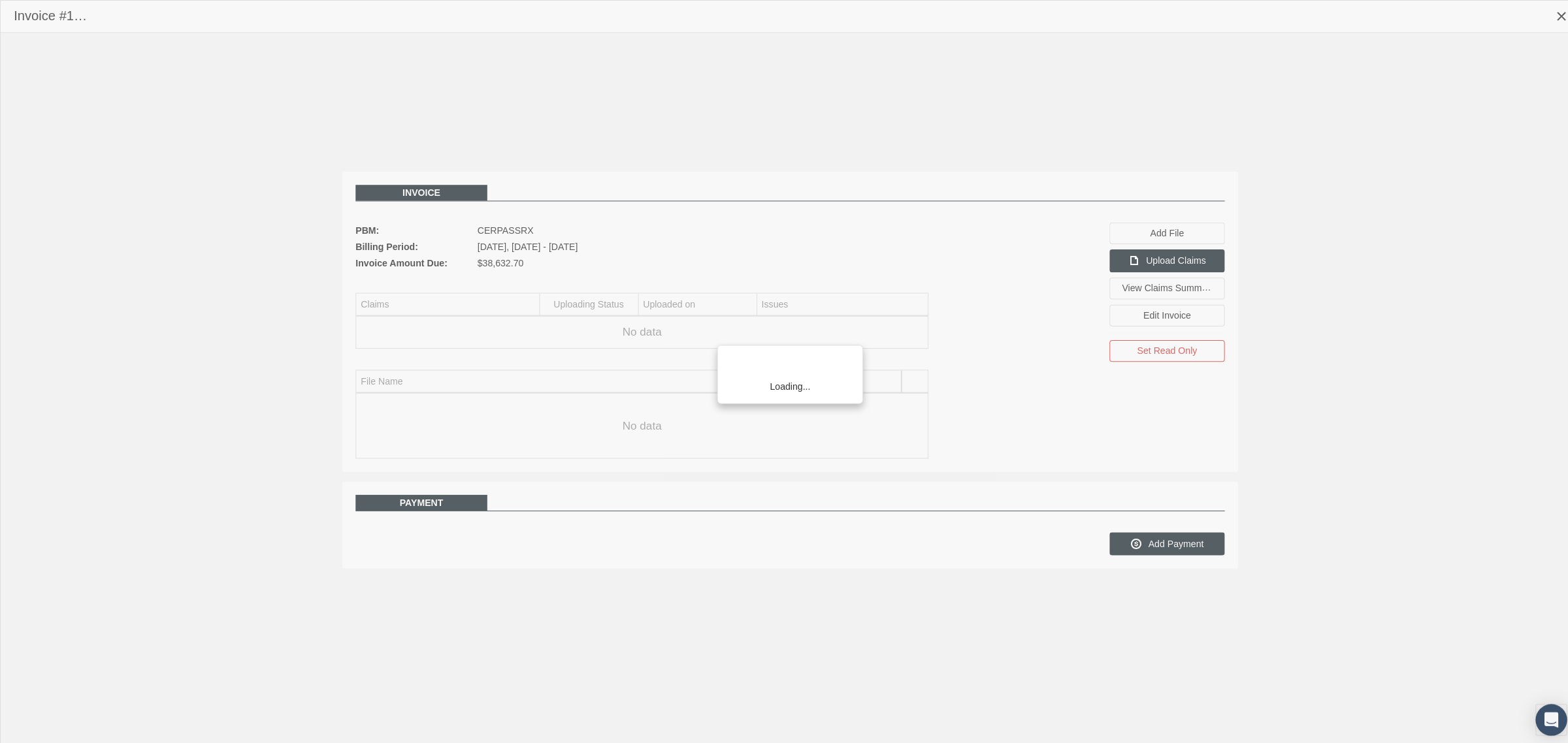
scroll to position [33, 0]
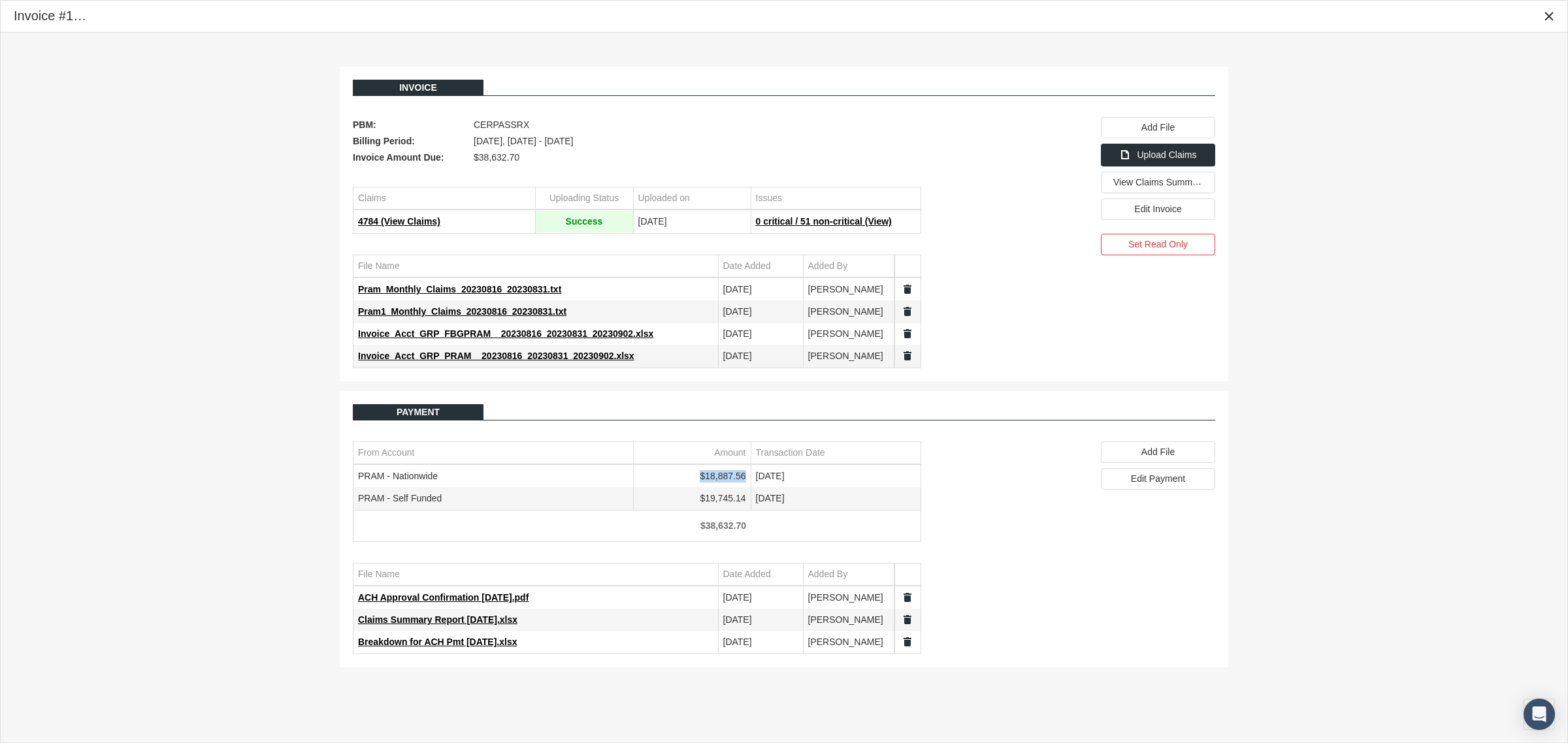
drag, startPoint x: 746, startPoint y: 478, endPoint x: 700, endPoint y: 482, distance: 46.2
click at [700, 482] on td "$18,887.56" at bounding box center [692, 477] width 118 height 22
copy td "$18,887.56"
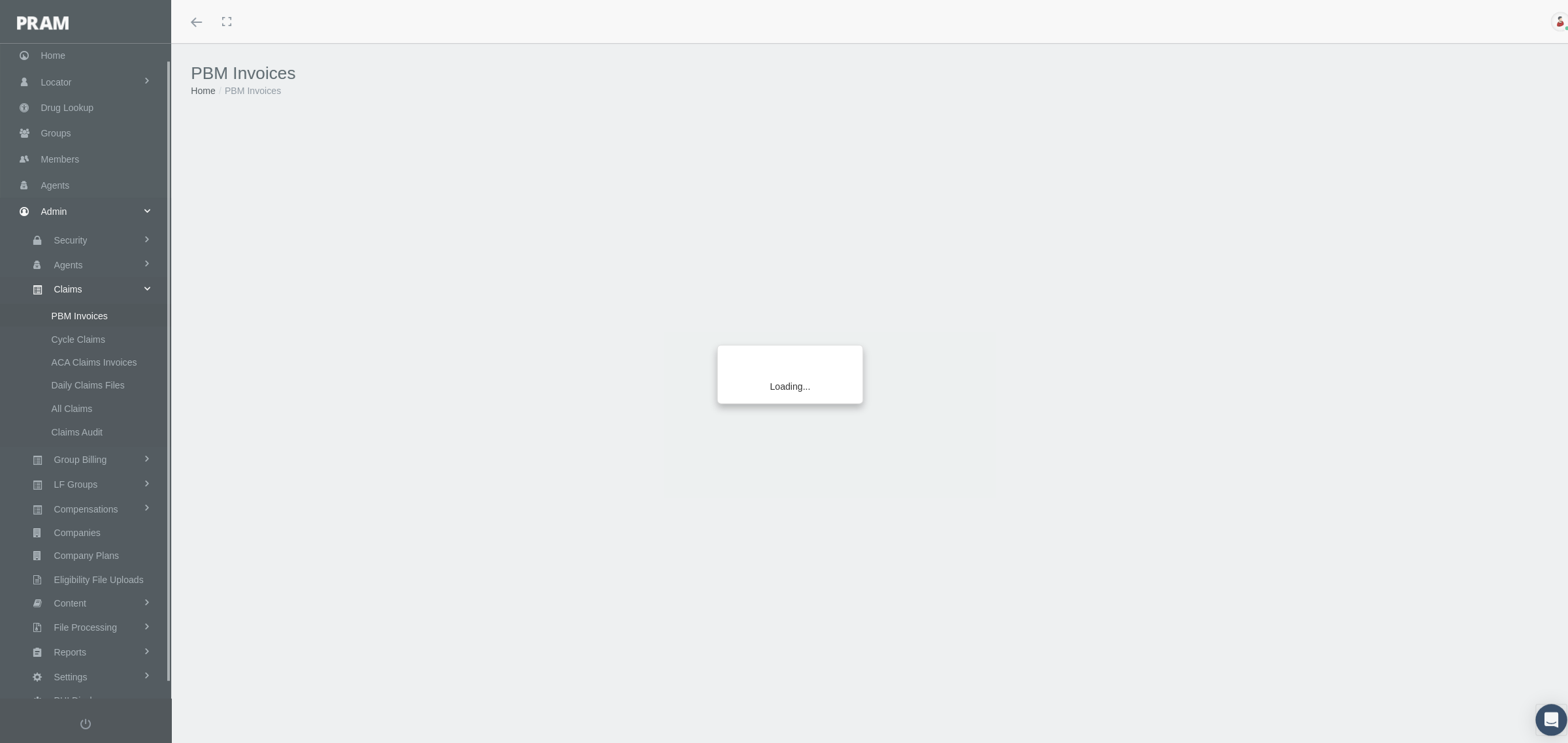
scroll to position [33, 0]
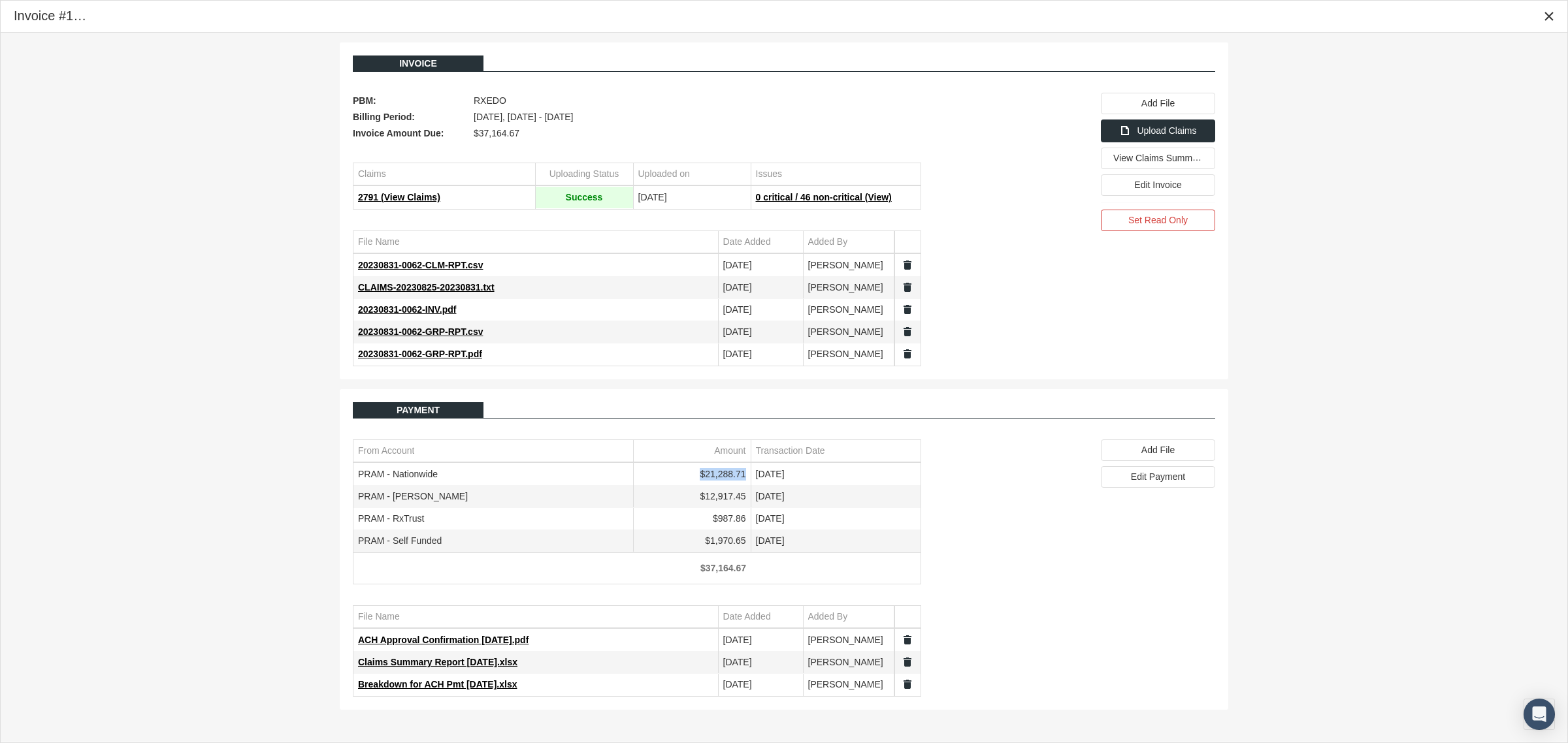
drag, startPoint x: 748, startPoint y: 477, endPoint x: 703, endPoint y: 479, distance: 45.0
click at [703, 479] on td "$21,288.71" at bounding box center [692, 474] width 118 height 22
copy td "$21,288.71"
